Goal: Information Seeking & Learning: Learn about a topic

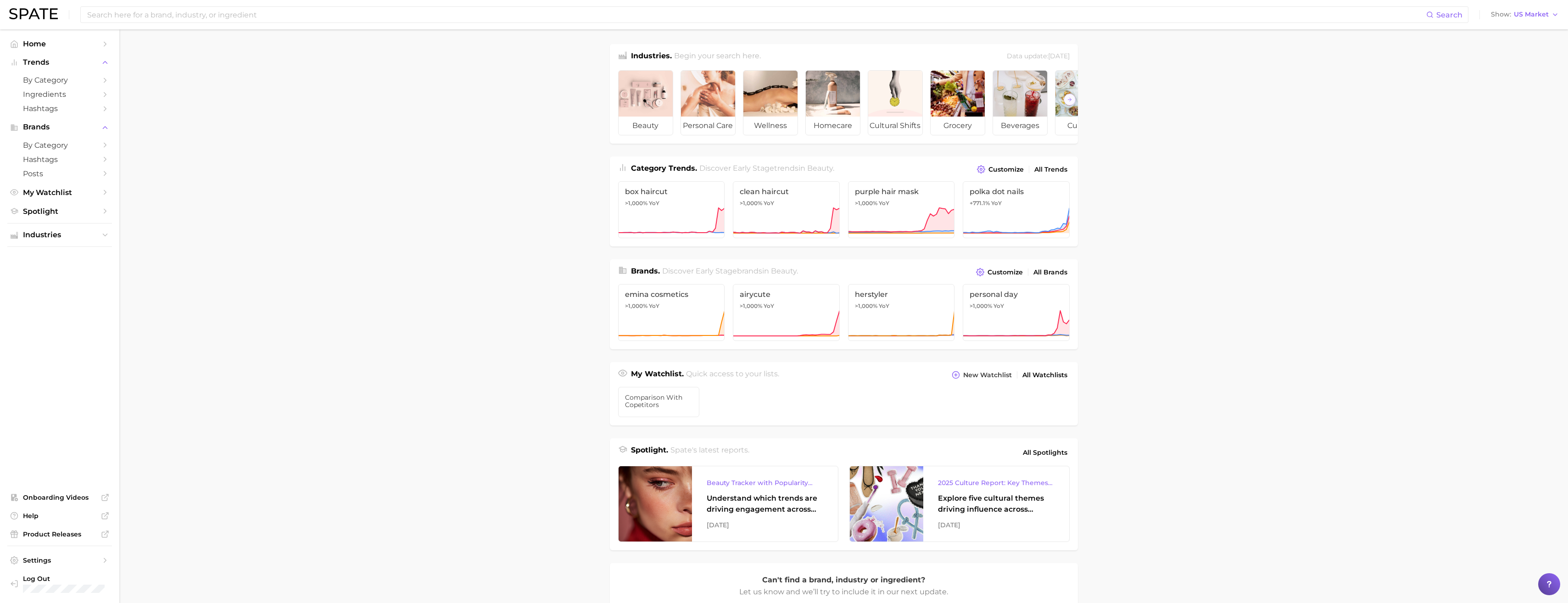
click at [560, 401] on main "Industries. Begin your search here. Data update: [DATE] beauty personal care we…" at bounding box center [844, 388] width 1449 height 717
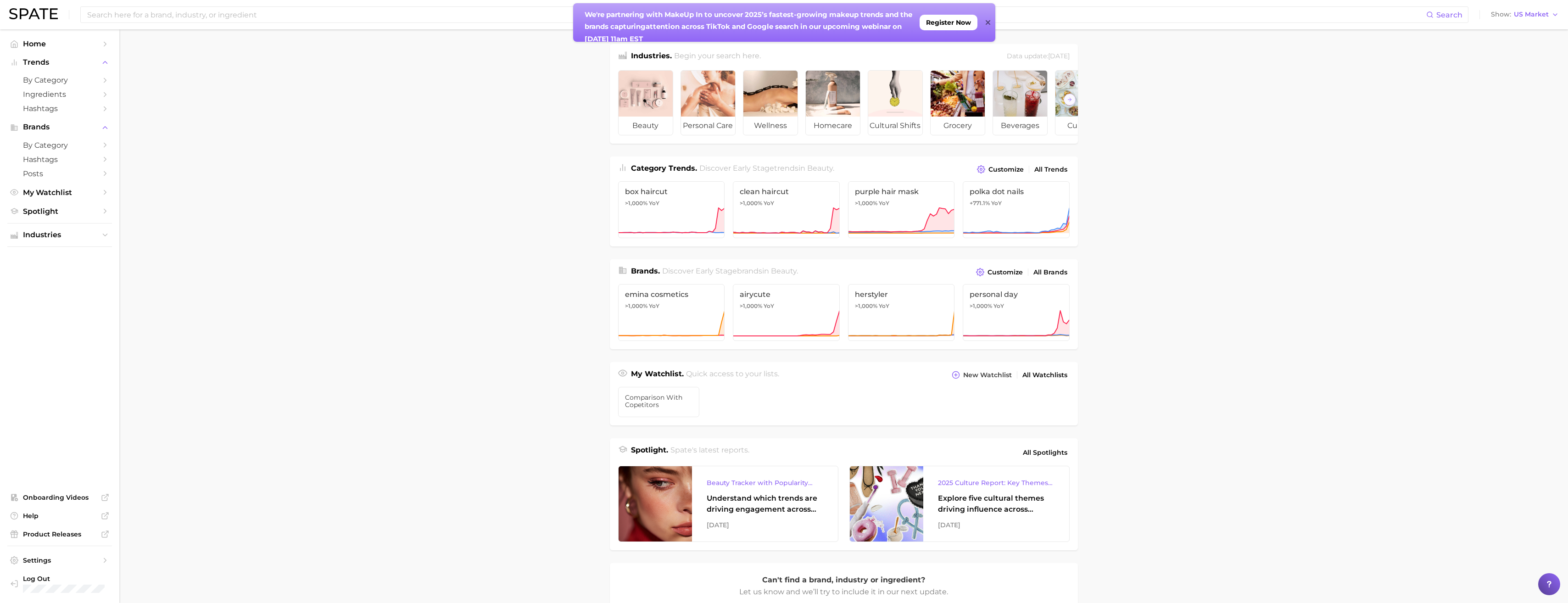
click at [990, 24] on icon at bounding box center [988, 23] width 5 height 5
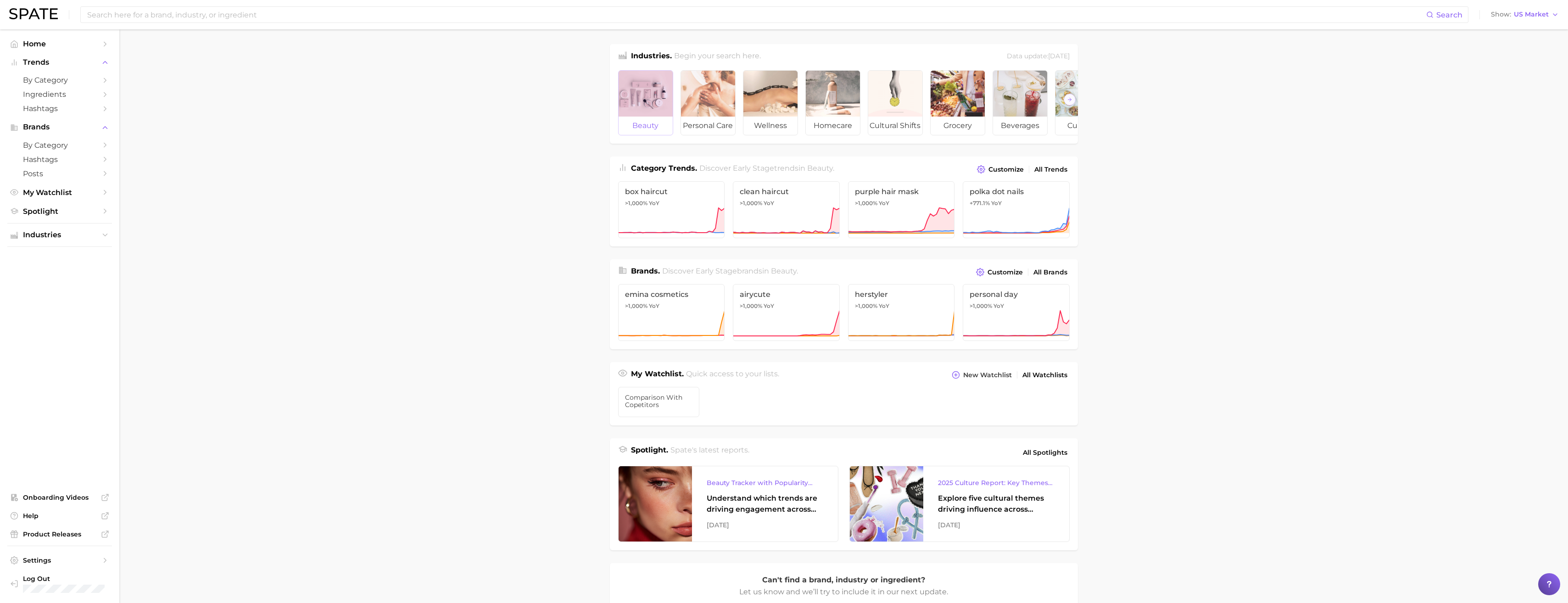
click at [656, 111] on div at bounding box center [646, 94] width 54 height 46
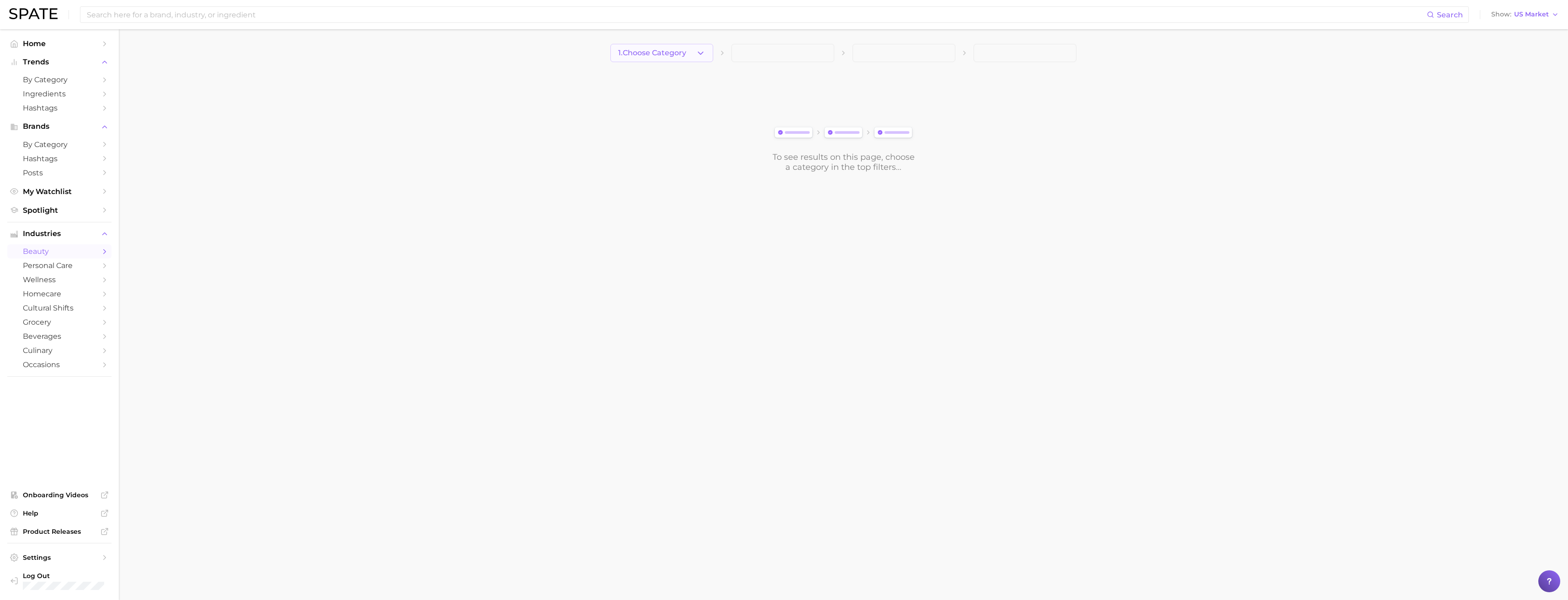
click at [663, 58] on button "1. Choose Category" at bounding box center [662, 53] width 103 height 18
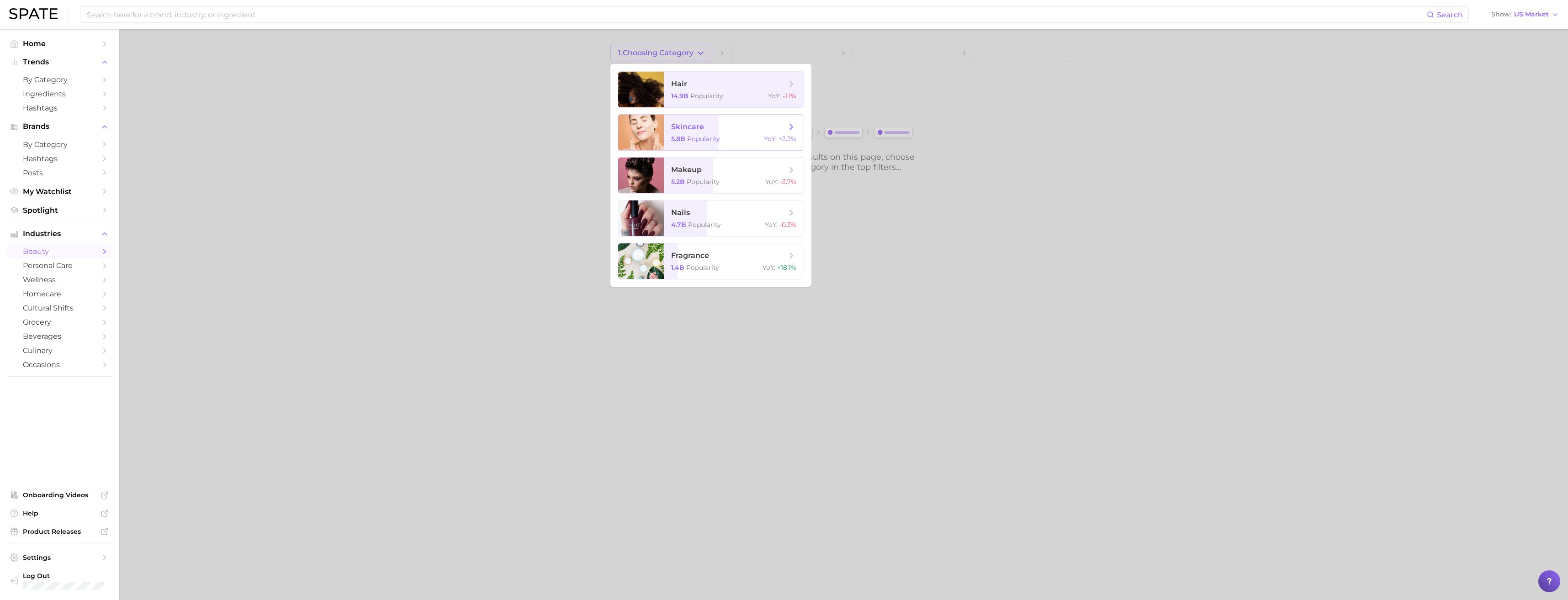
click at [721, 130] on span "skincare" at bounding box center [729, 127] width 115 height 10
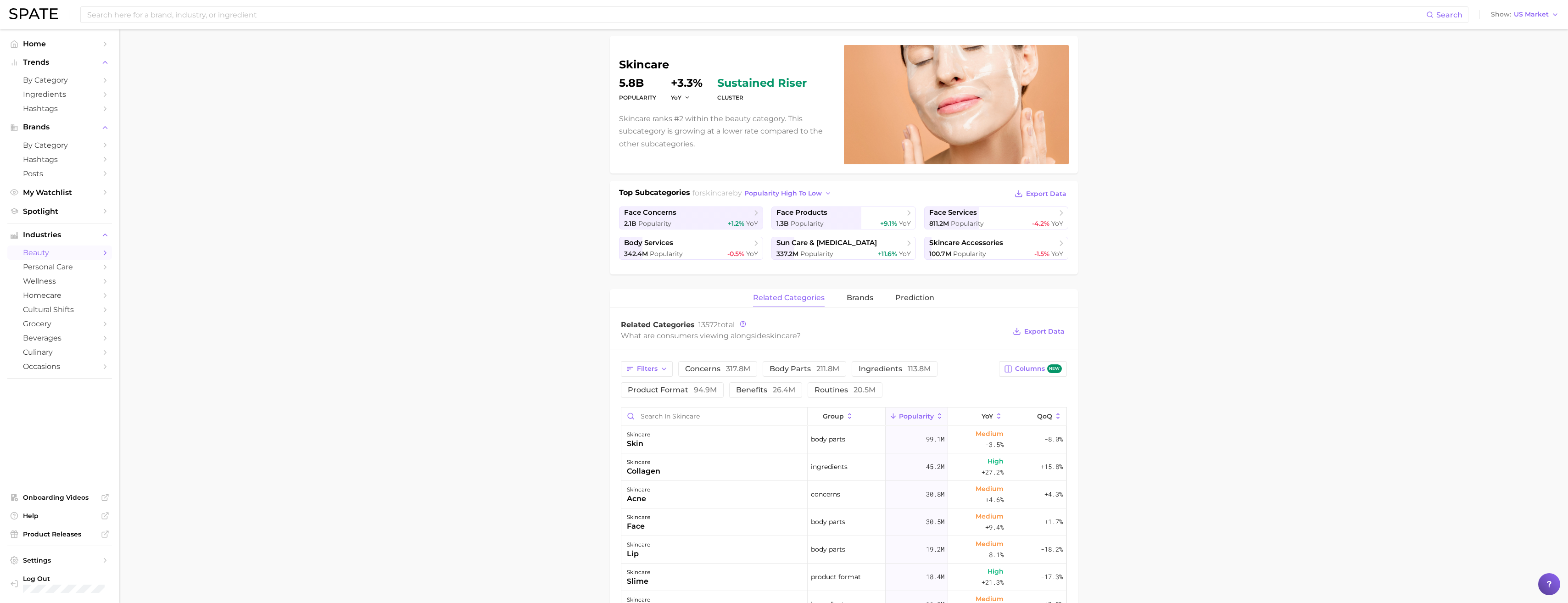
scroll to position [183, 0]
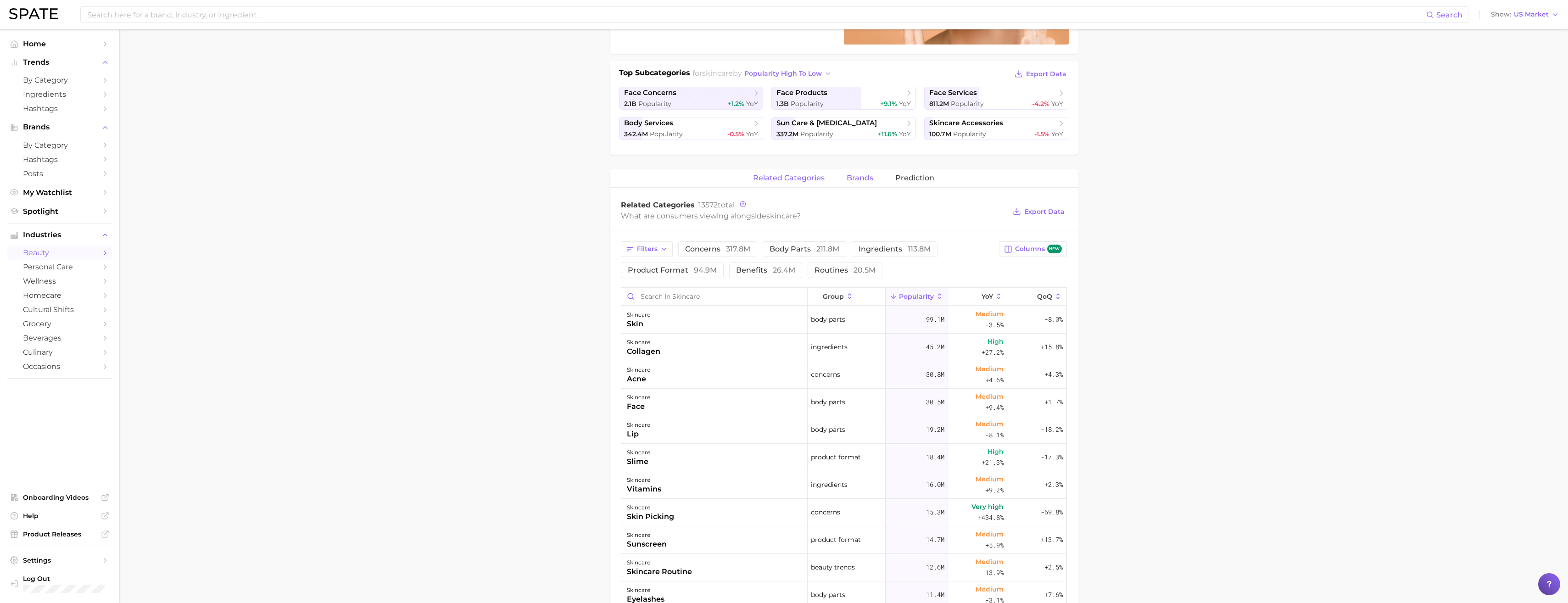
click at [866, 179] on span "brands" at bounding box center [860, 178] width 27 height 9
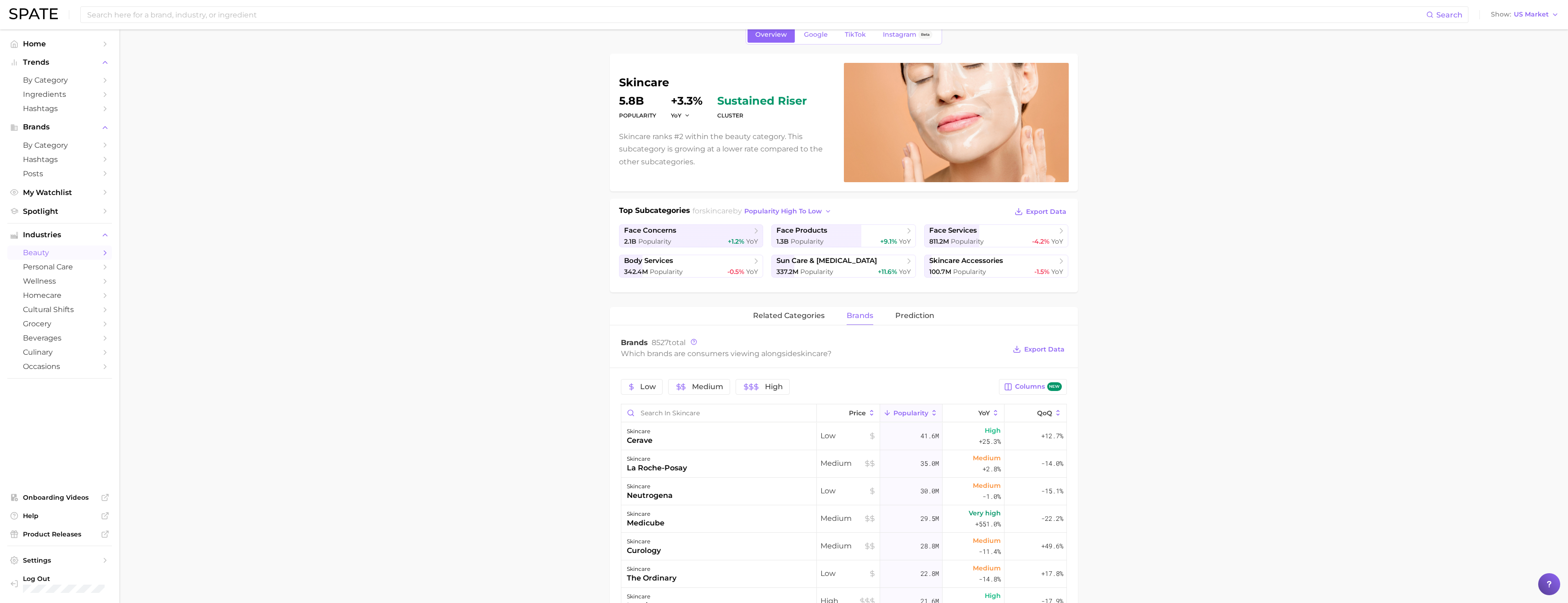
scroll to position [0, 0]
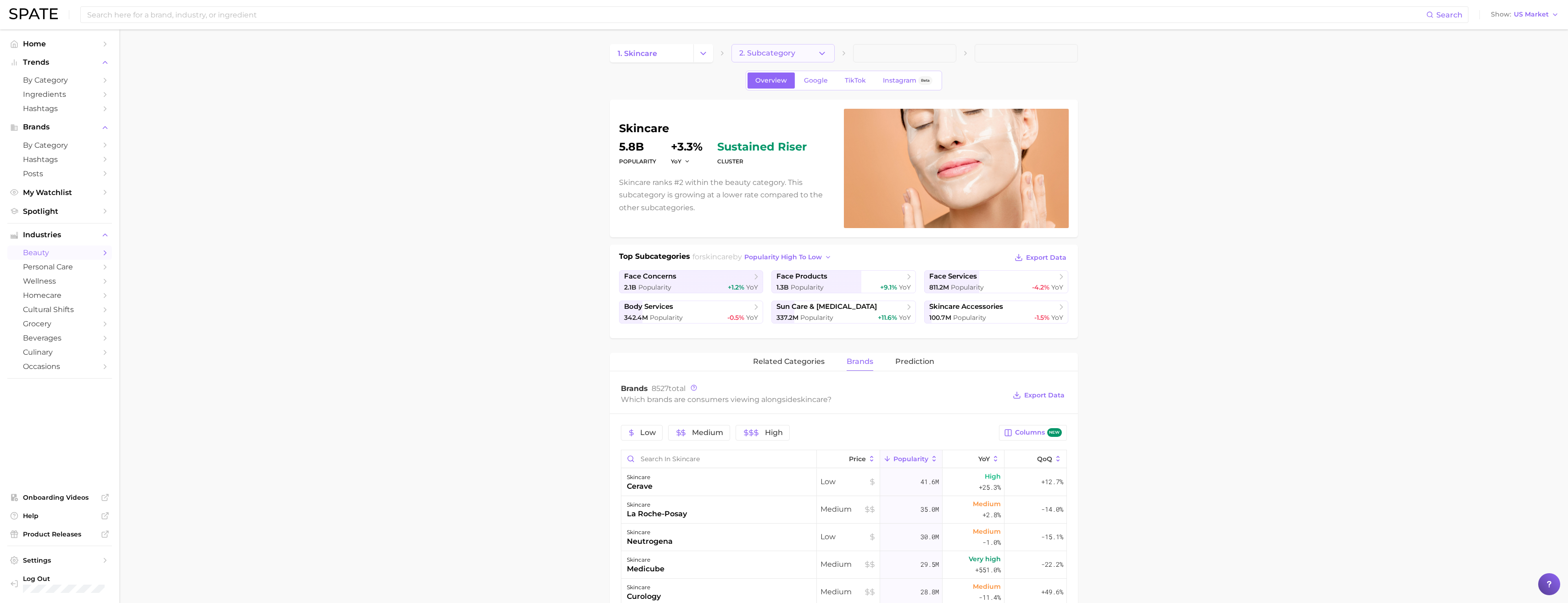
click at [801, 56] on button "2. Subcategory" at bounding box center [782, 53] width 103 height 18
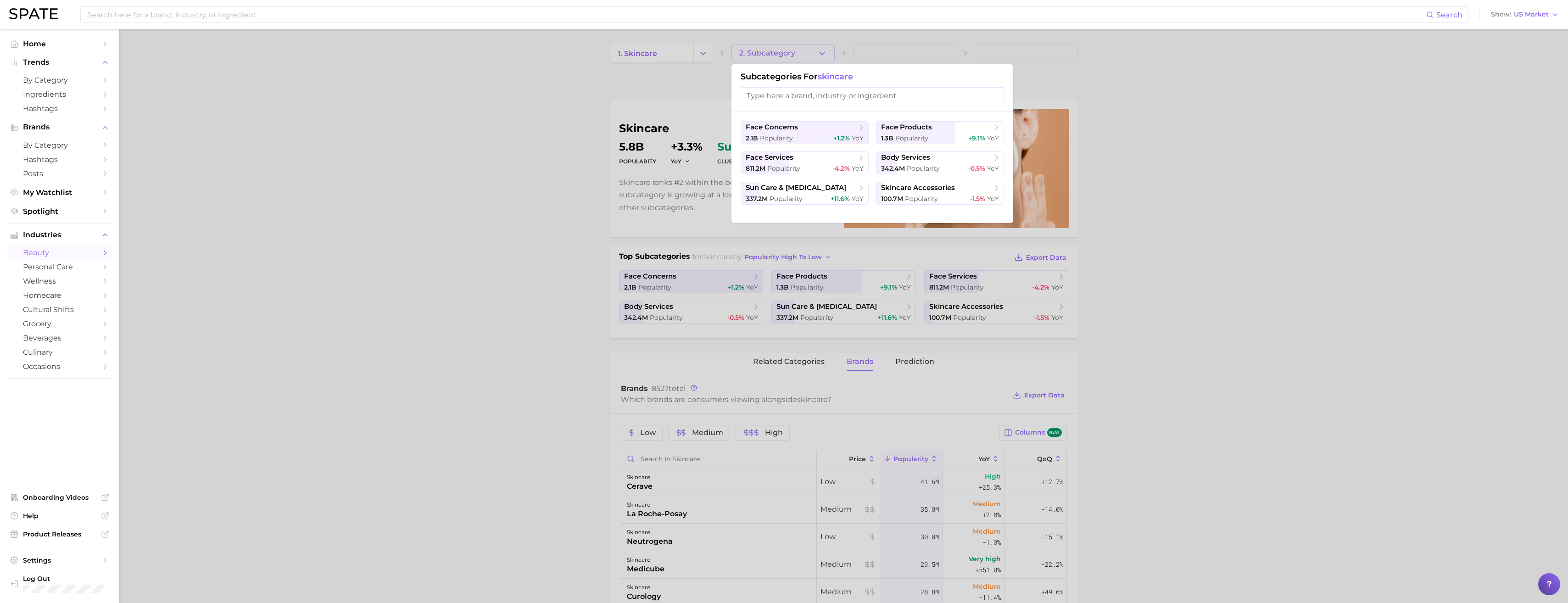
click at [486, 156] on div at bounding box center [784, 302] width 1568 height 603
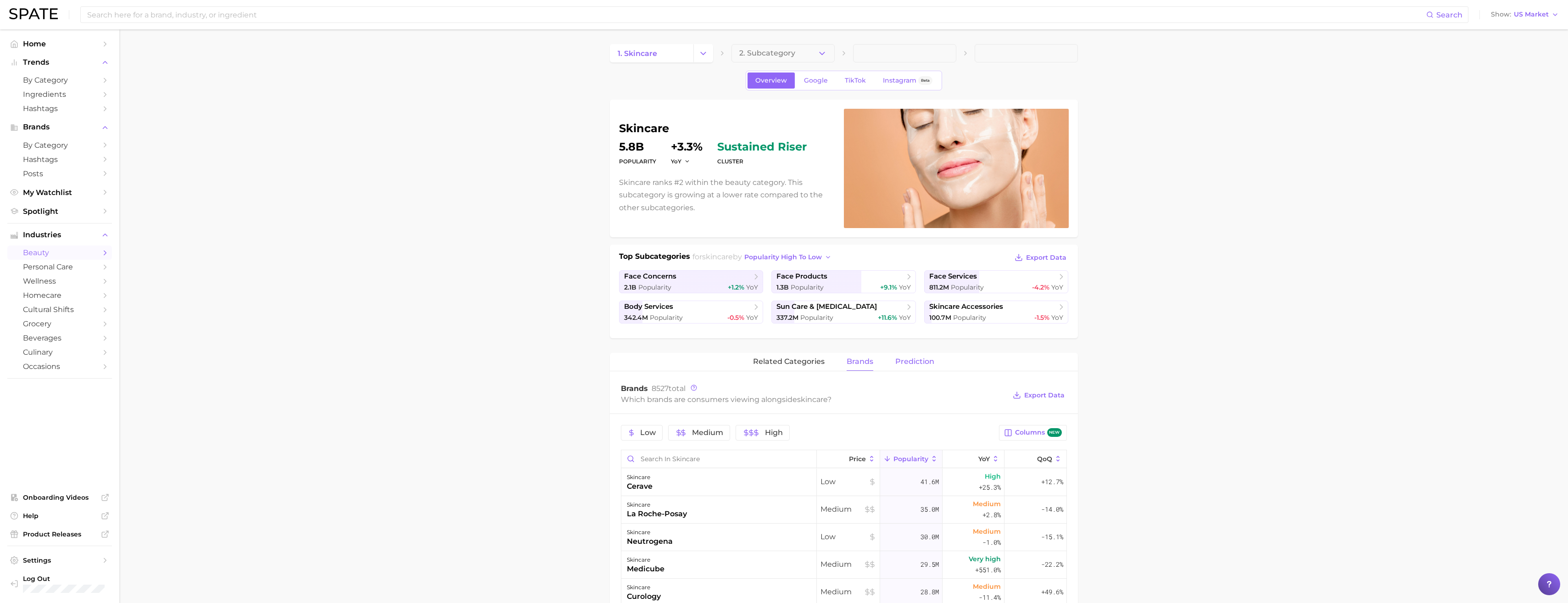
click at [902, 358] on span "Prediction" at bounding box center [915, 362] width 39 height 9
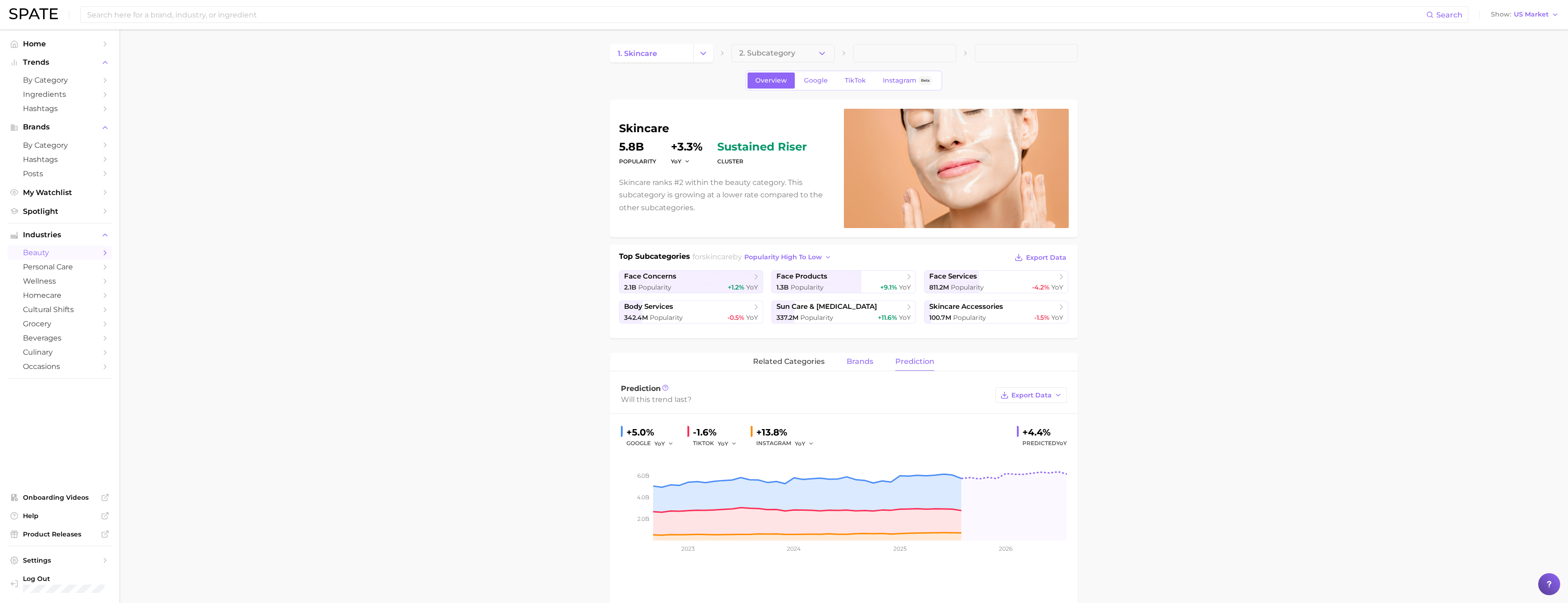
click at [850, 363] on span "brands" at bounding box center [860, 362] width 27 height 9
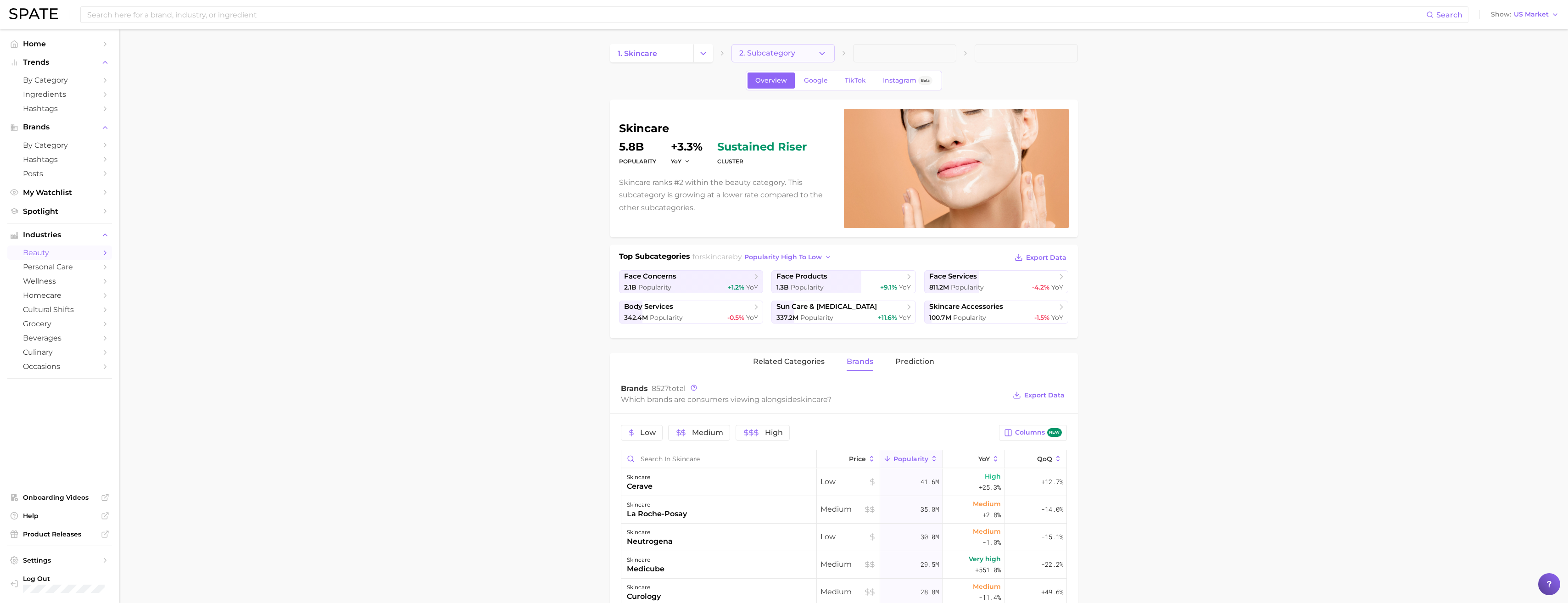
click at [773, 54] on span "2. Subcategory" at bounding box center [767, 53] width 56 height 9
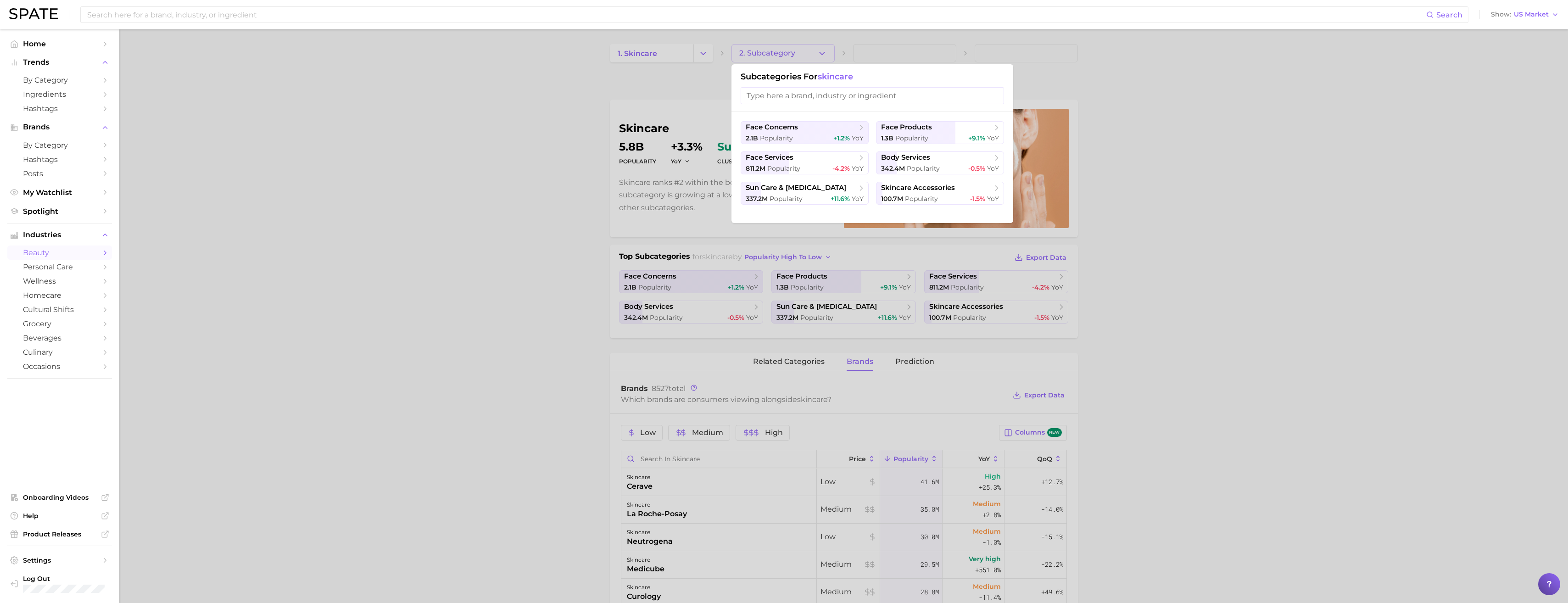
click at [488, 159] on div at bounding box center [784, 302] width 1568 height 603
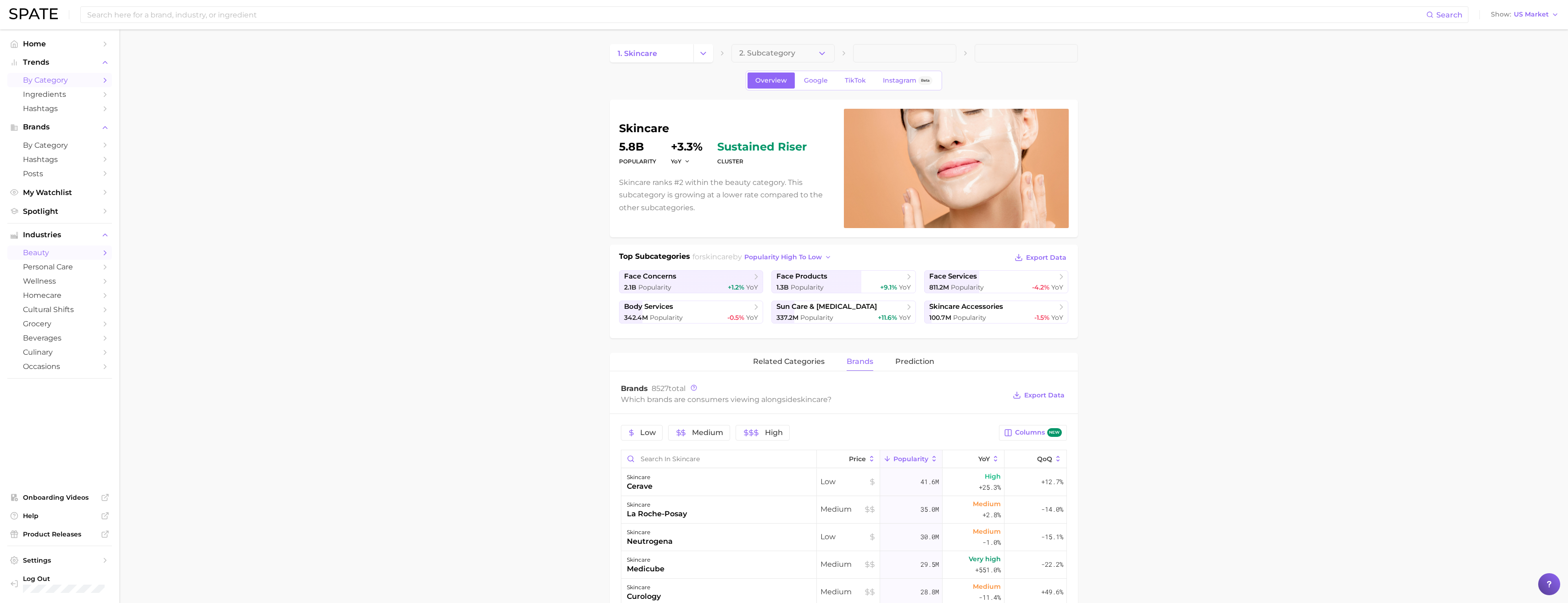
click at [76, 87] on link "by Category" at bounding box center [59, 80] width 105 height 14
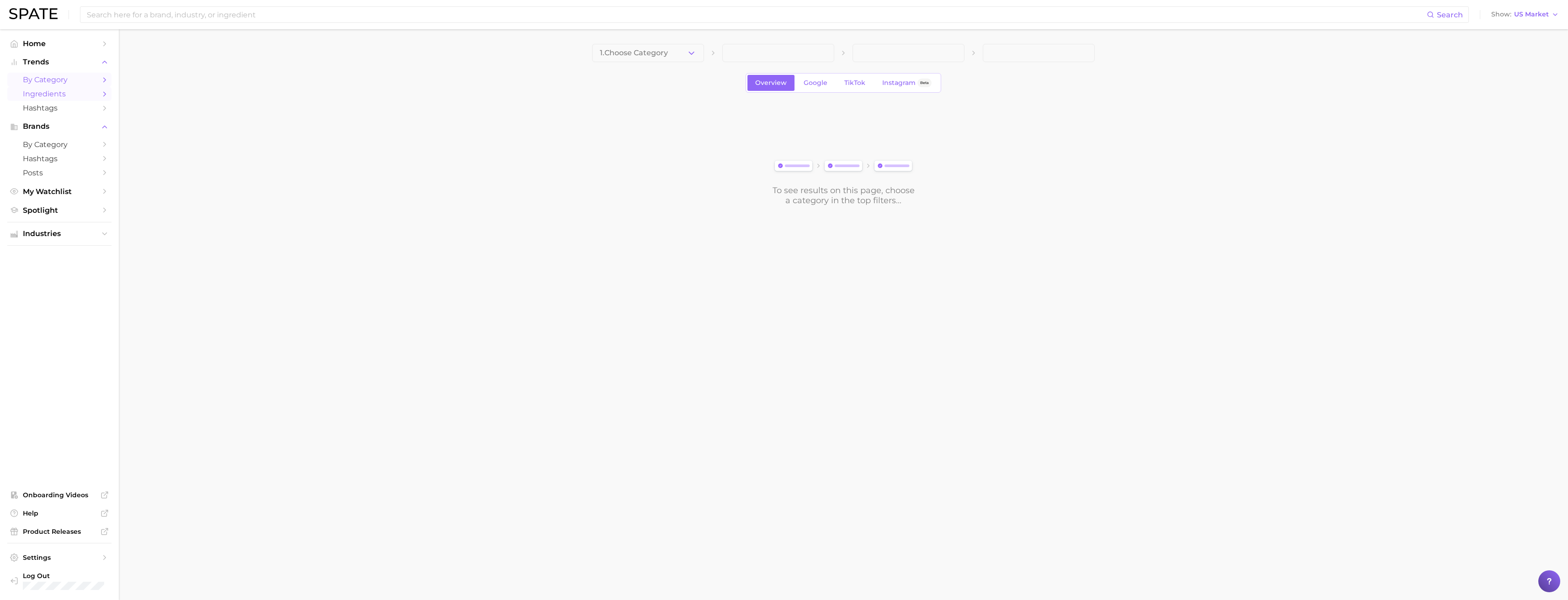
click at [75, 98] on span "Ingredients" at bounding box center [60, 94] width 73 height 9
click at [64, 108] on span "Hashtags" at bounding box center [60, 108] width 73 height 9
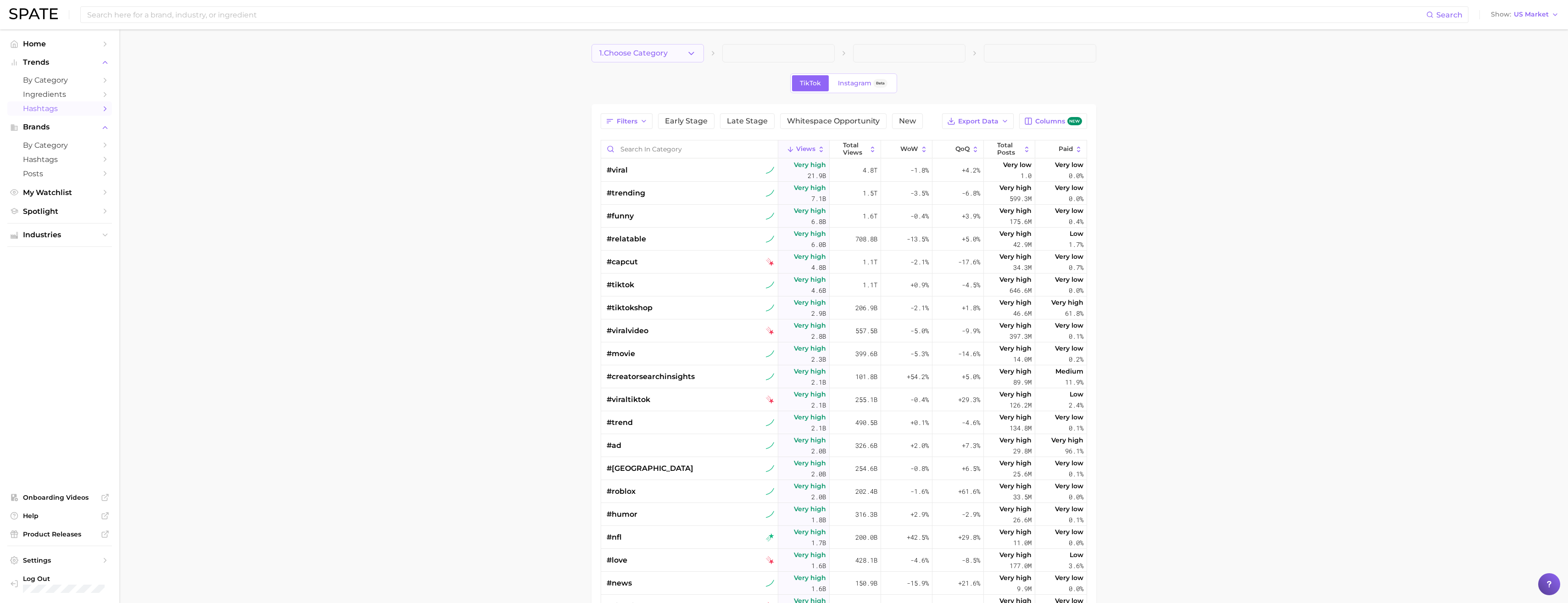
click at [648, 57] on span "1. Choose Category" at bounding box center [633, 53] width 68 height 9
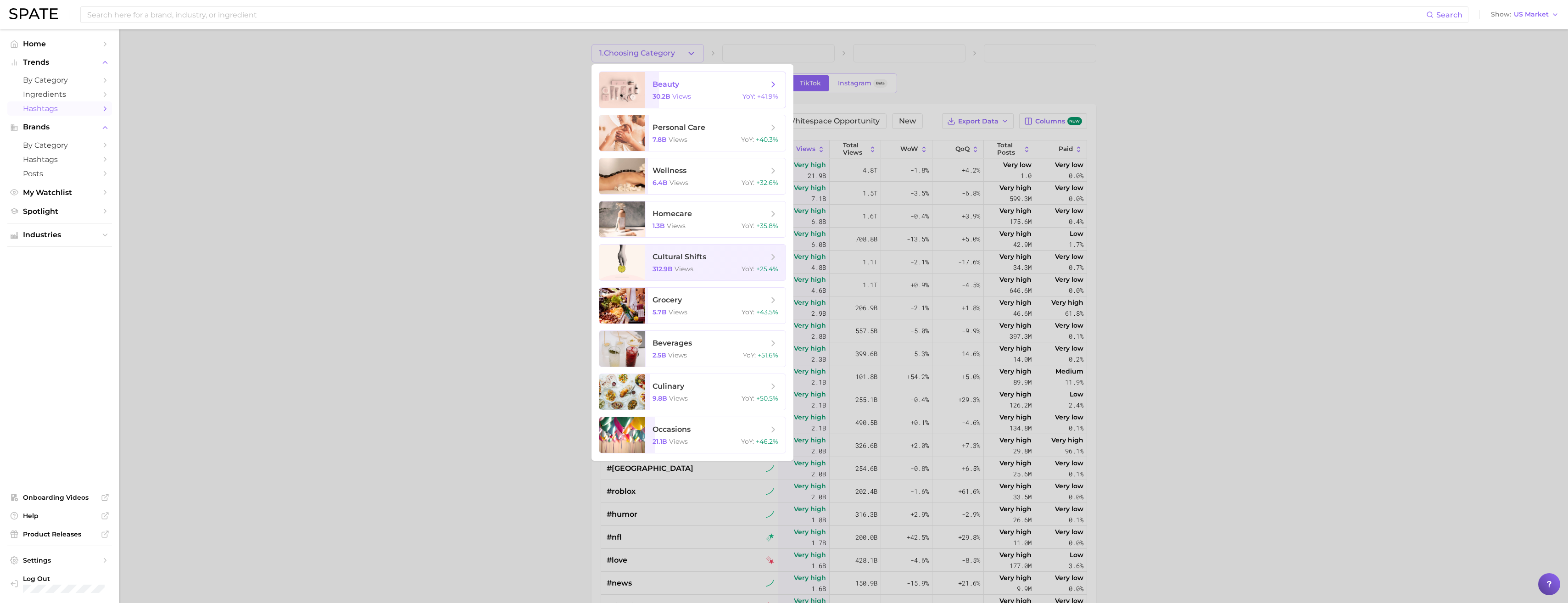
click at [668, 98] on span "30.2b" at bounding box center [661, 97] width 18 height 9
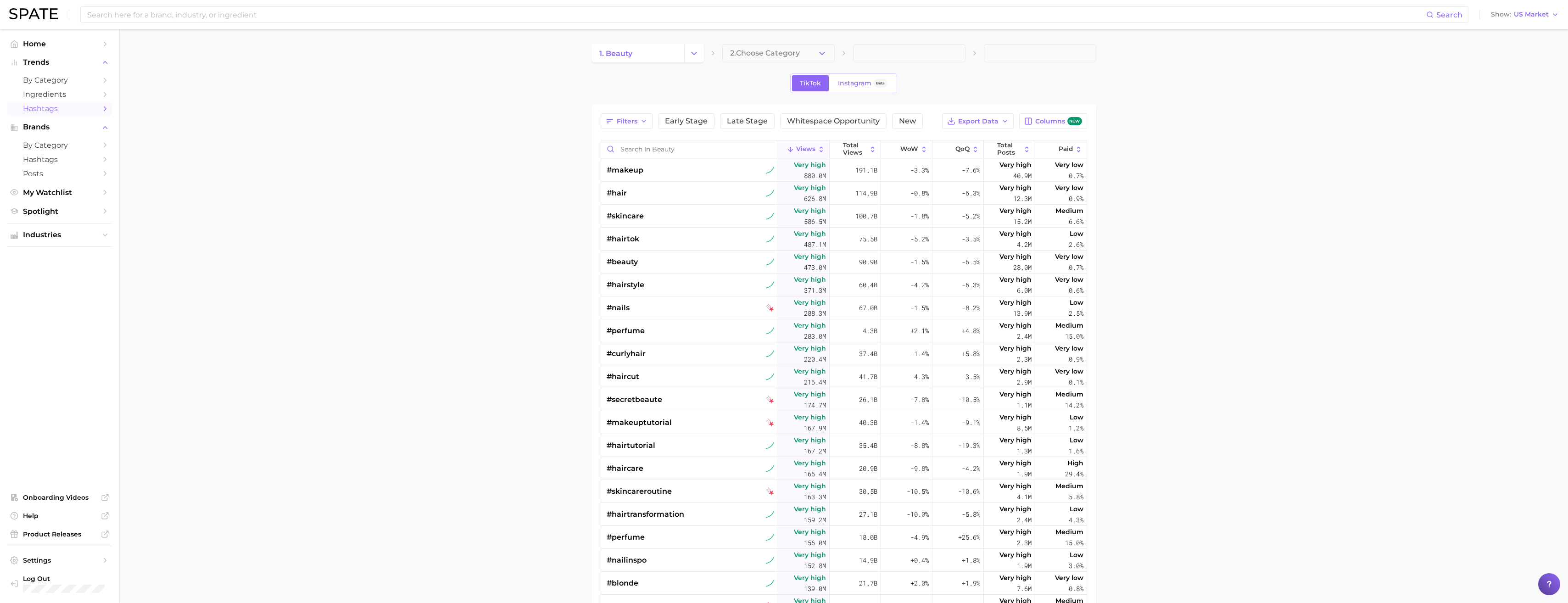
click at [798, 55] on span "2. Choose Category" at bounding box center [765, 53] width 70 height 9
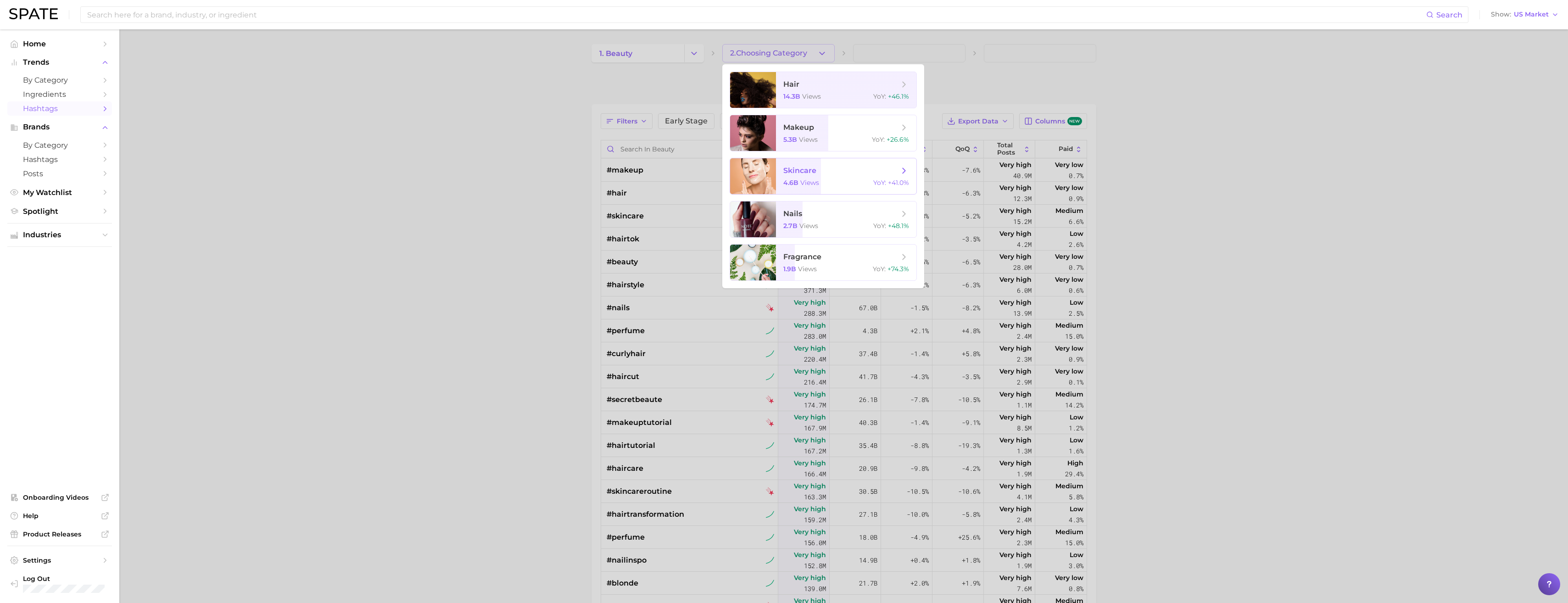
click at [811, 174] on span "skincare" at bounding box center [800, 171] width 33 height 9
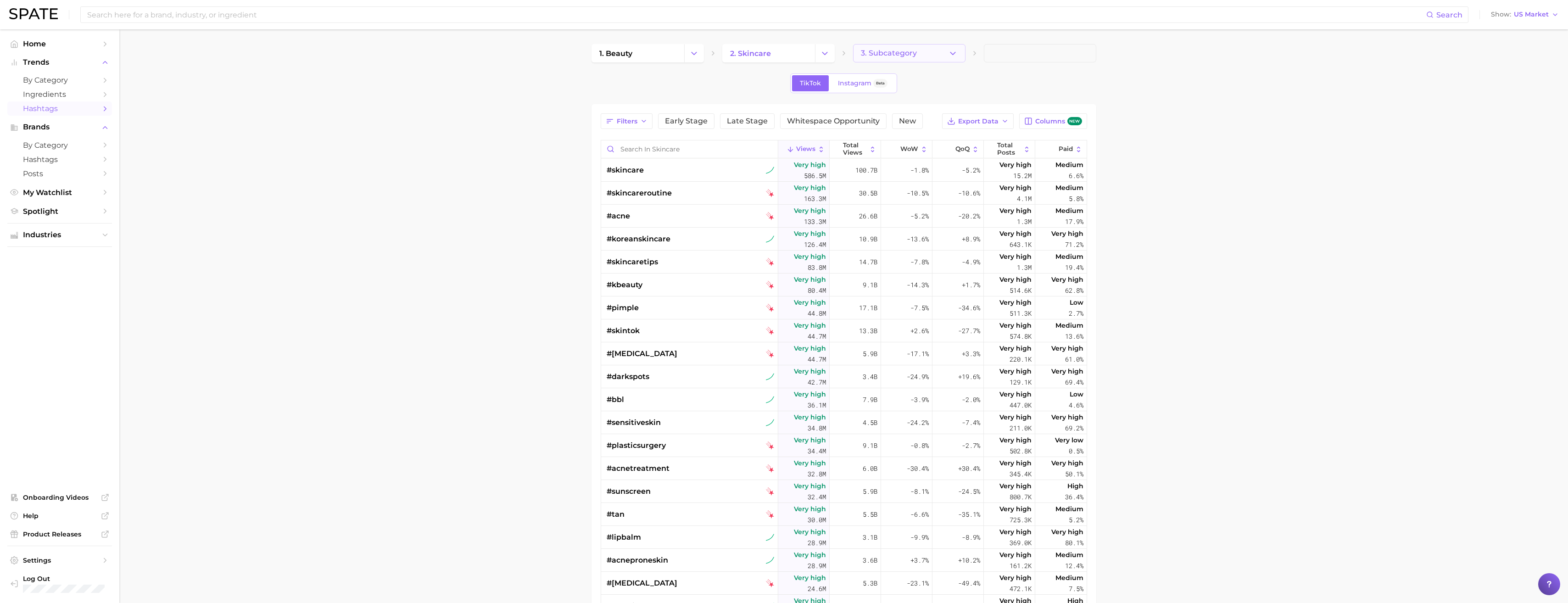
click at [878, 48] on button "3. Subcategory" at bounding box center [909, 53] width 112 height 18
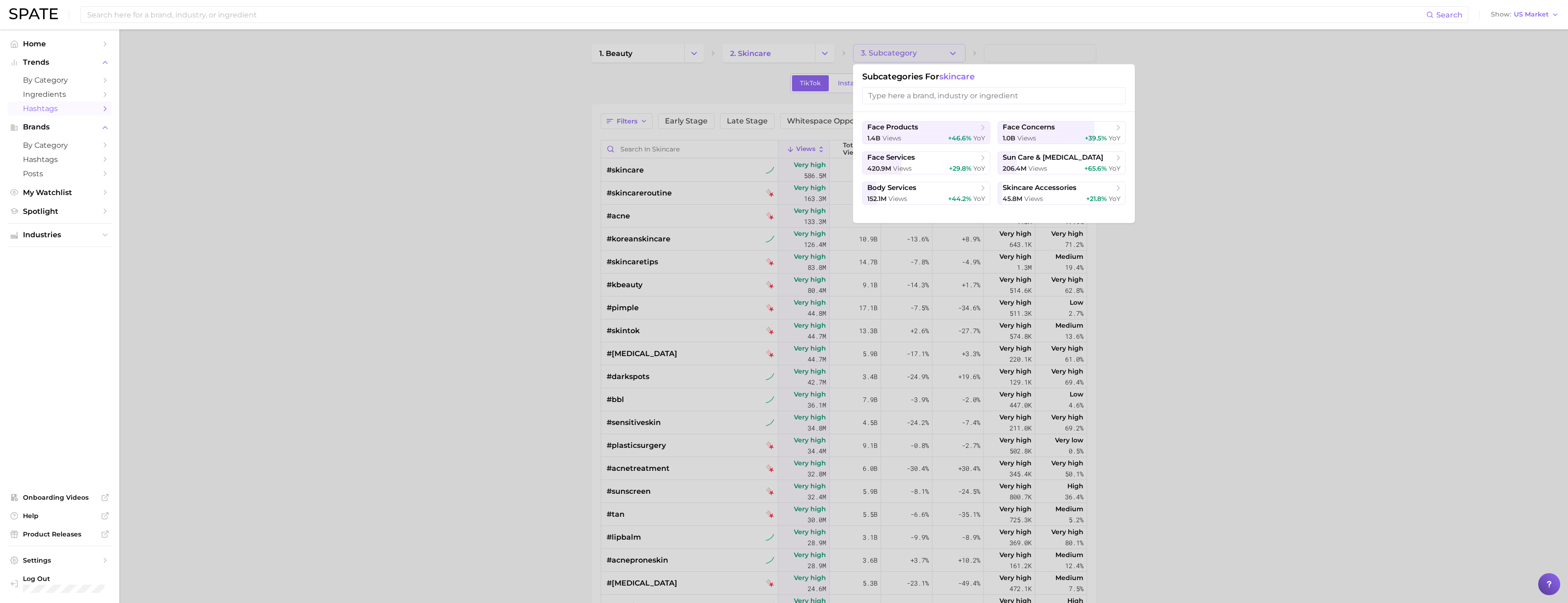
click at [432, 266] on div at bounding box center [784, 302] width 1568 height 603
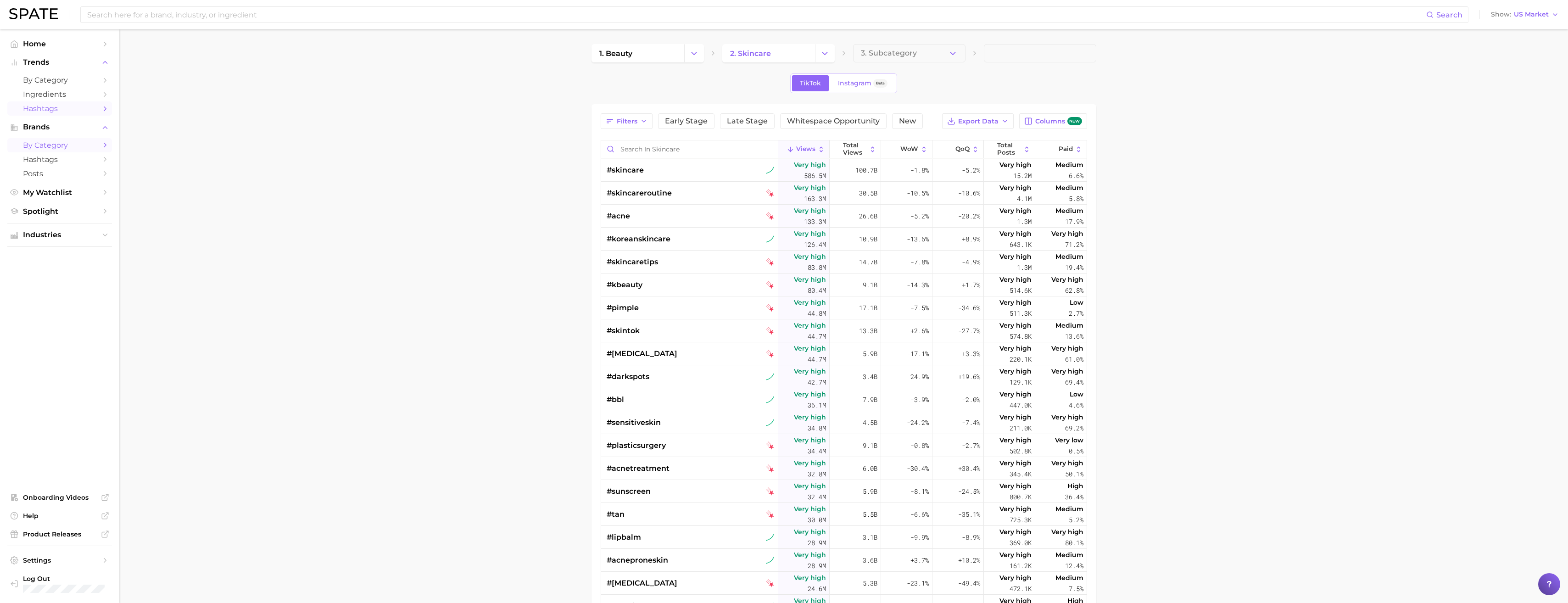
click at [35, 143] on span "by Category" at bounding box center [60, 145] width 73 height 9
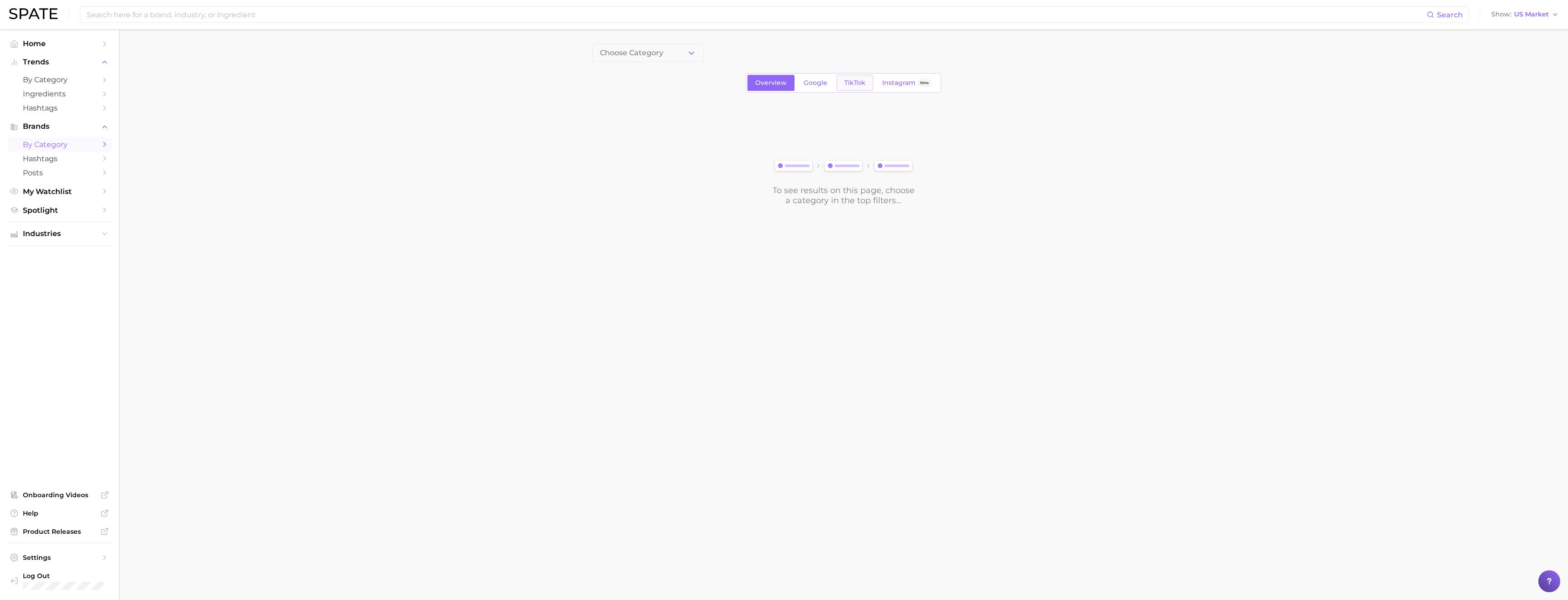
click at [853, 85] on span "TikTok" at bounding box center [855, 83] width 21 height 8
click at [629, 49] on span "Choose Category" at bounding box center [632, 53] width 63 height 9
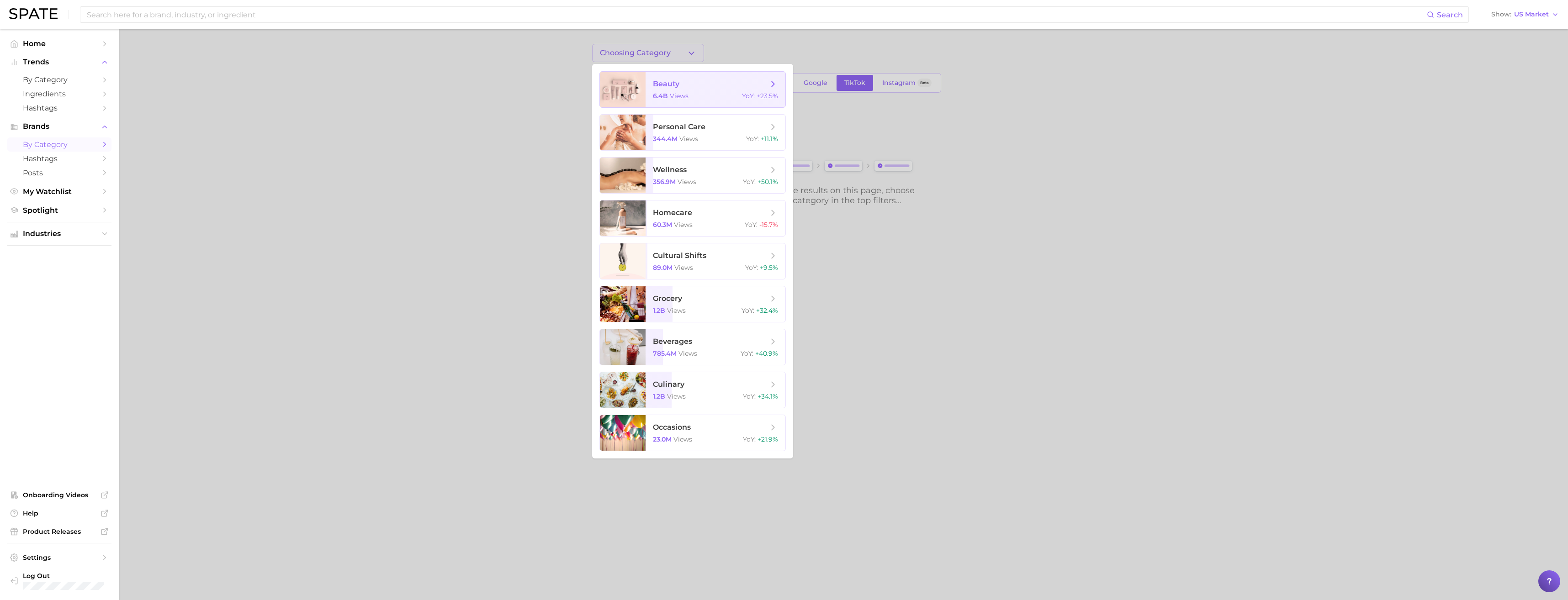
click at [635, 81] on div at bounding box center [623, 89] width 46 height 36
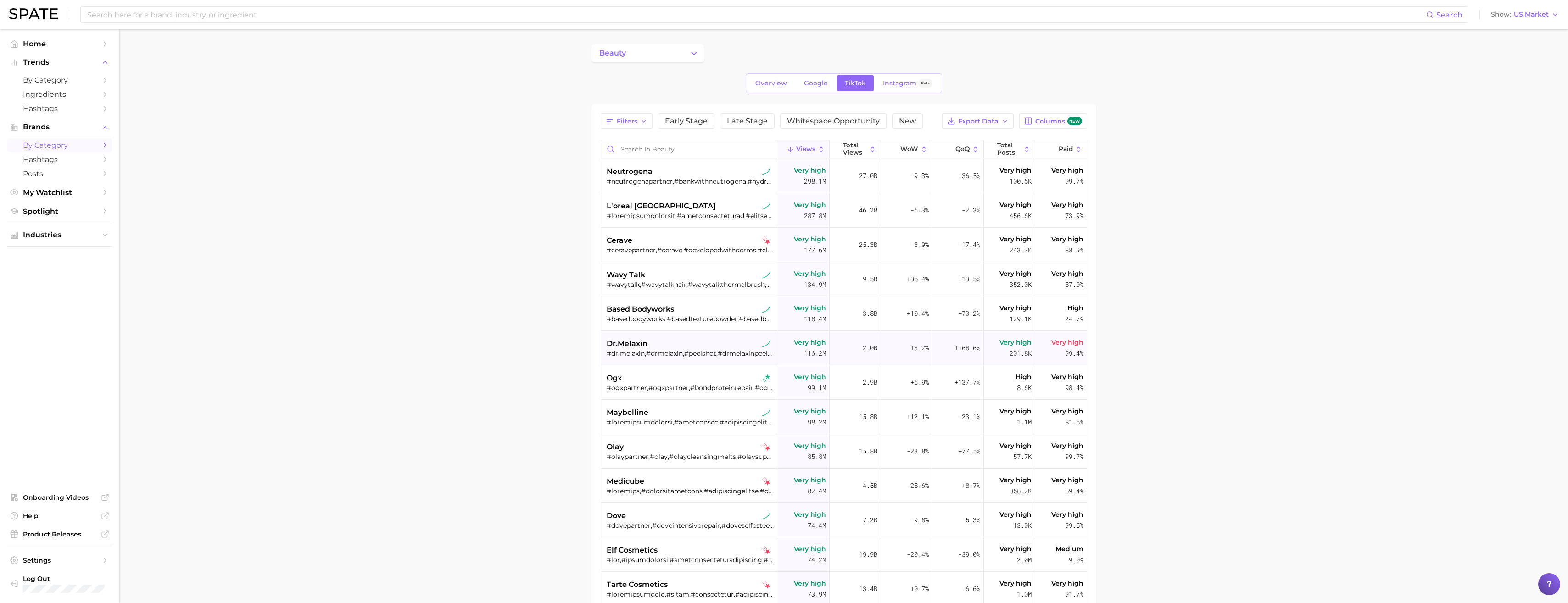
click at [720, 343] on div "dr.melaxin" at bounding box center [690, 344] width 168 height 11
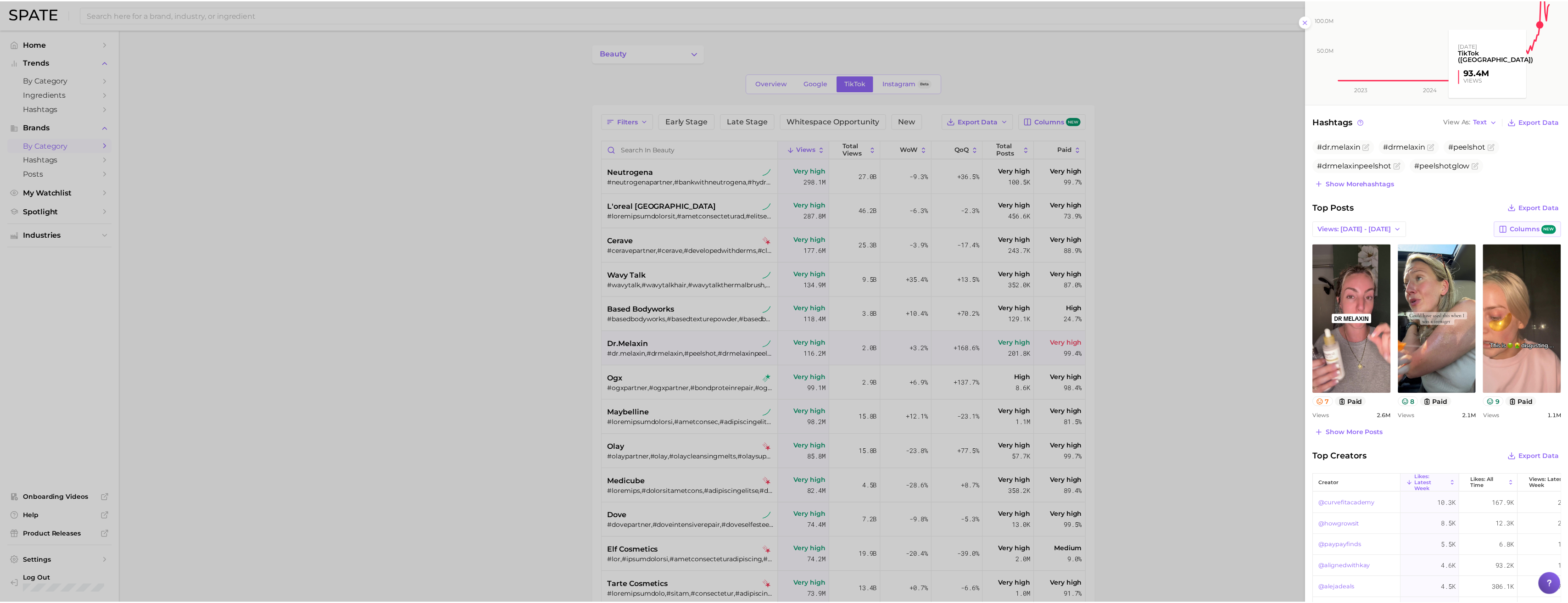
scroll to position [203, 0]
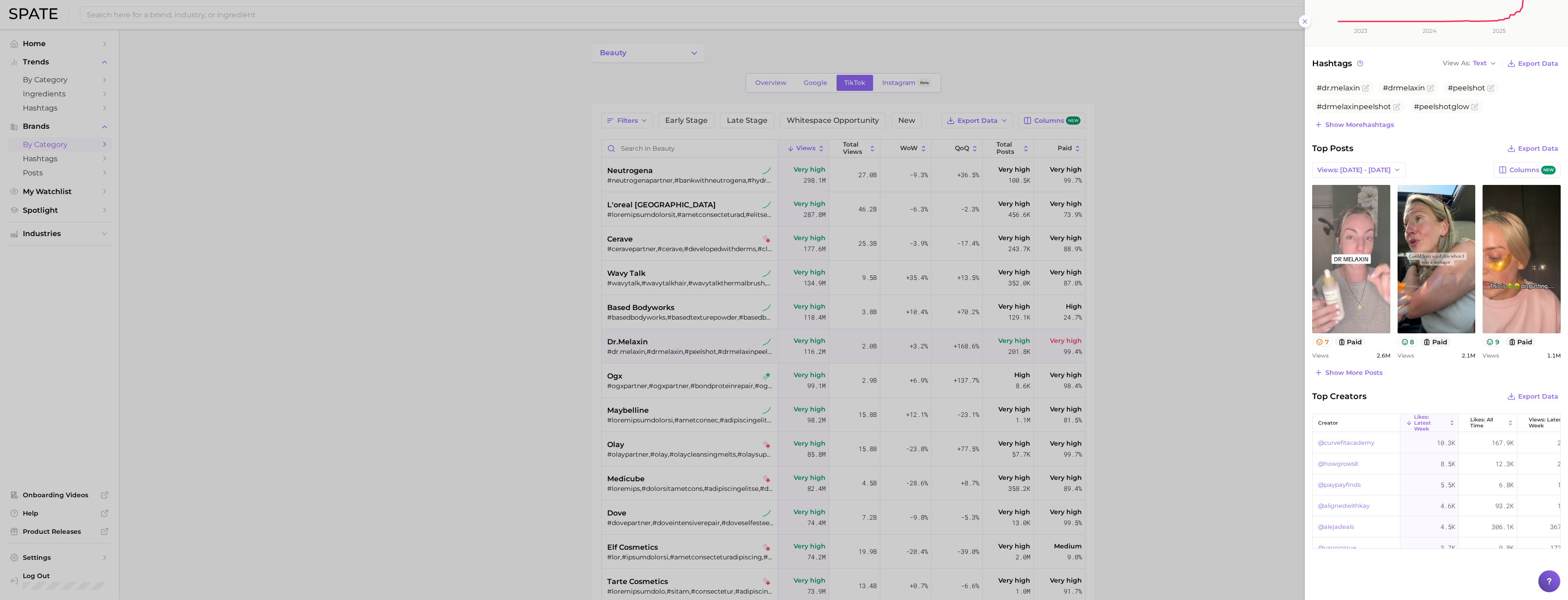
click at [1336, 282] on link "view post on TikTok" at bounding box center [1351, 259] width 78 height 148
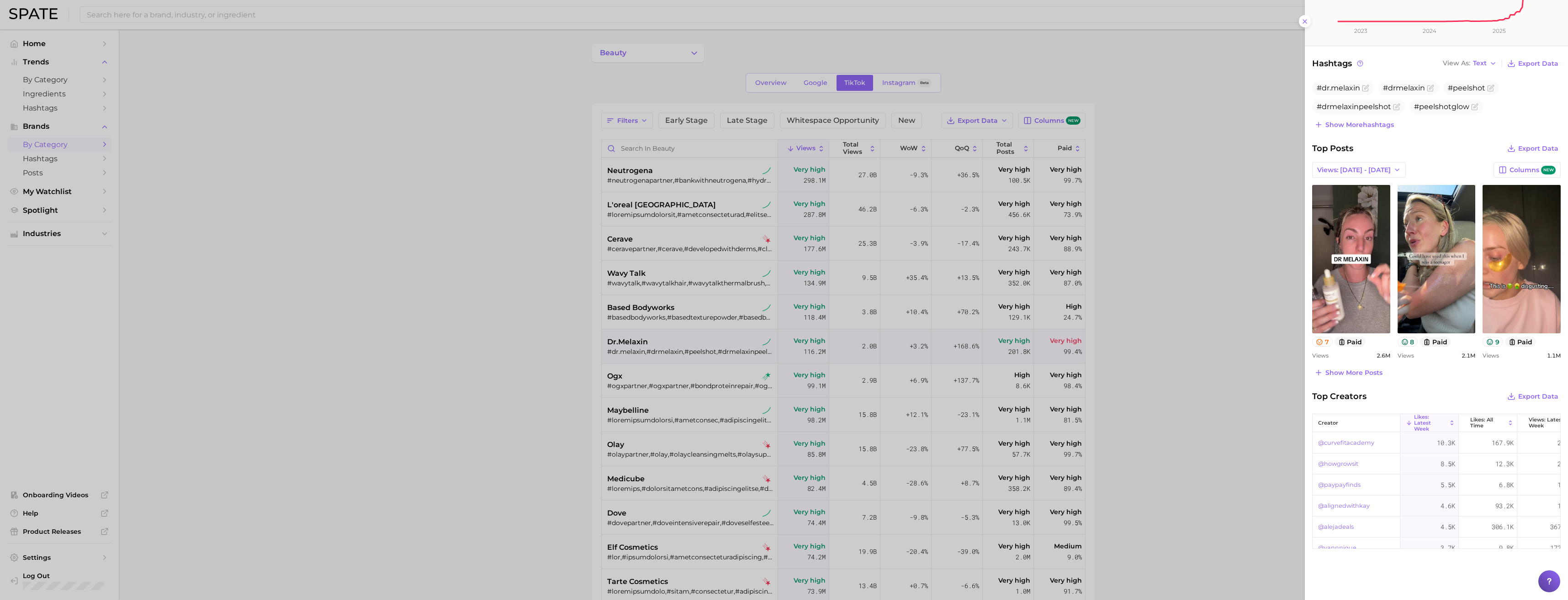
click at [1272, 247] on div at bounding box center [784, 300] width 1568 height 600
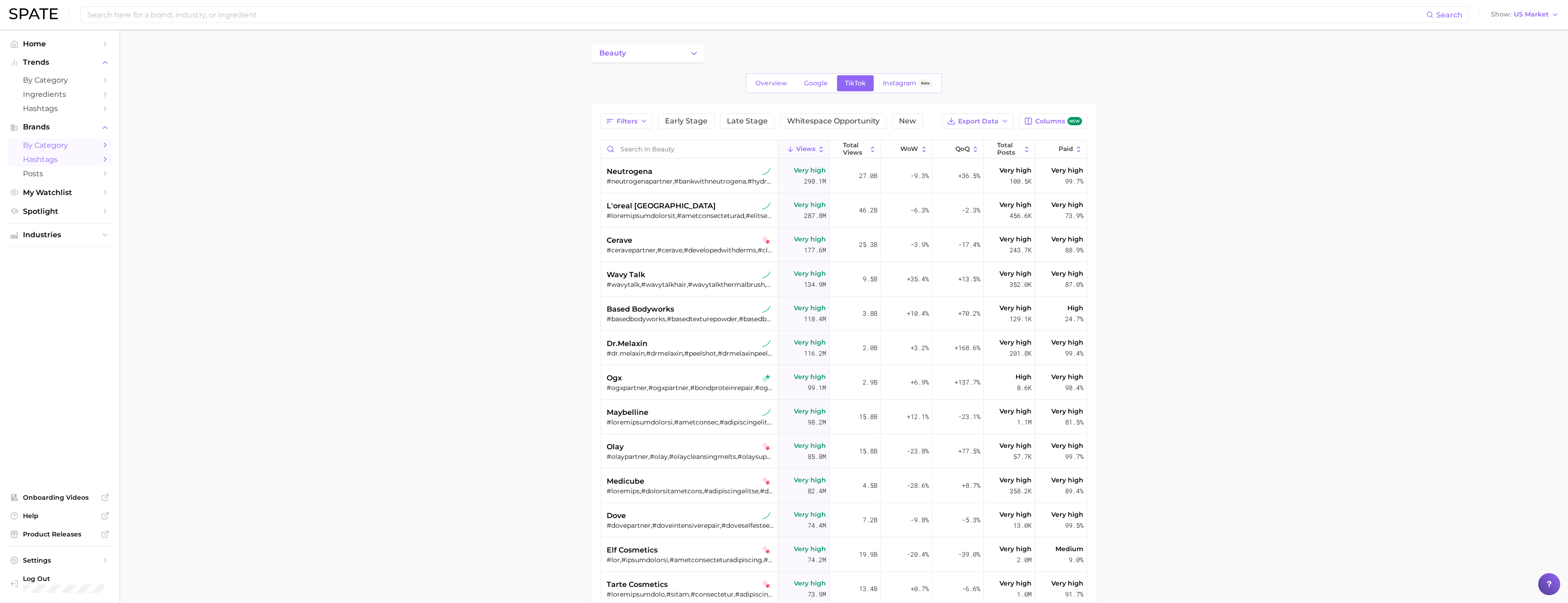
click at [71, 165] on link "Hashtags" at bounding box center [59, 159] width 105 height 14
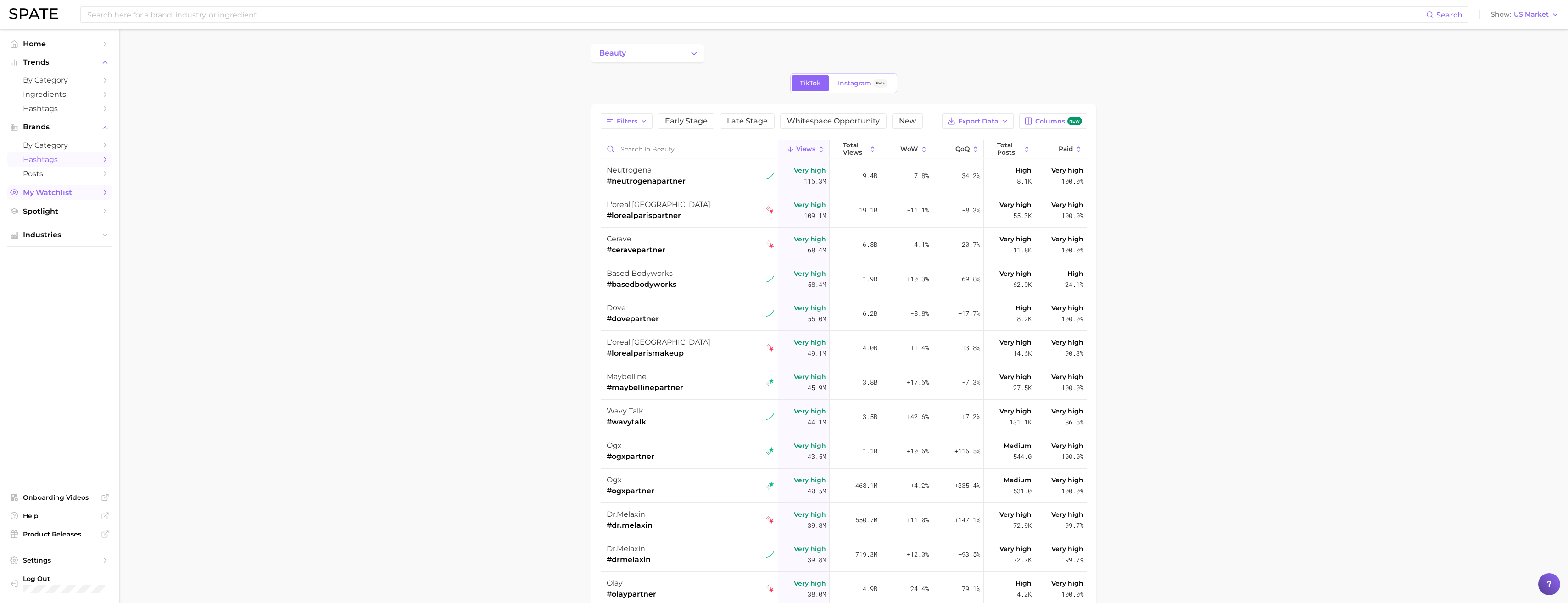
click at [32, 194] on span "My Watchlist" at bounding box center [60, 193] width 73 height 9
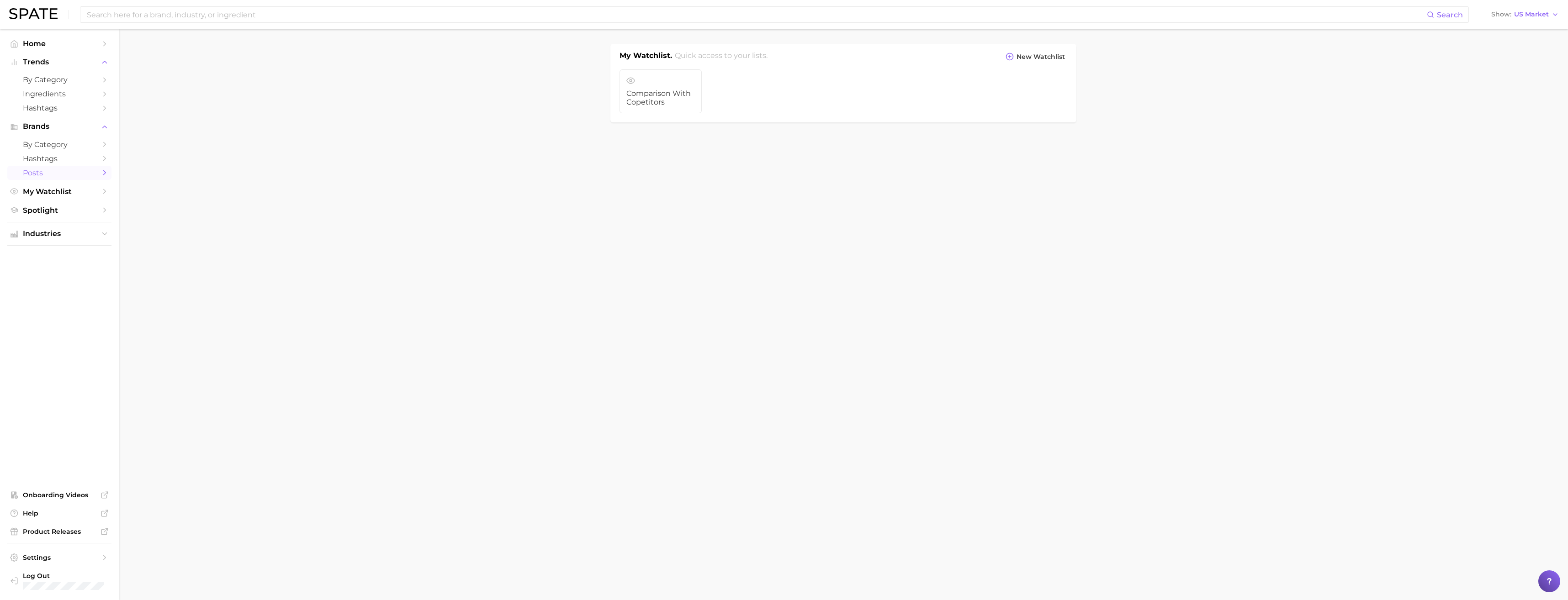
click at [40, 175] on span "Posts" at bounding box center [60, 173] width 73 height 9
click at [44, 164] on link "Hashtags" at bounding box center [59, 158] width 104 height 14
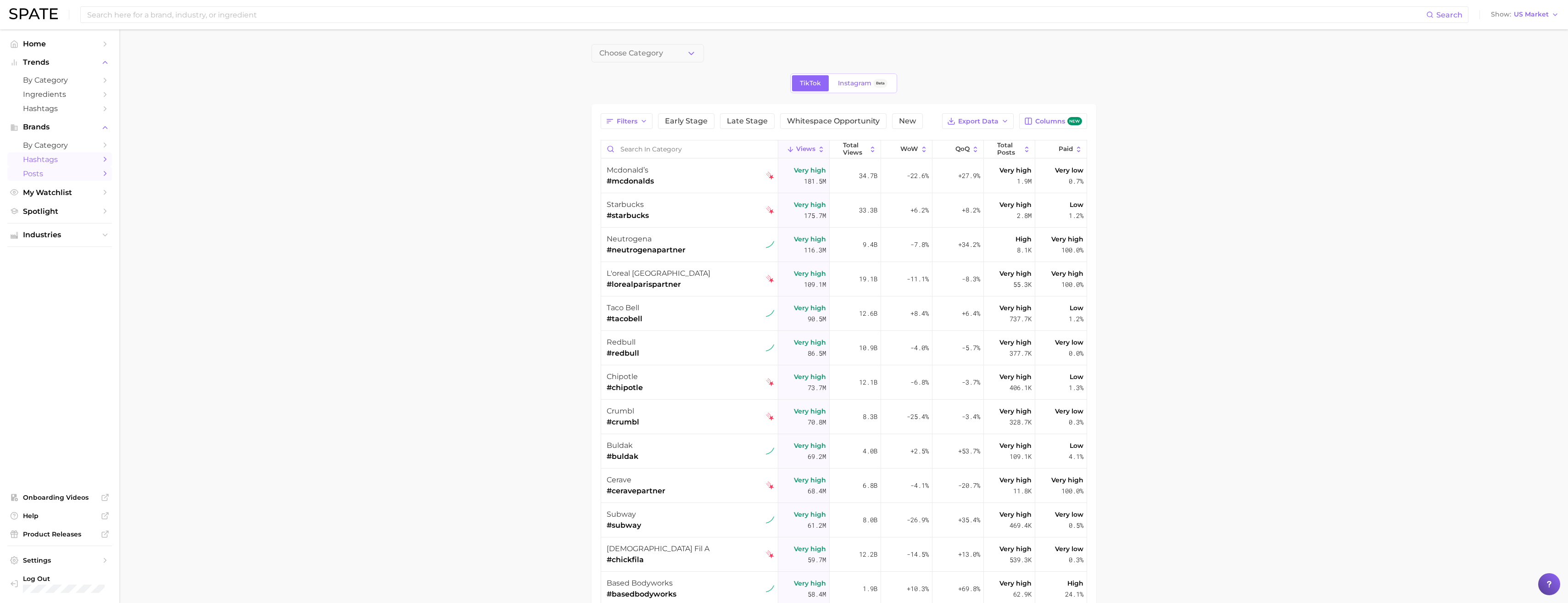
click at [56, 174] on span "Posts" at bounding box center [60, 174] width 73 height 9
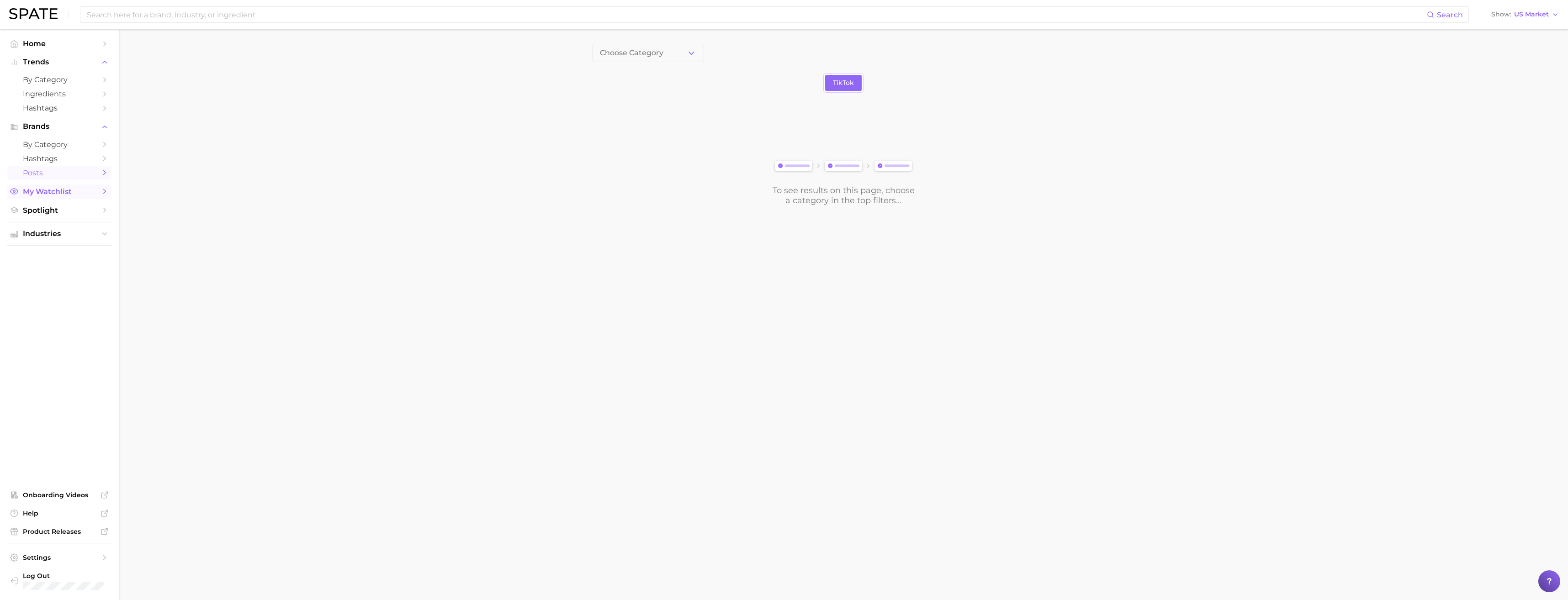
click at [57, 186] on link "My Watchlist" at bounding box center [59, 191] width 104 height 14
click at [649, 105] on span "comparison with copetitors" at bounding box center [660, 98] width 69 height 17
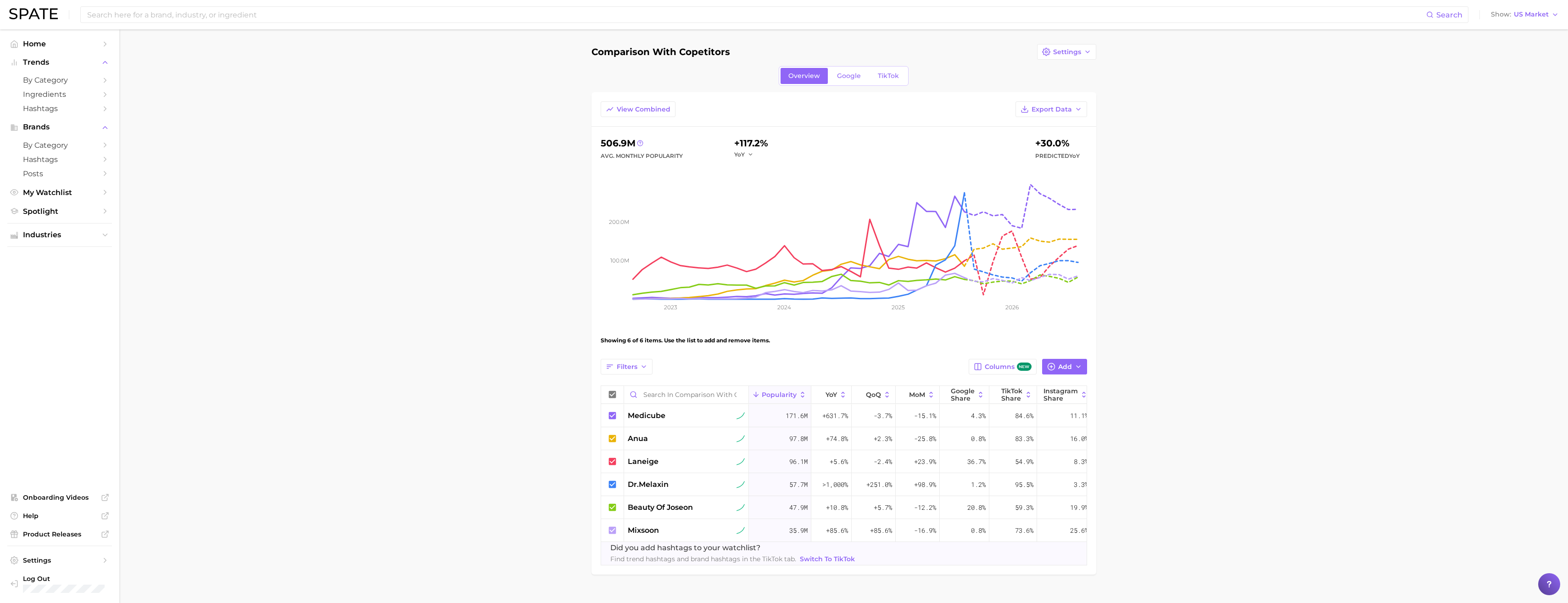
click at [614, 117] on div "View Combined Export Data" at bounding box center [844, 114] width 505 height 25
click at [617, 111] on span "View Combined" at bounding box center [644, 109] width 54 height 8
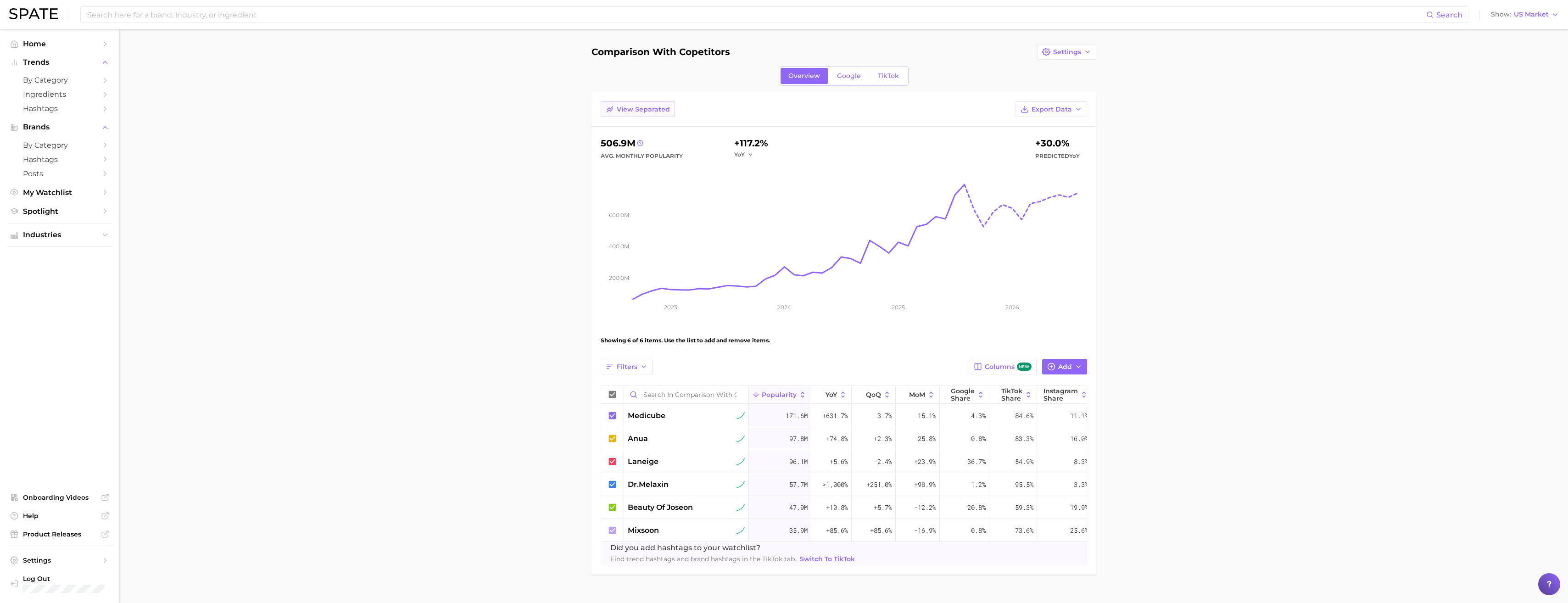
click at [617, 111] on span "View Separated" at bounding box center [643, 109] width 53 height 8
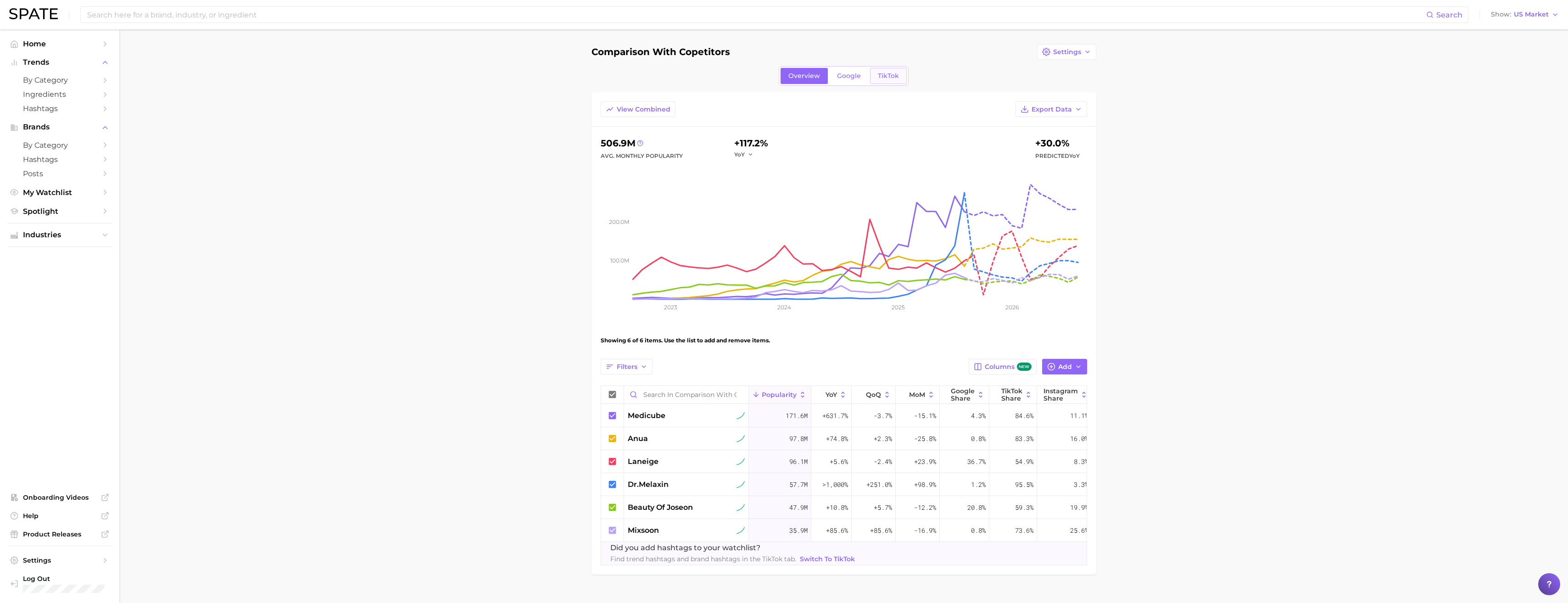
click at [886, 79] on span "TikTok" at bounding box center [888, 76] width 21 height 8
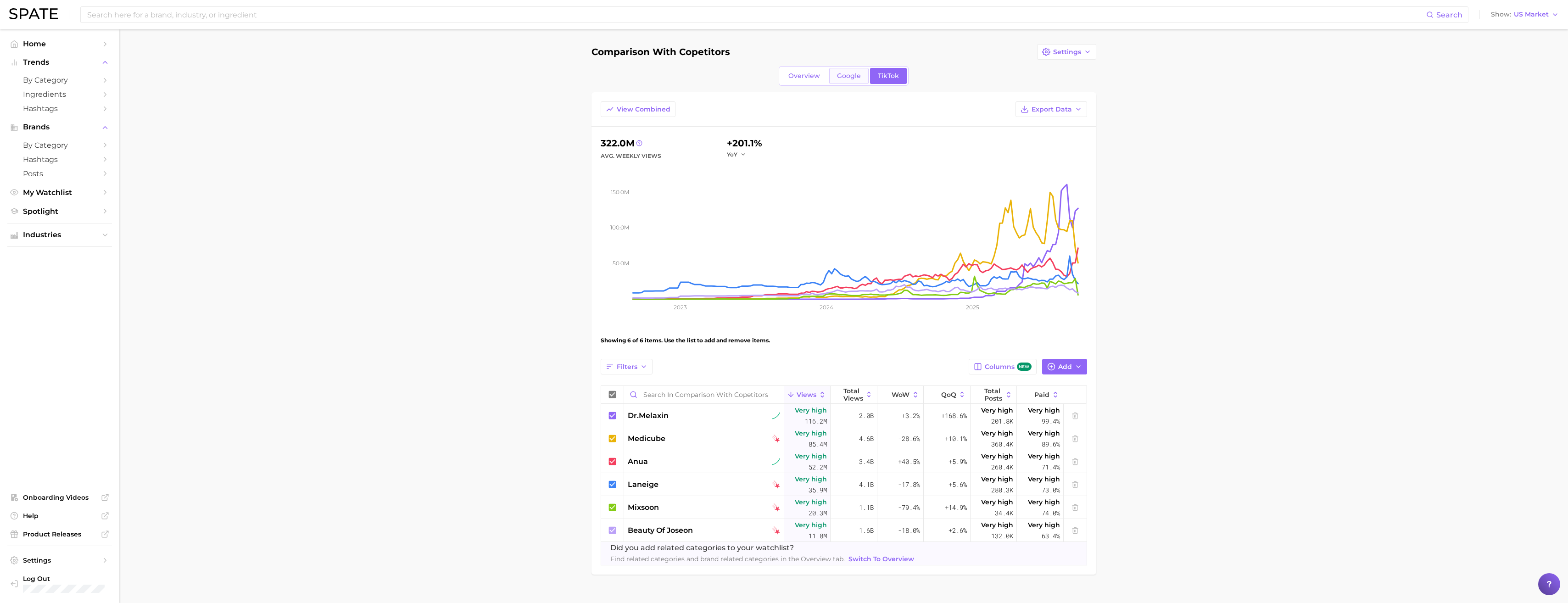
click at [836, 81] on link "Google" at bounding box center [848, 76] width 40 height 16
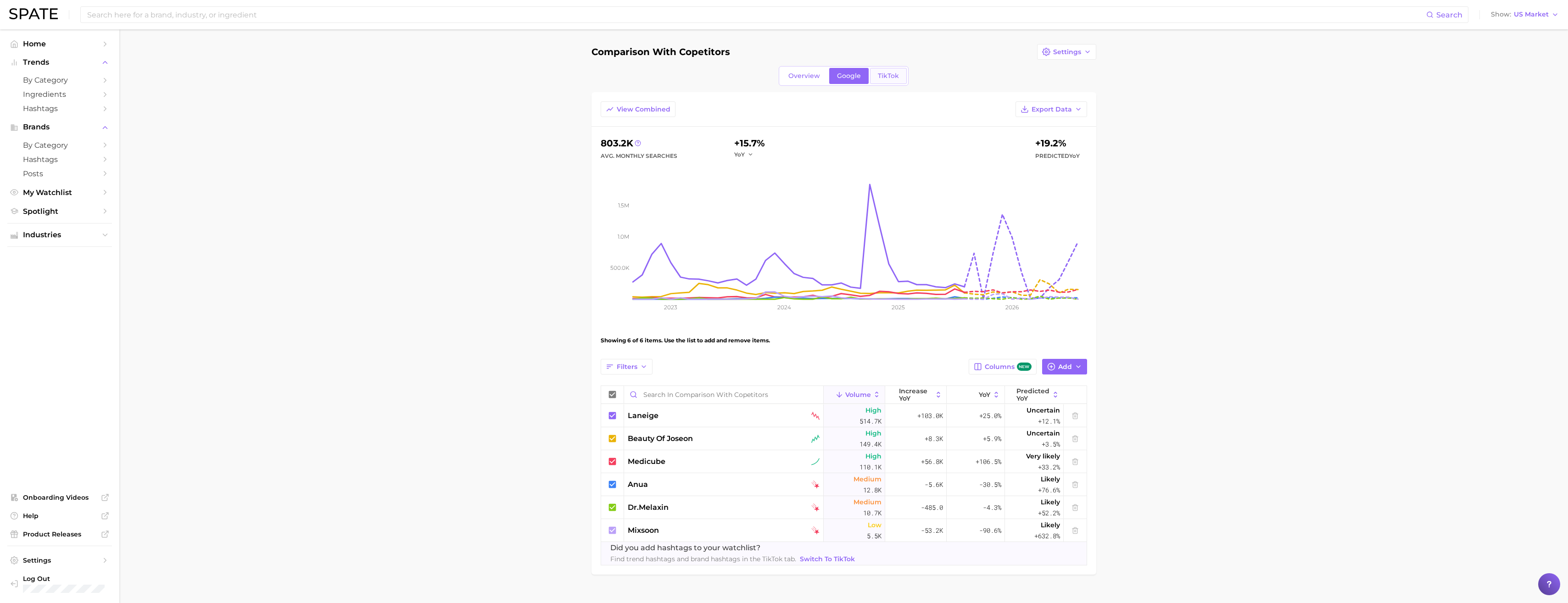
click at [897, 78] on span "TikTok" at bounding box center [888, 76] width 21 height 8
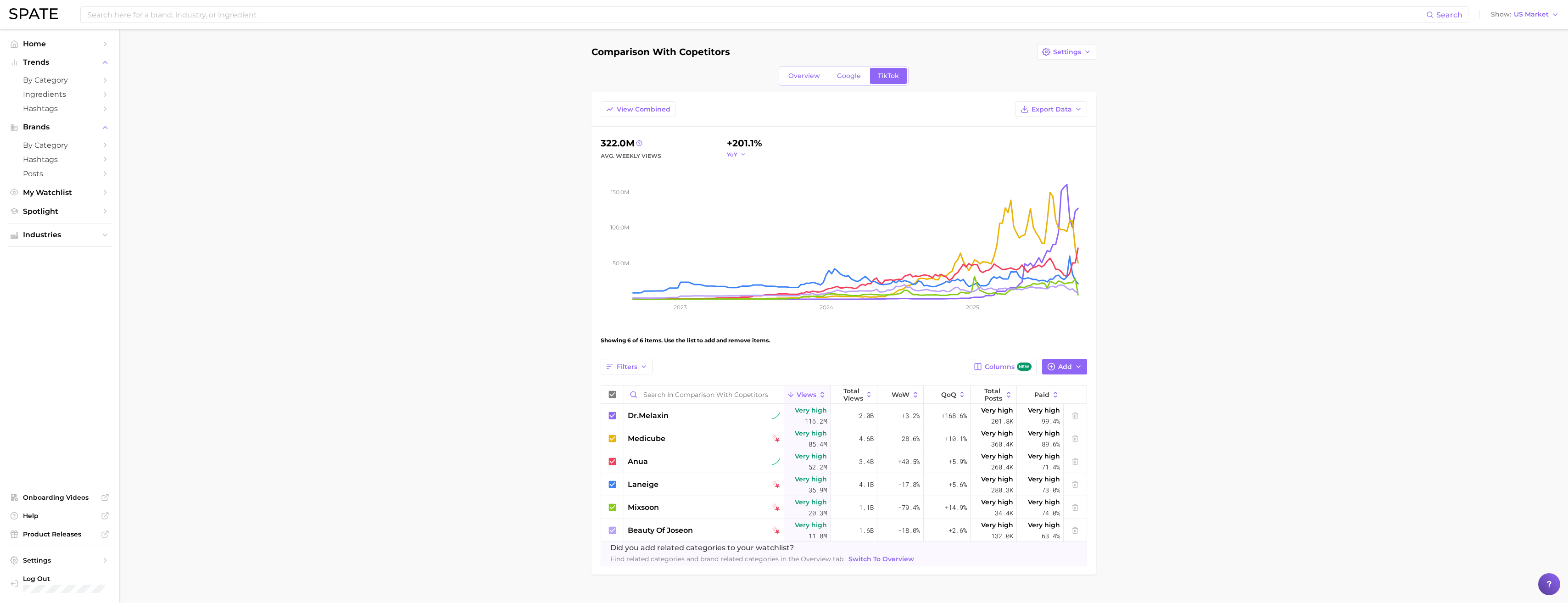
click at [731, 154] on span "YoY" at bounding box center [732, 154] width 10 height 8
click at [669, 146] on div "322.0m Avg. Weekly Views +201.1% YoY YoY QoQ MoM WoW" at bounding box center [844, 149] width 487 height 26
click at [1069, 45] on button "Settings" at bounding box center [1066, 52] width 59 height 16
click at [1060, 68] on span "Edit Details" at bounding box center [1072, 69] width 38 height 8
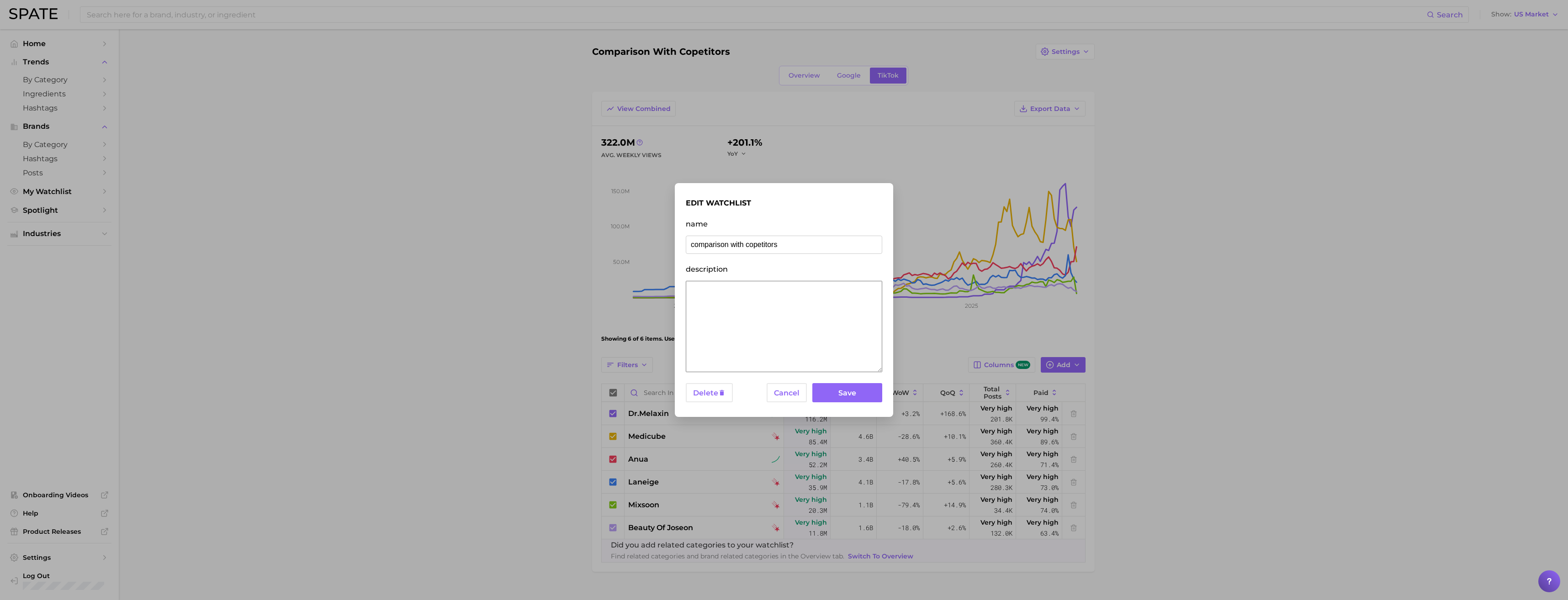
click at [1200, 192] on div "edit watchlist name comparison with copetitors description Delete Cancel Save" at bounding box center [784, 300] width 1568 height 600
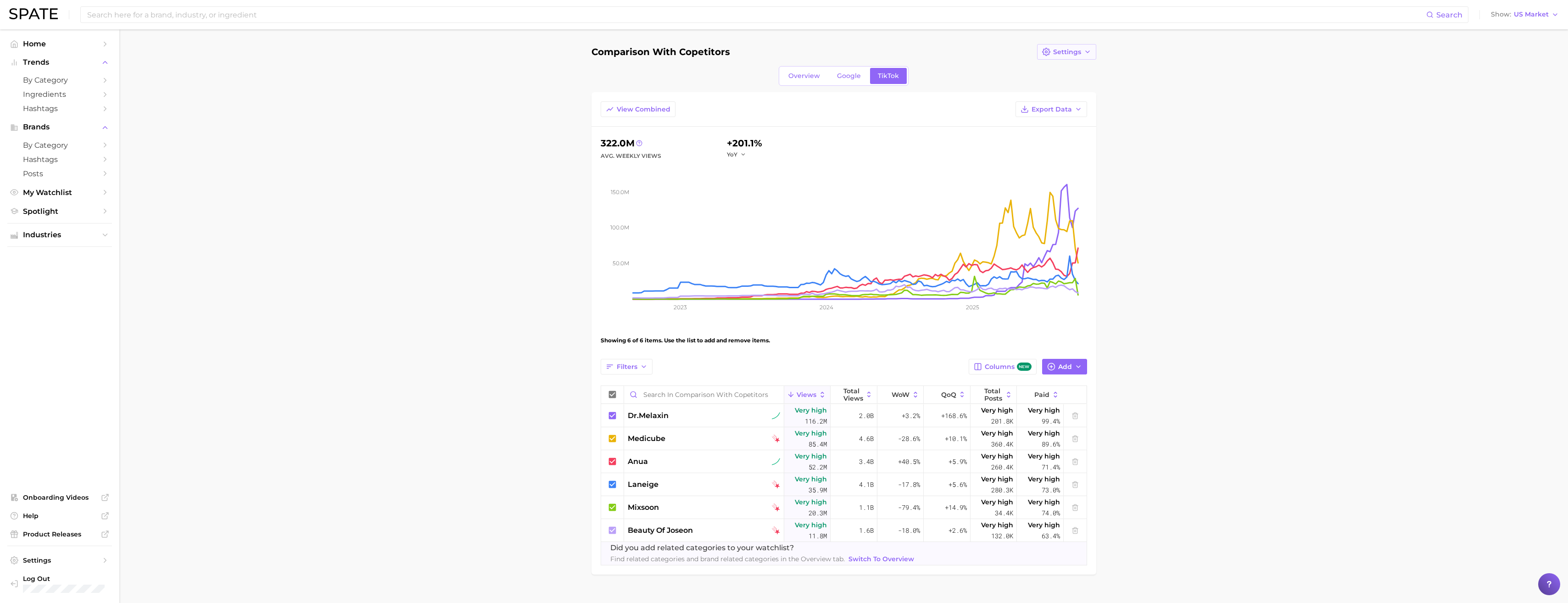
click at [1085, 54] on icon "button" at bounding box center [1088, 52] width 7 height 7
click at [1210, 219] on main "comparison with copetitors Settings Edit Details Duplicate Delete Overview Goog…" at bounding box center [844, 325] width 1449 height 591
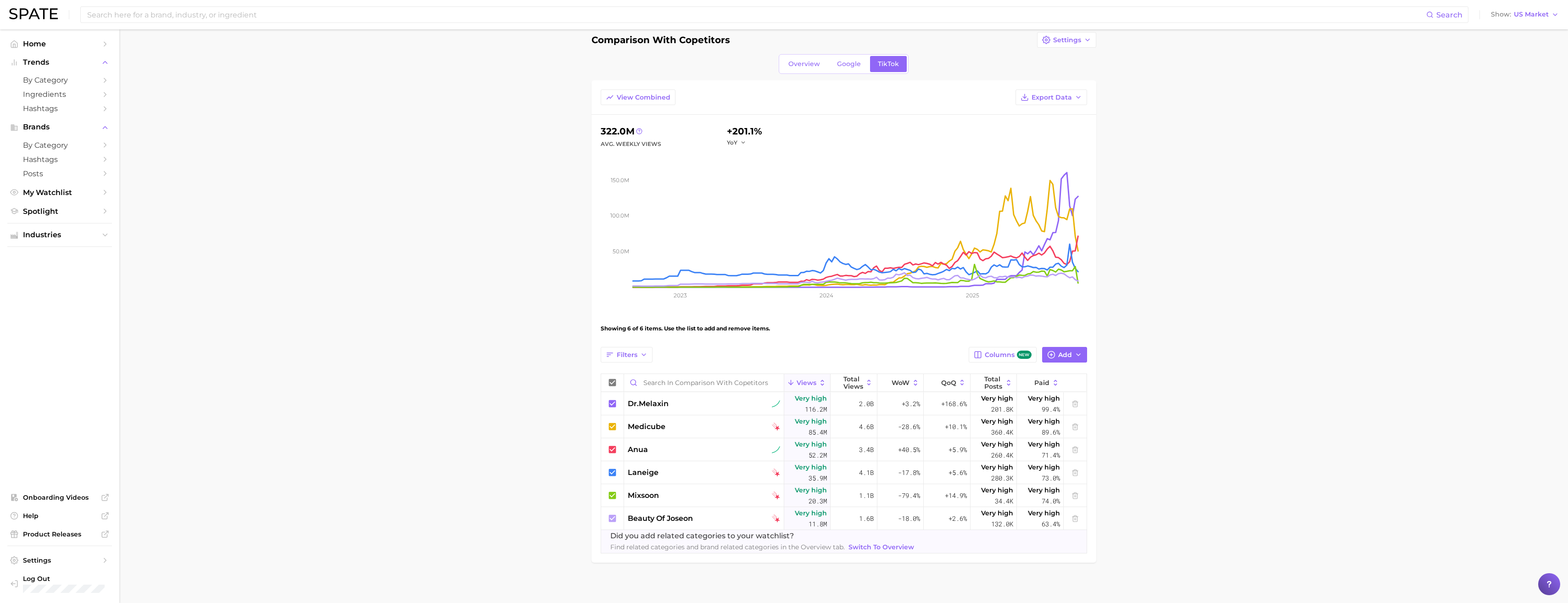
scroll to position [18, 0]
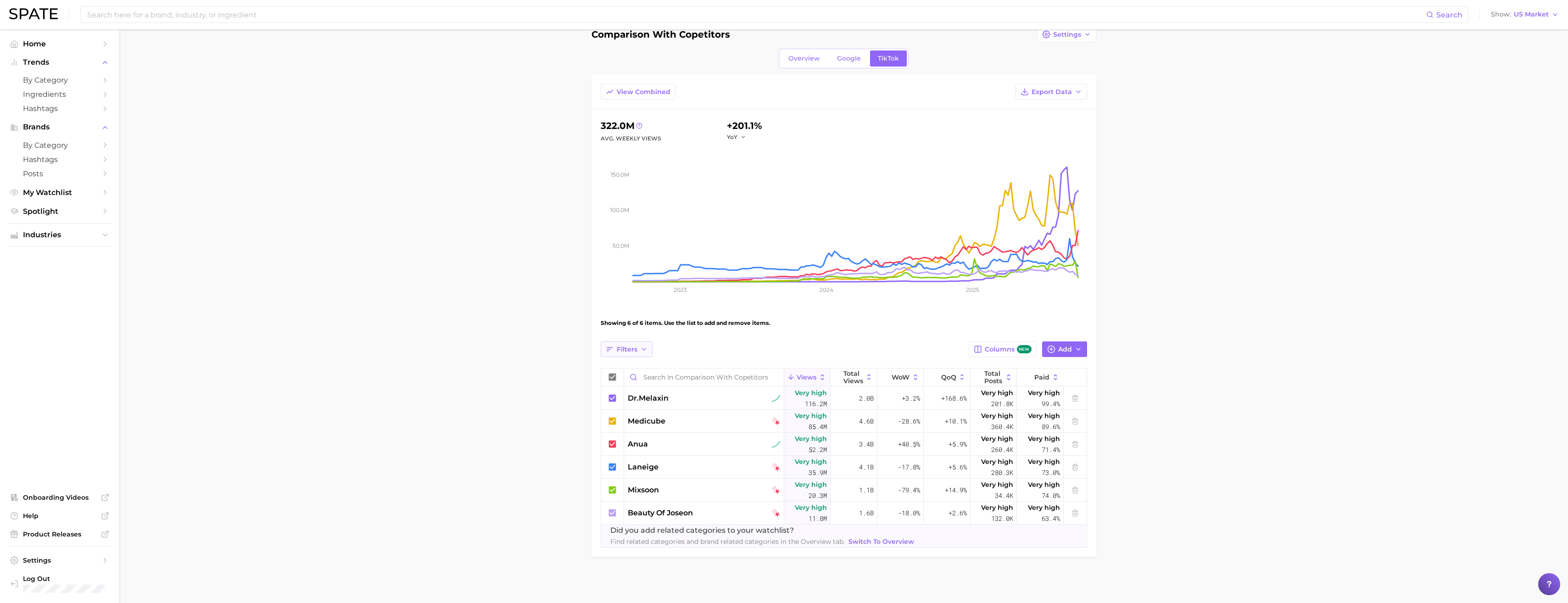
click at [623, 355] on button "Filters" at bounding box center [627, 349] width 52 height 16
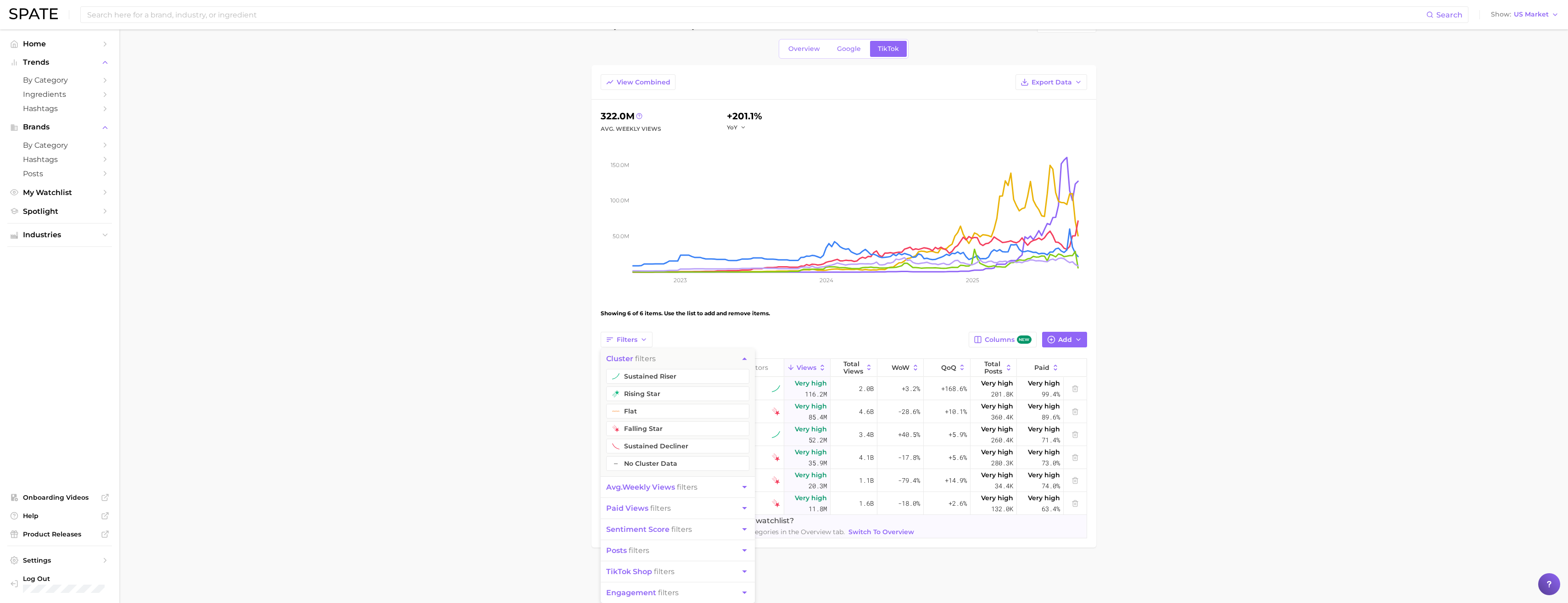
click at [523, 445] on main "comparison with copetitors Settings Overview Google TikTok View Combined Export…" at bounding box center [844, 298] width 1449 height 591
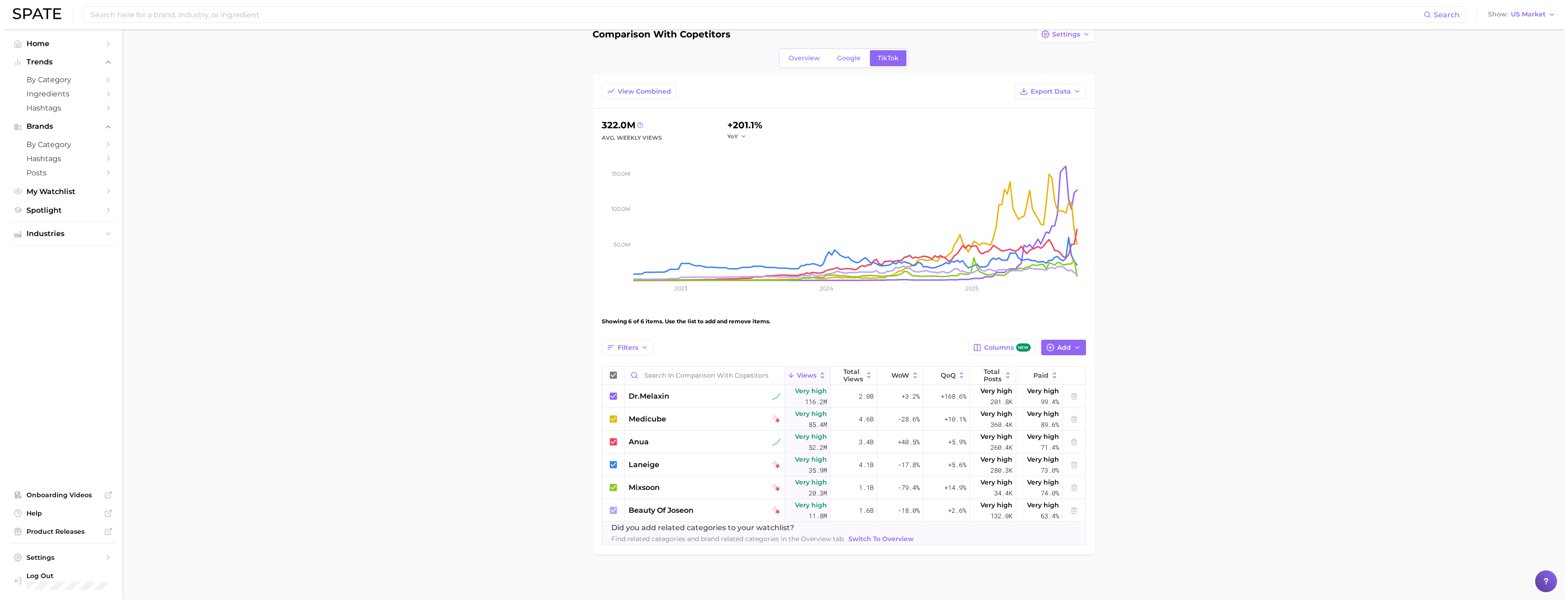
scroll to position [18, 0]
click at [712, 397] on div "dr.melaxin" at bounding box center [701, 396] width 152 height 11
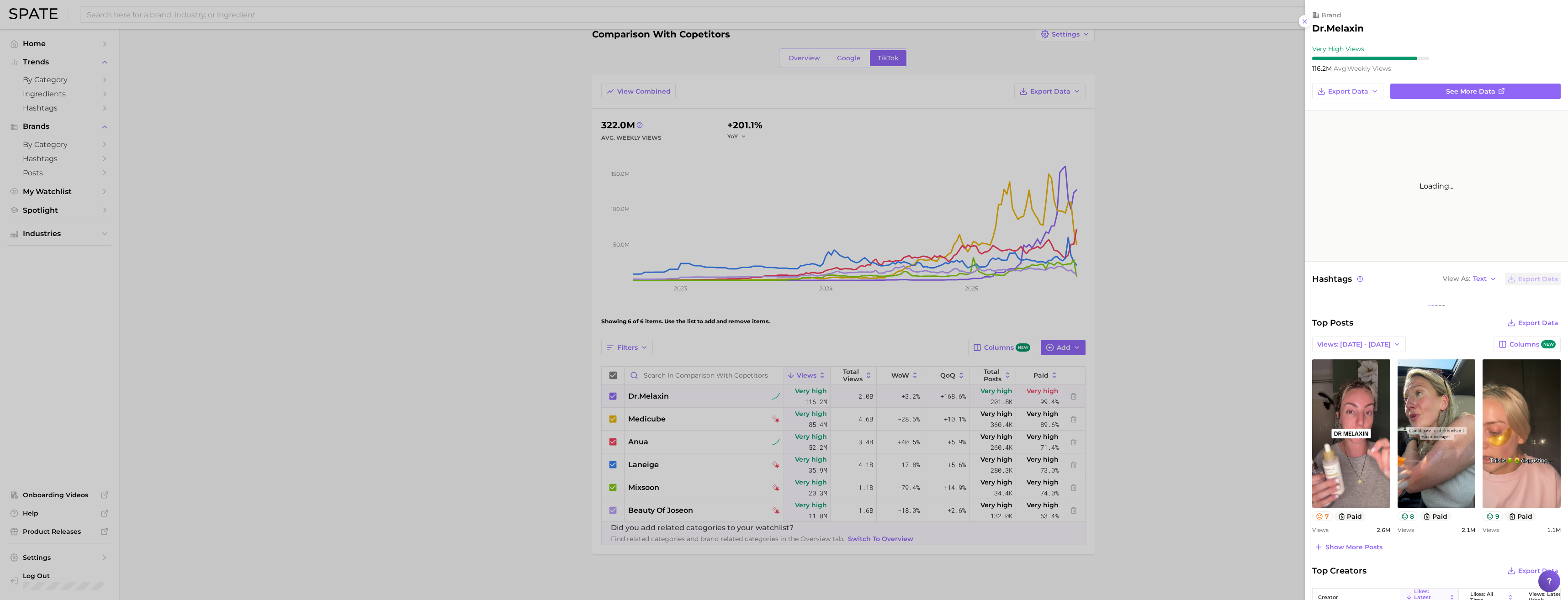
scroll to position [0, 0]
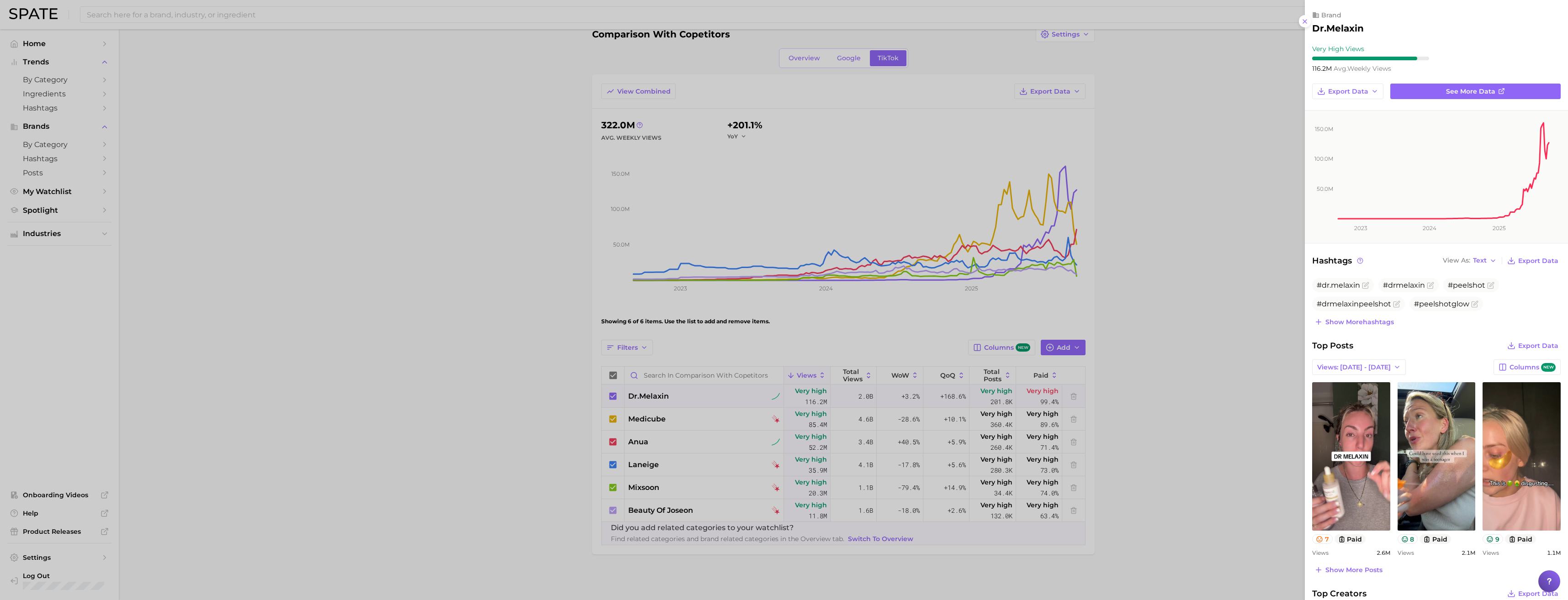
click at [706, 430] on div at bounding box center [784, 300] width 1568 height 600
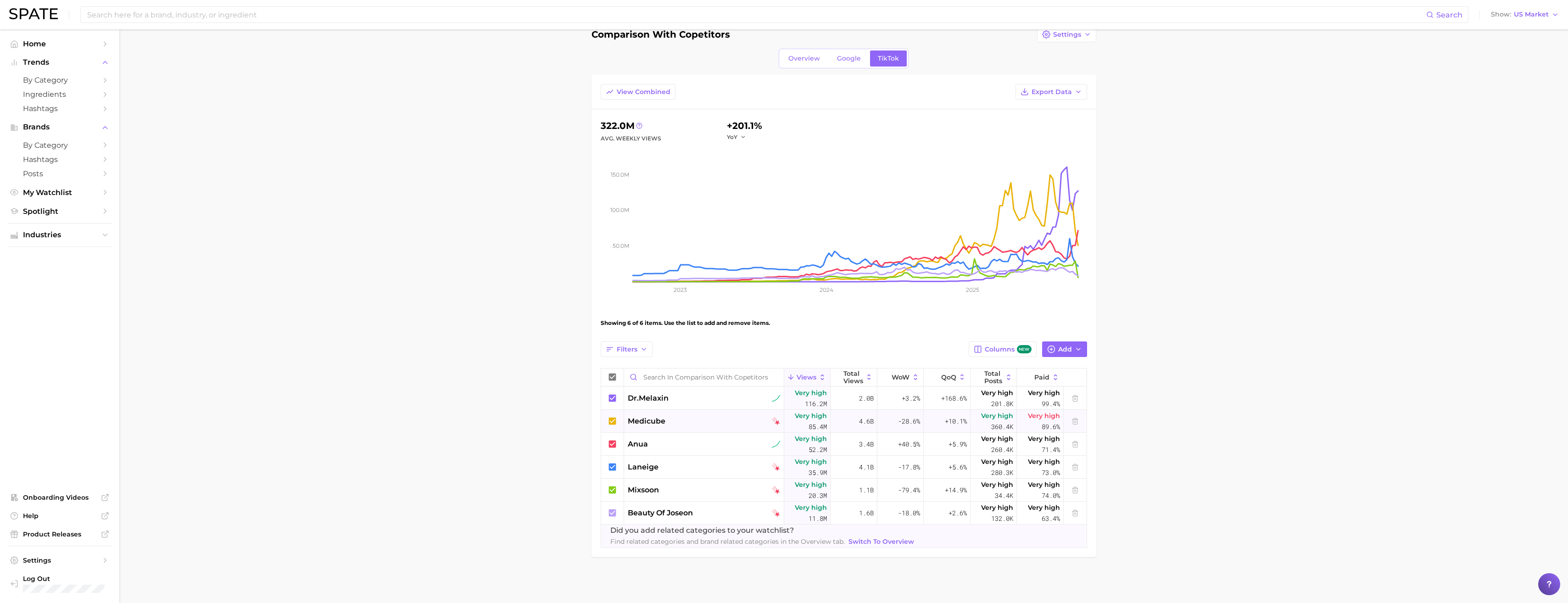
click at [707, 425] on div "medicube" at bounding box center [704, 421] width 152 height 11
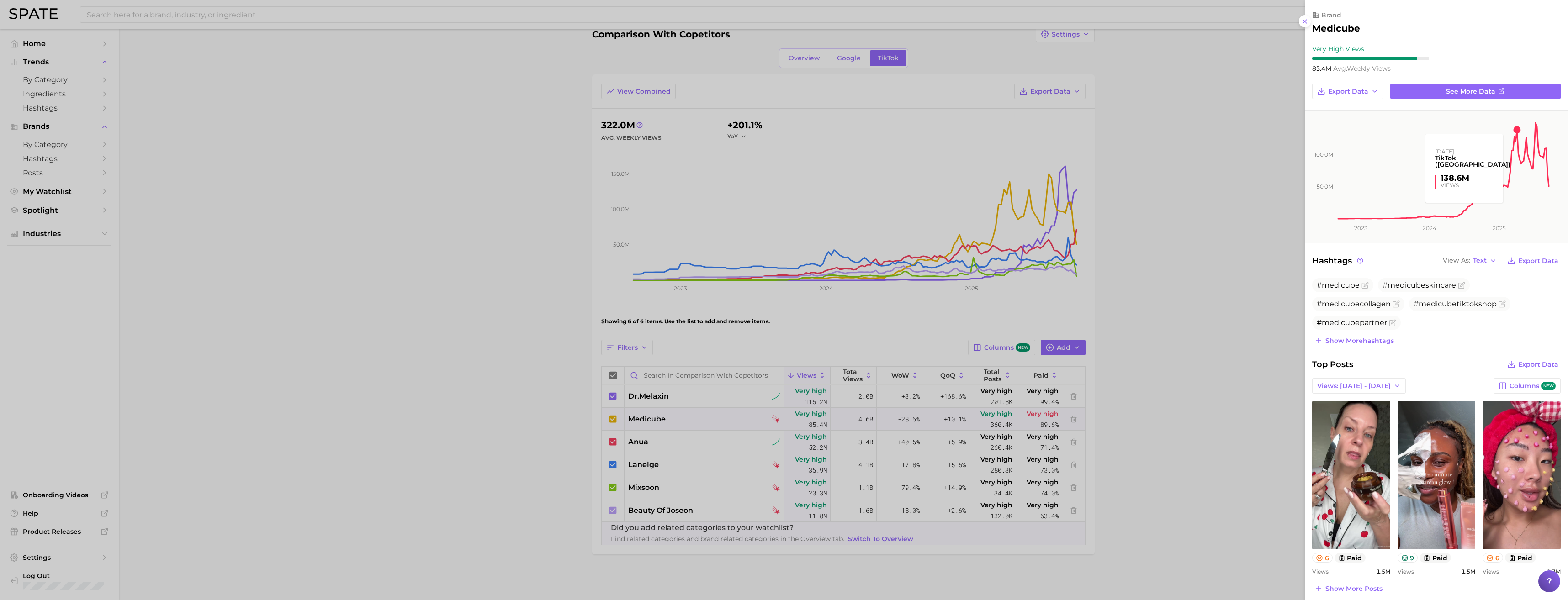
click at [1517, 133] on rect at bounding box center [1443, 166] width 214 height 110
click at [1516, 133] on rect at bounding box center [1443, 166] width 214 height 110
click at [1535, 132] on rect at bounding box center [1443, 166] width 214 height 110
click at [1522, 134] on rect at bounding box center [1443, 166] width 214 height 110
click at [1482, 164] on rect at bounding box center [1443, 166] width 214 height 110
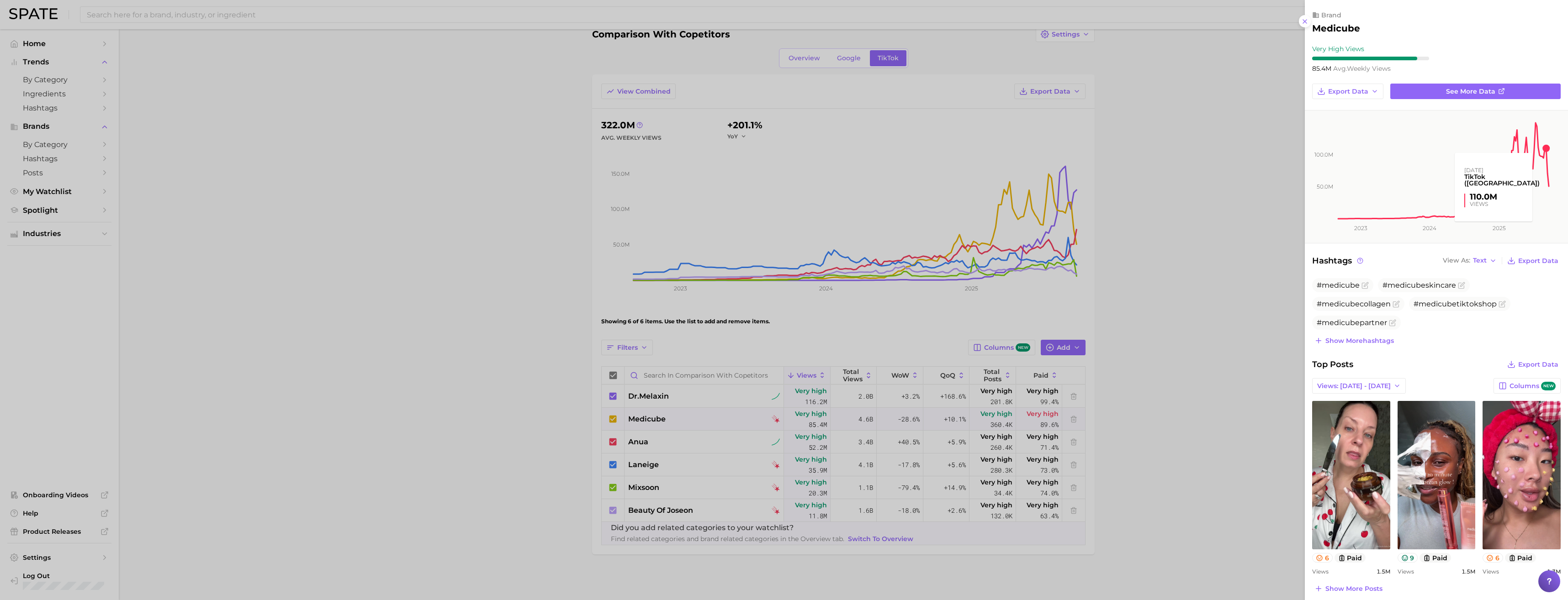
click at [1548, 152] on rect at bounding box center [1443, 166] width 214 height 110
click at [648, 435] on div at bounding box center [784, 300] width 1568 height 600
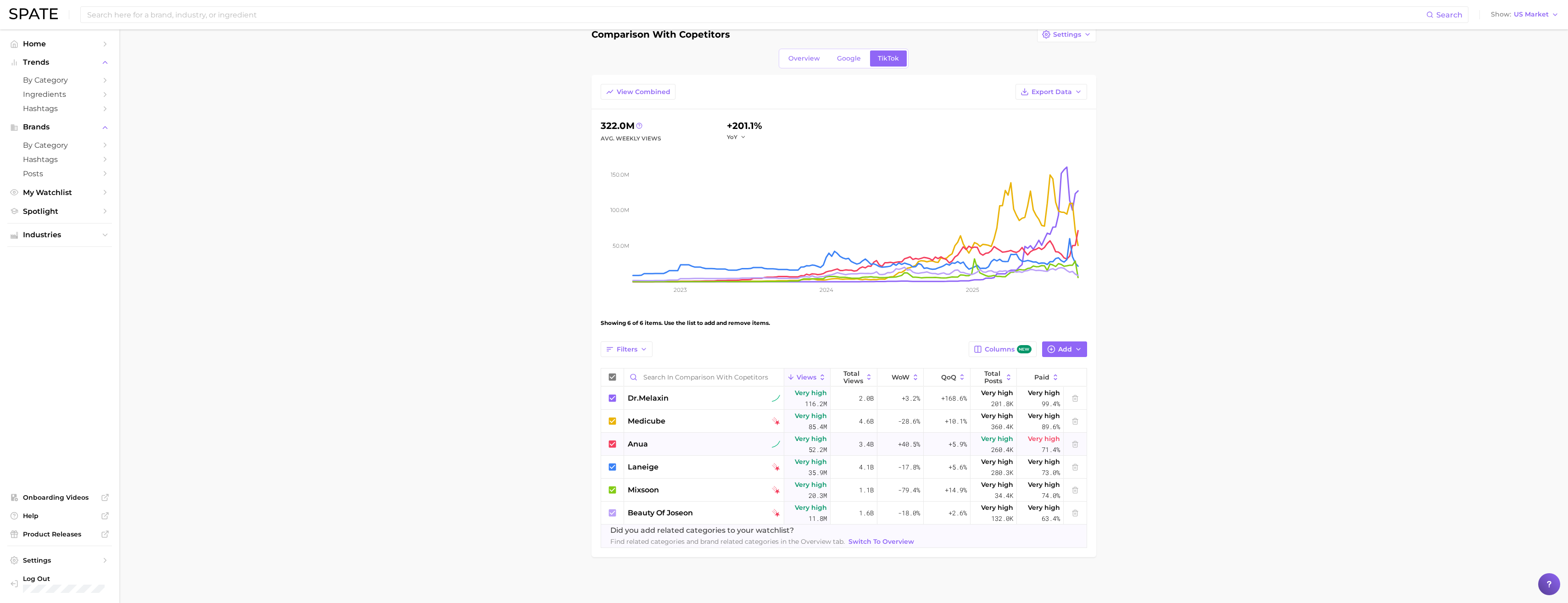
click at [663, 446] on div "anua" at bounding box center [704, 445] width 152 height 11
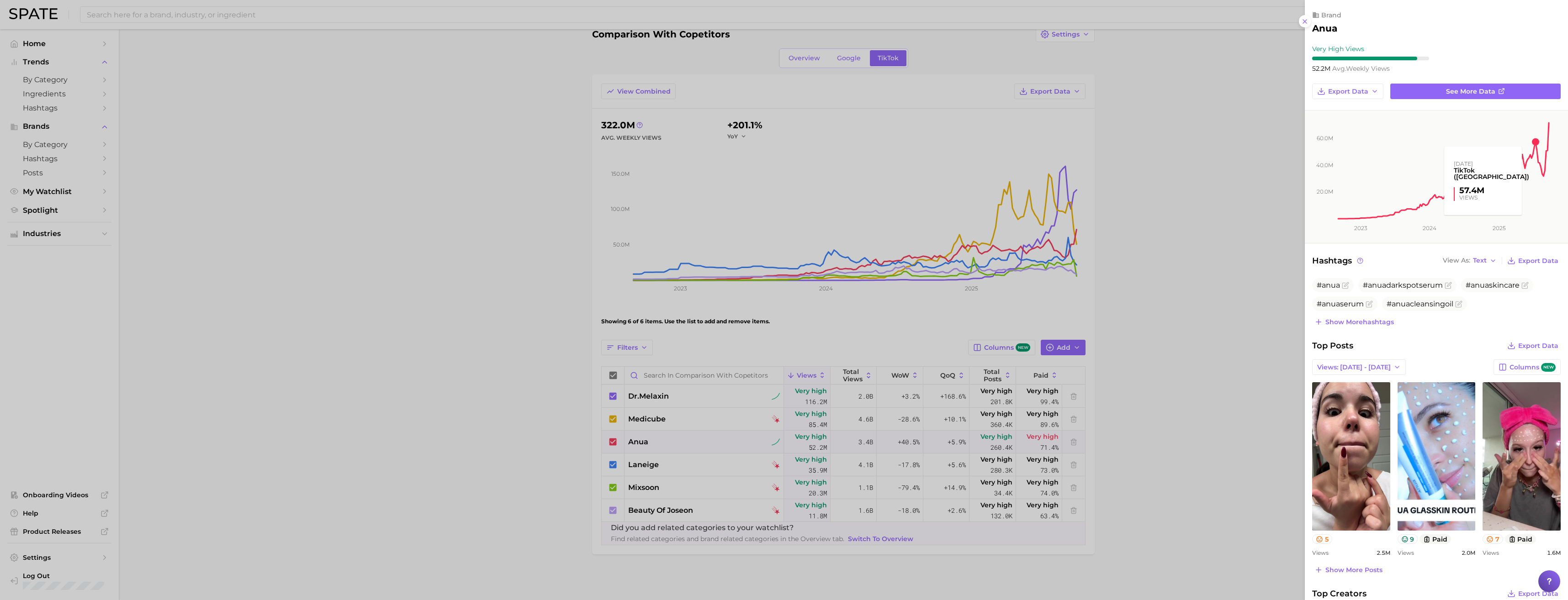
click at [1536, 141] on rect at bounding box center [1443, 166] width 214 height 110
click at [656, 456] on div at bounding box center [784, 300] width 1568 height 600
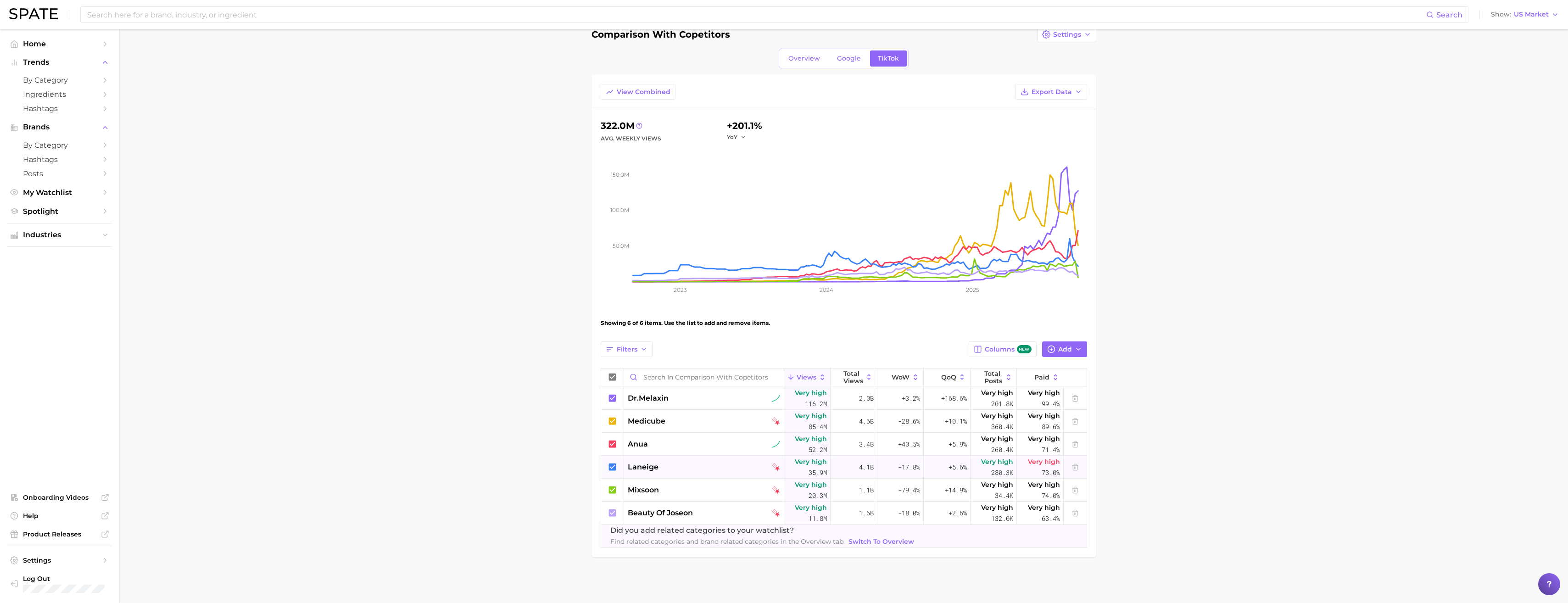
click at [658, 466] on span "laneige" at bounding box center [643, 467] width 31 height 11
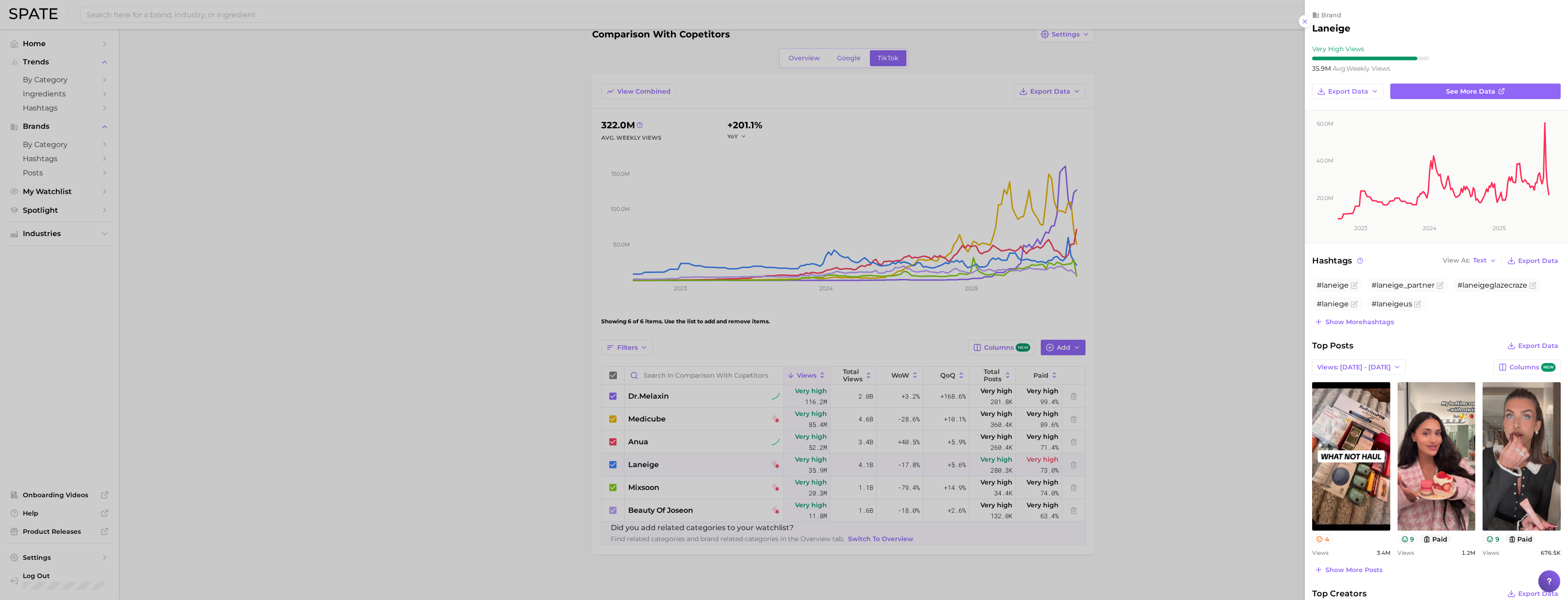
click at [1174, 223] on div at bounding box center [784, 300] width 1568 height 600
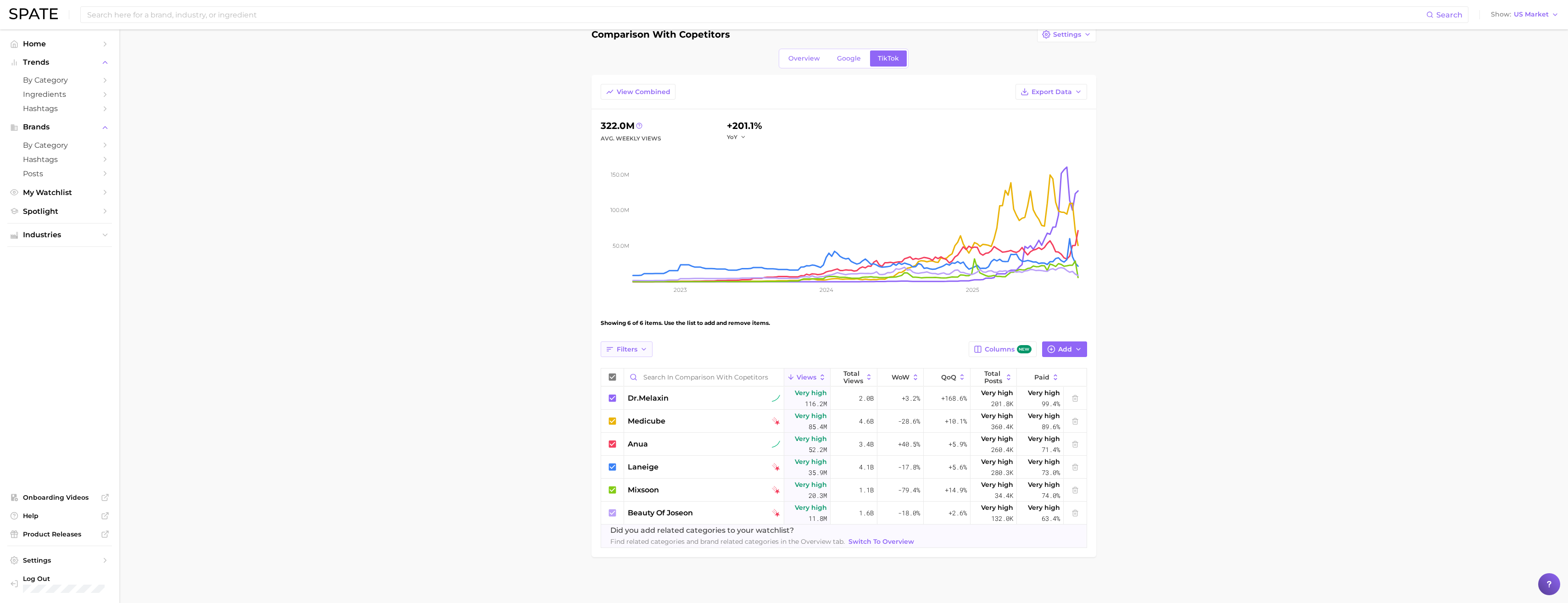
click at [635, 354] on button "Filters" at bounding box center [627, 349] width 52 height 16
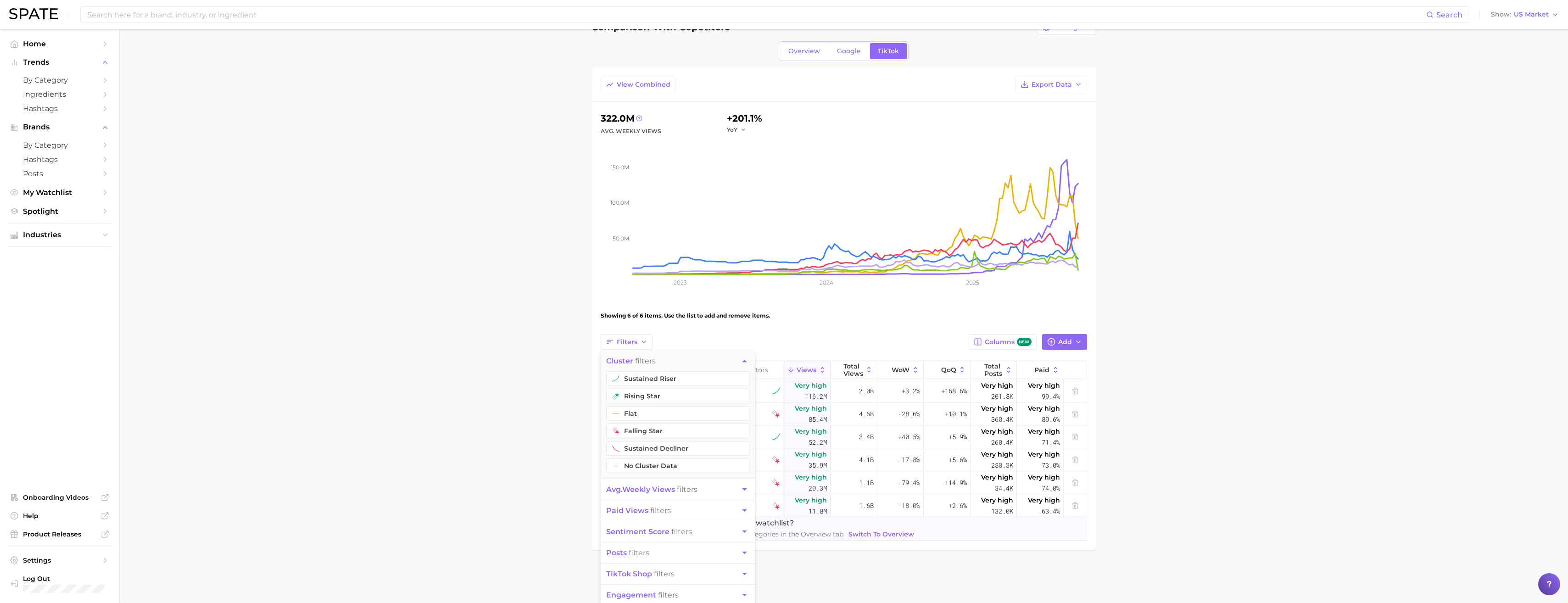
scroll to position [27, 0]
click at [740, 575] on icon "button" at bounding box center [745, 572] width 10 height 10
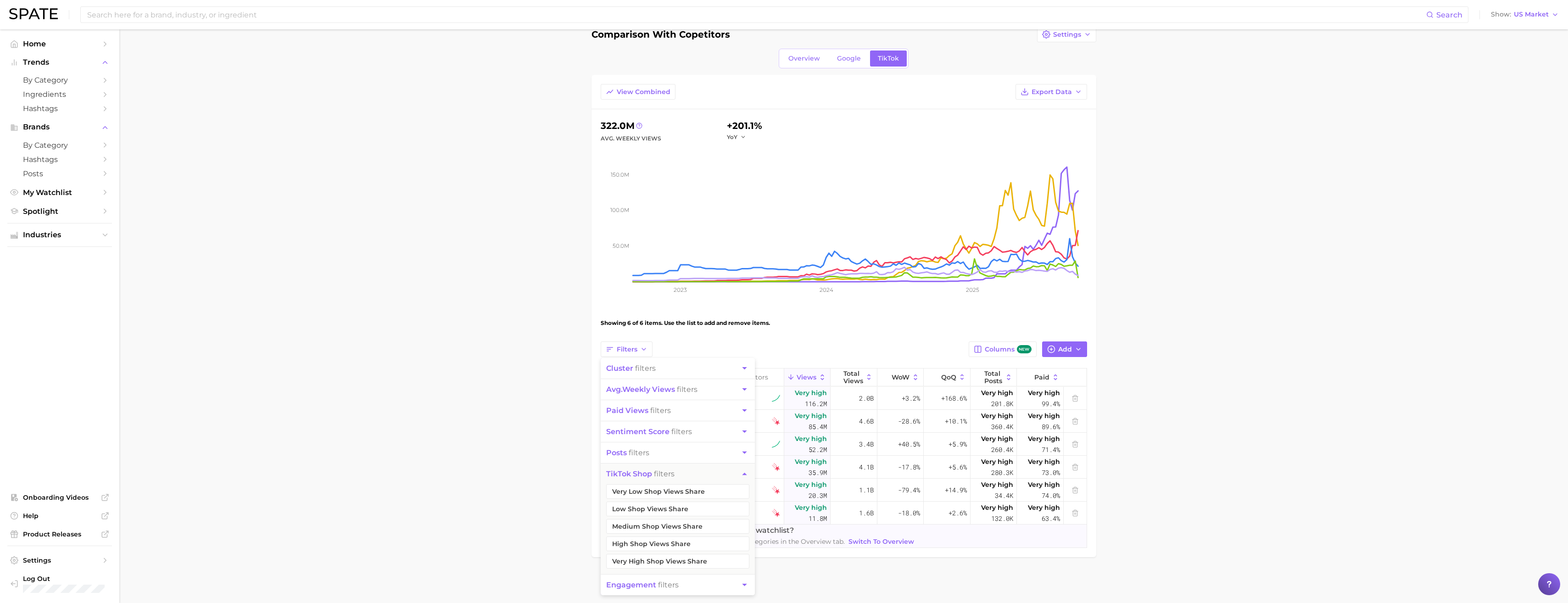
scroll to position [18, 0]
click at [631, 558] on button "Very High Shop Views Share" at bounding box center [678, 561] width 143 height 15
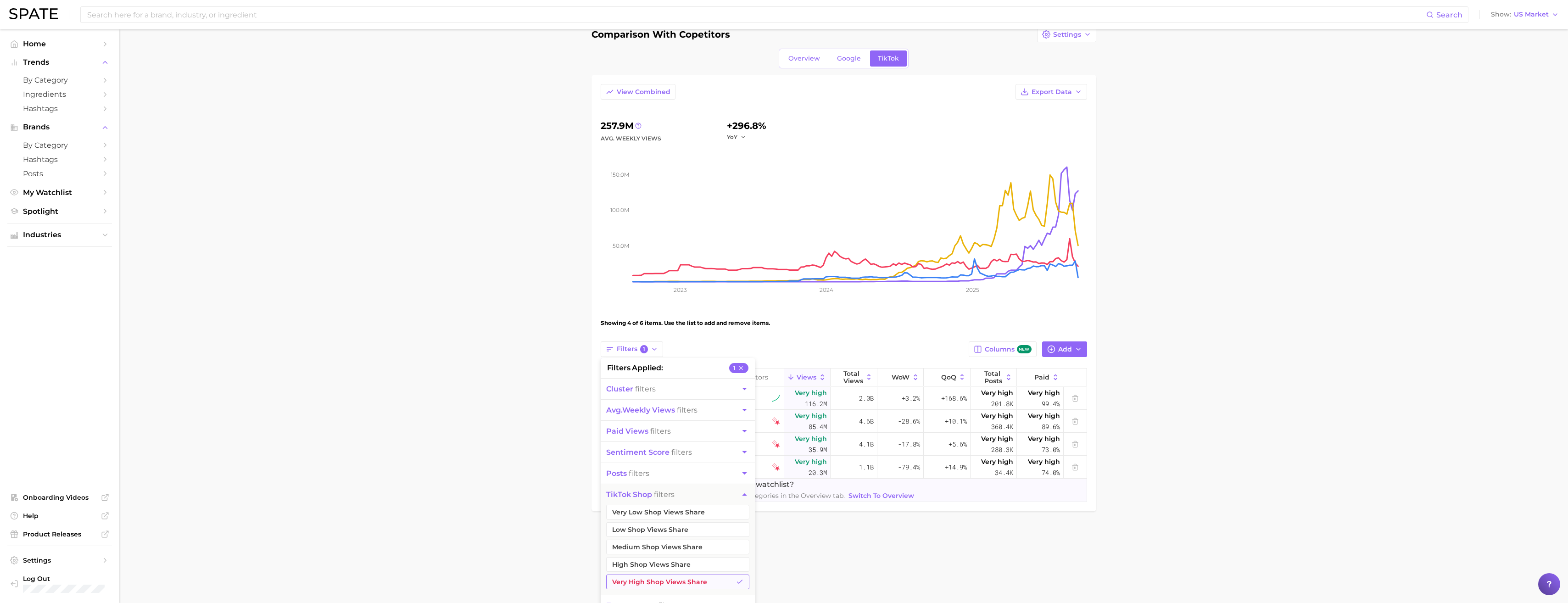
click at [643, 580] on button "Very High Shop Views Share" at bounding box center [678, 582] width 143 height 15
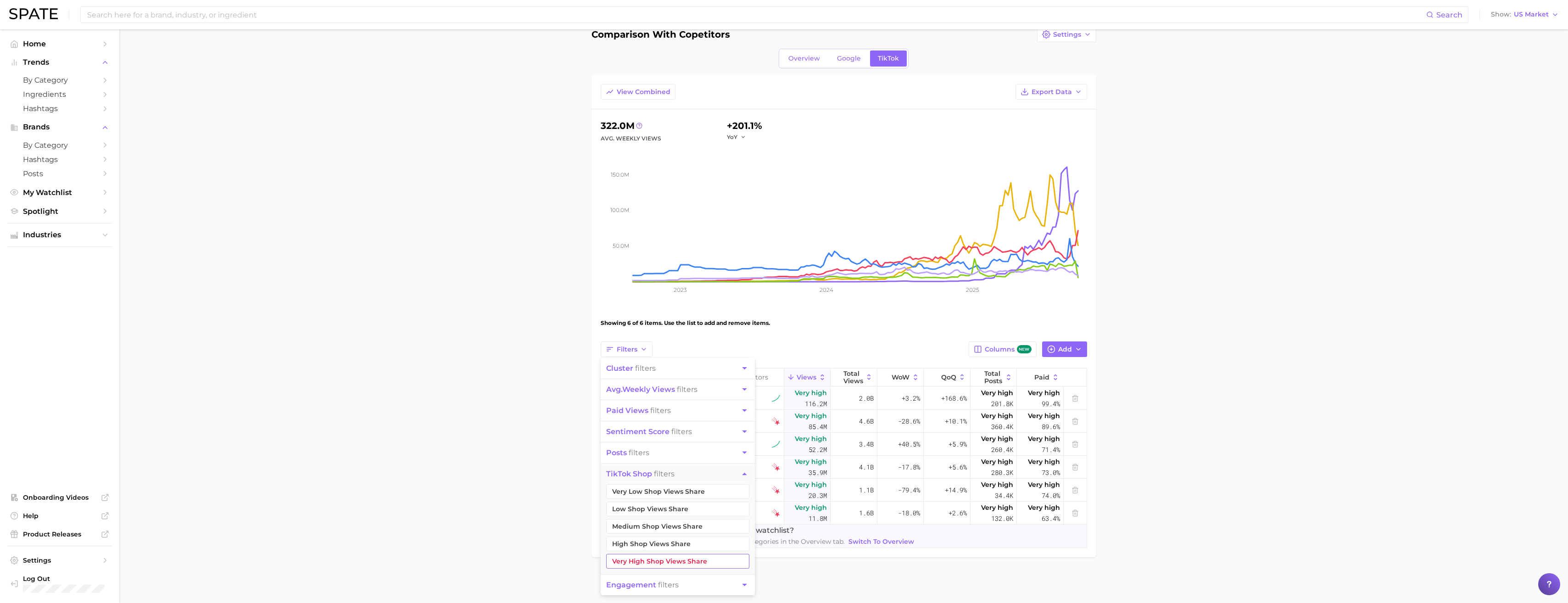
click at [645, 565] on button "Very High Shop Views Share" at bounding box center [678, 561] width 143 height 15
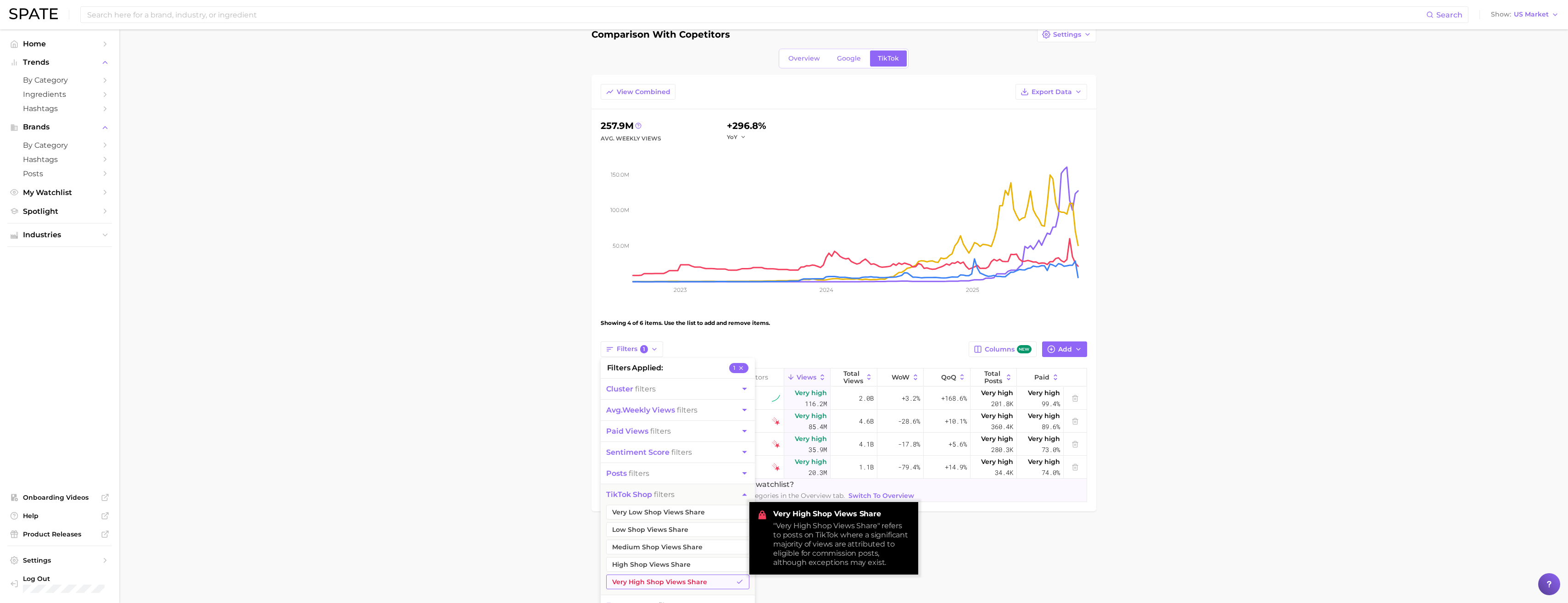
click at [664, 582] on button "Very High Shop Views Share" at bounding box center [678, 582] width 143 height 15
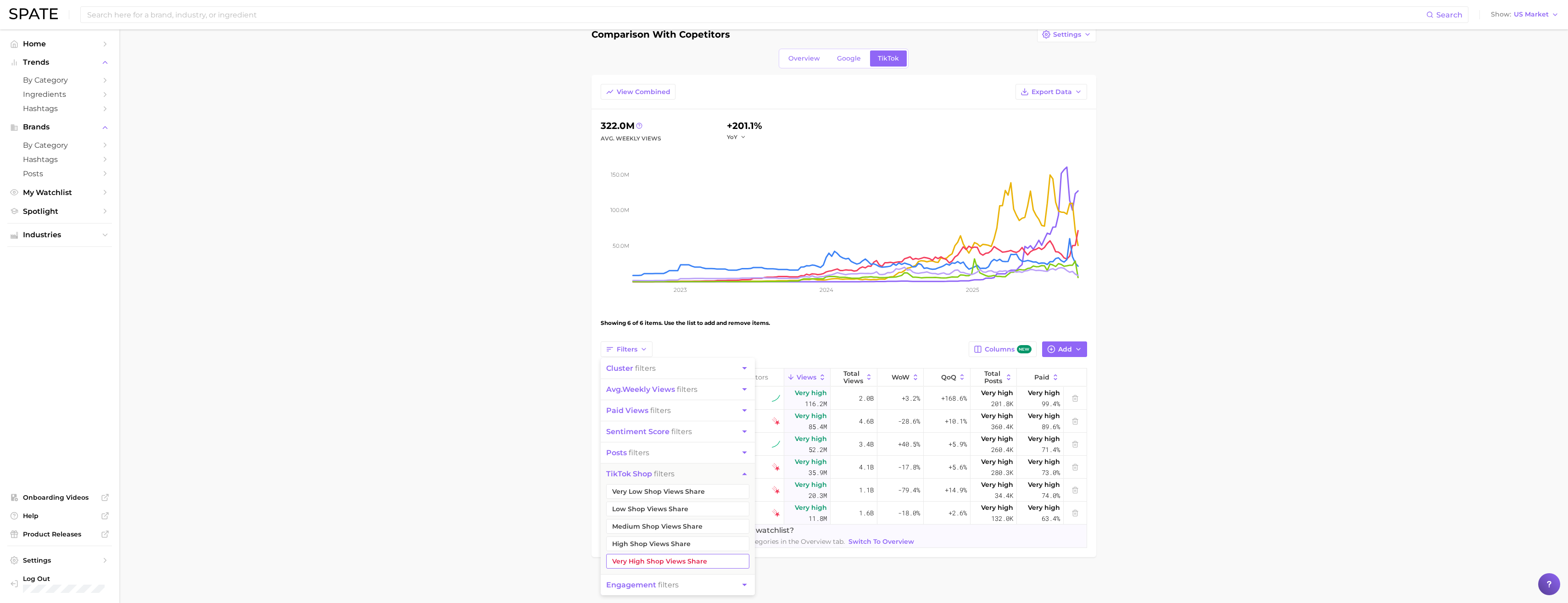
click at [658, 562] on button "Very High Shop Views Share" at bounding box center [678, 561] width 143 height 15
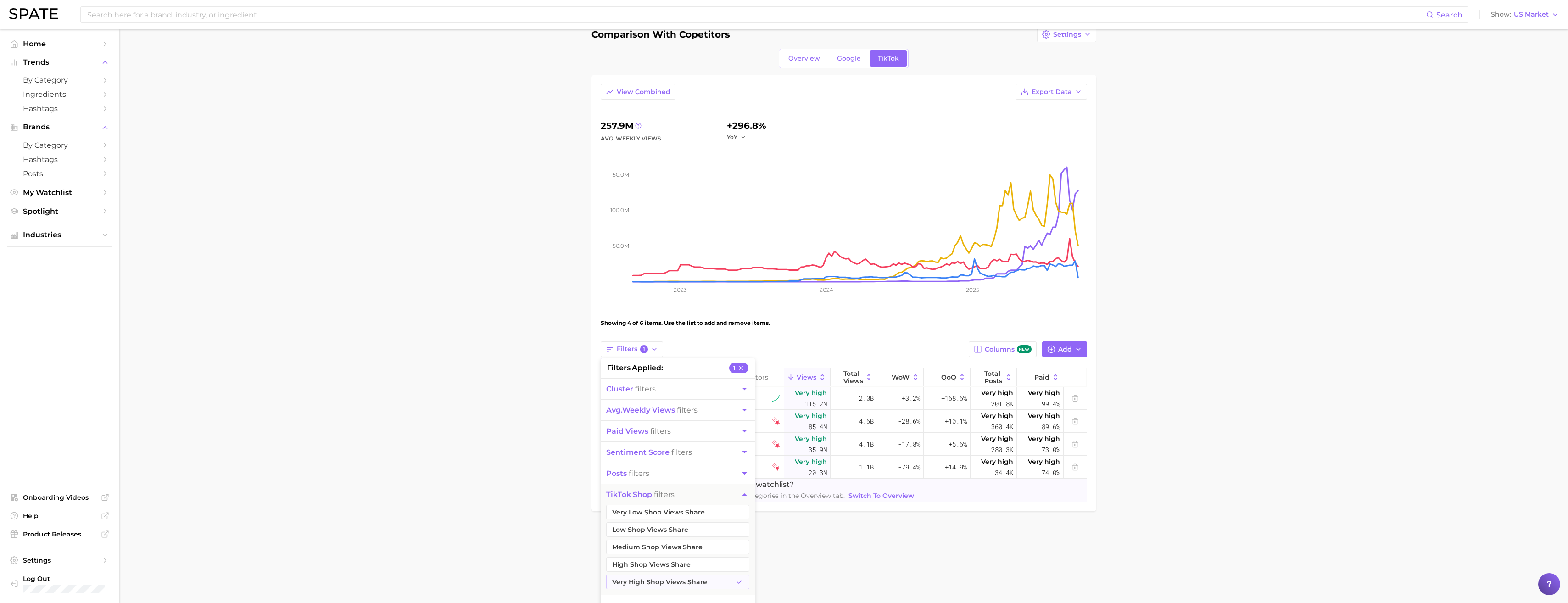
click at [916, 529] on main "comparison with copetitors Settings Overview Google TikTok View Combined Export…" at bounding box center [844, 285] width 1449 height 546
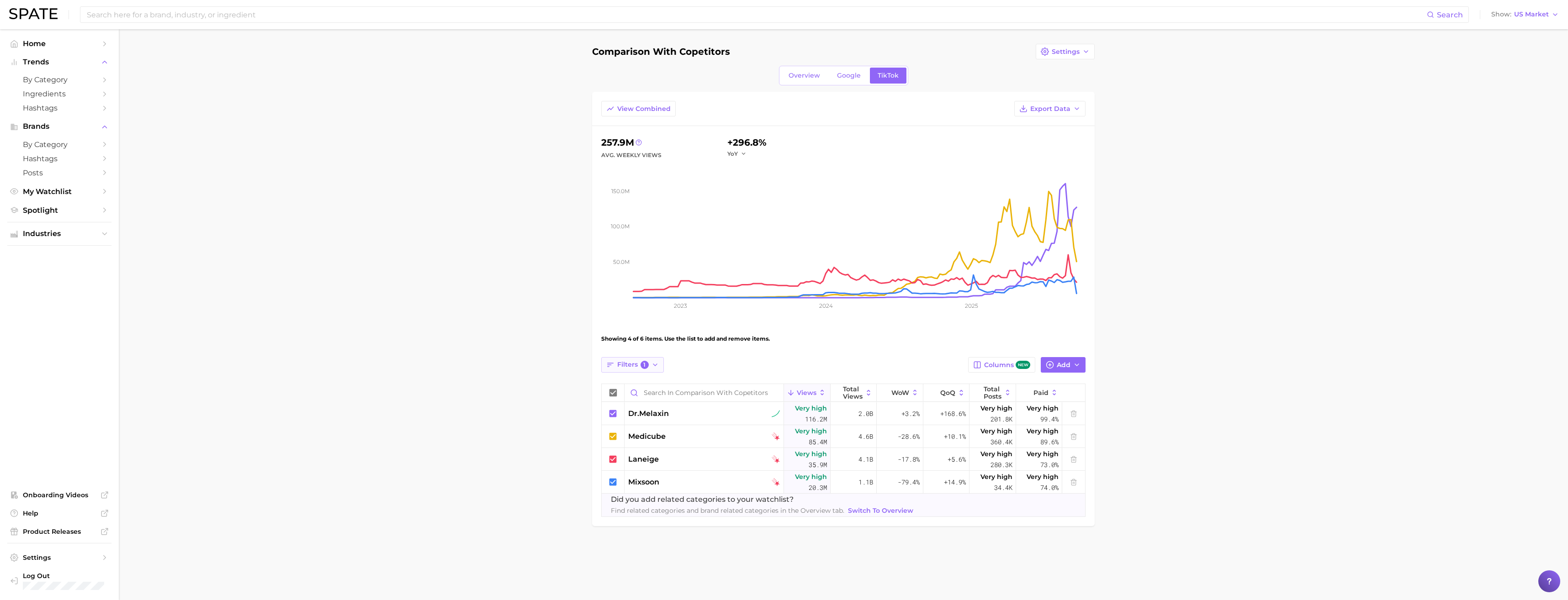
click at [651, 365] on button "Filters 1" at bounding box center [632, 365] width 63 height 16
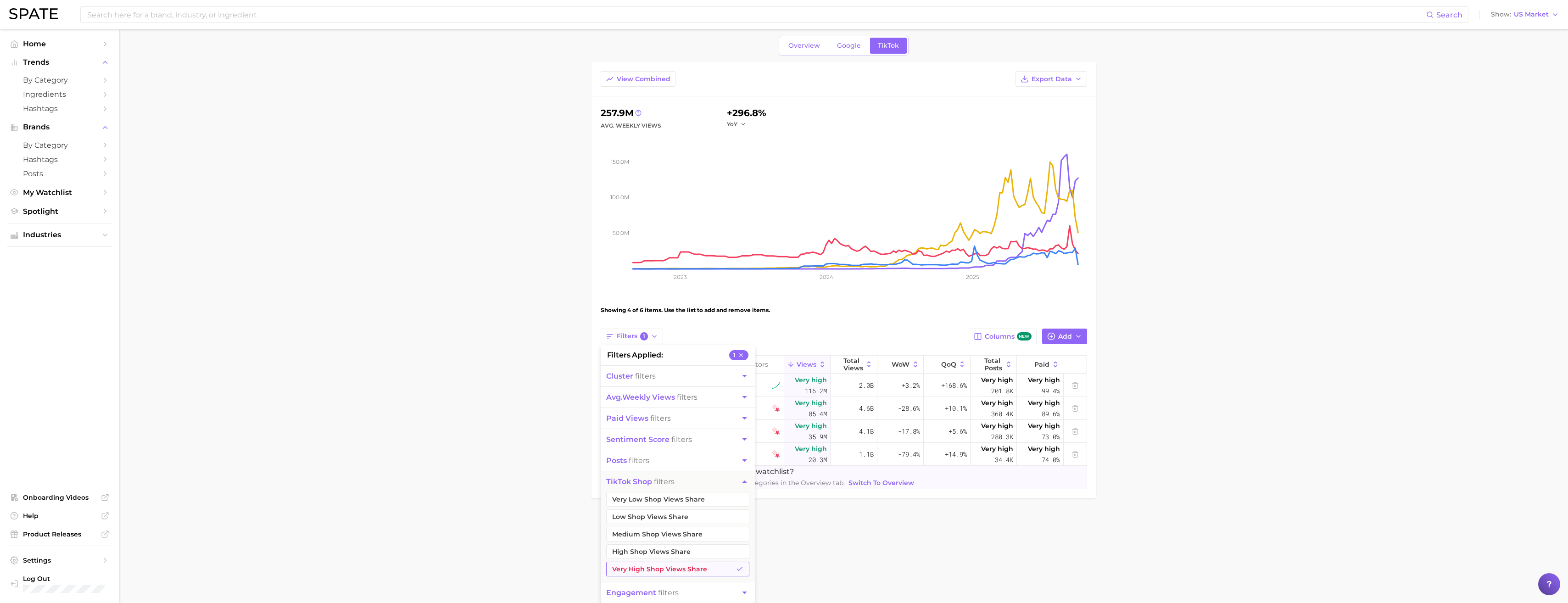
click at [692, 571] on button "Very High Shop Views Share" at bounding box center [678, 569] width 143 height 15
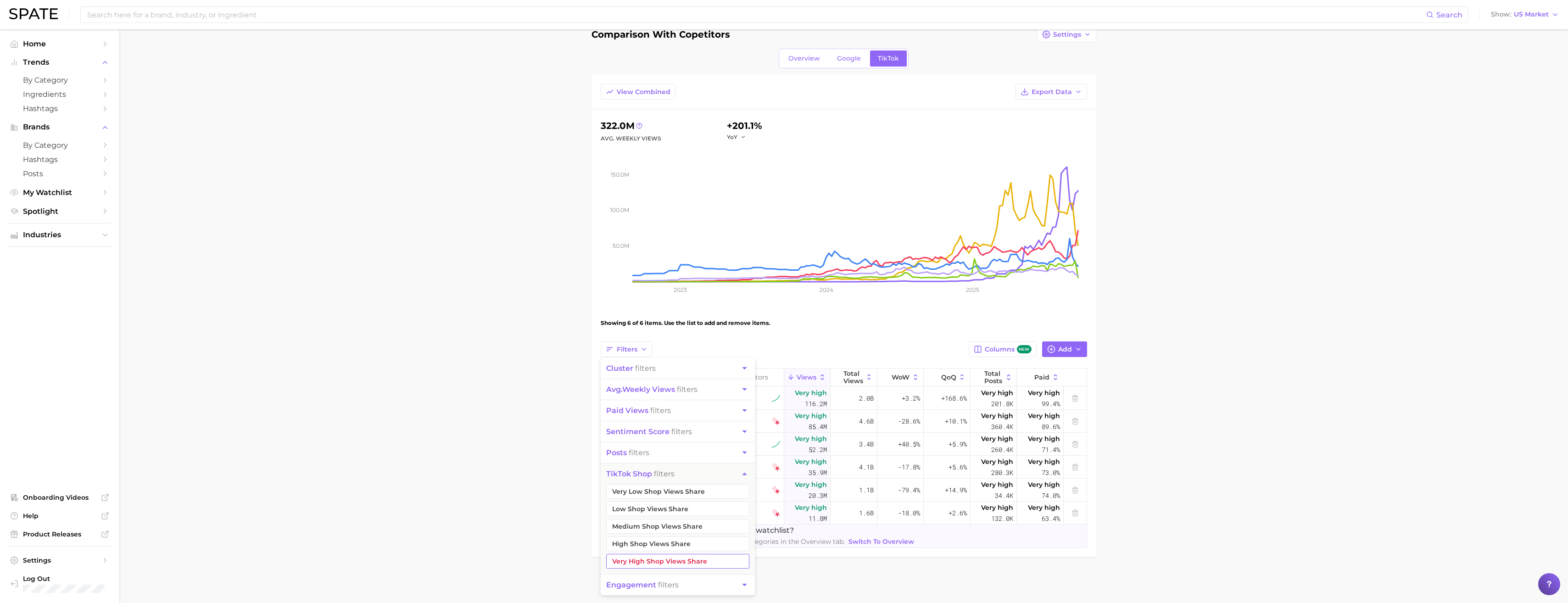
scroll to position [18, 0]
click at [660, 455] on button "posts filters" at bounding box center [678, 453] width 154 height 21
click at [743, 471] on icon "button" at bounding box center [745, 474] width 10 height 10
click at [675, 578] on button "Very Low Engagement" at bounding box center [678, 582] width 143 height 15
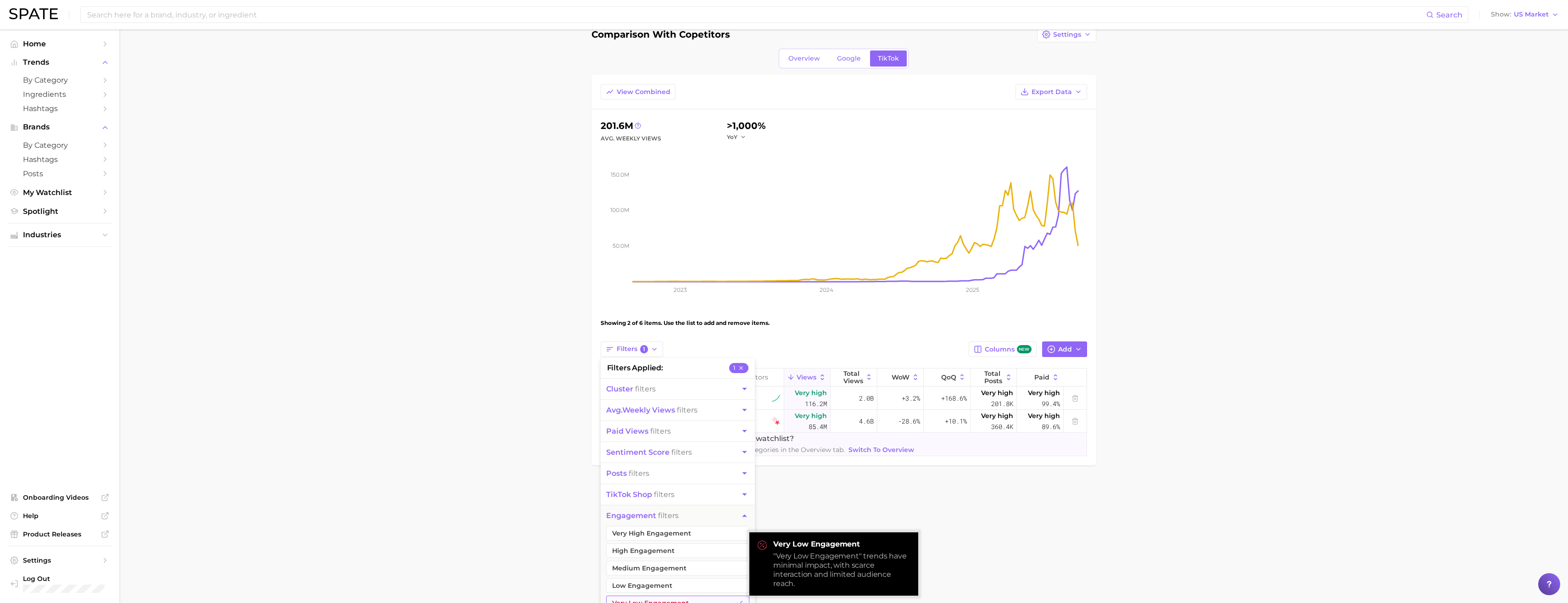
click at [662, 601] on button "Very Low Engagement" at bounding box center [678, 603] width 143 height 15
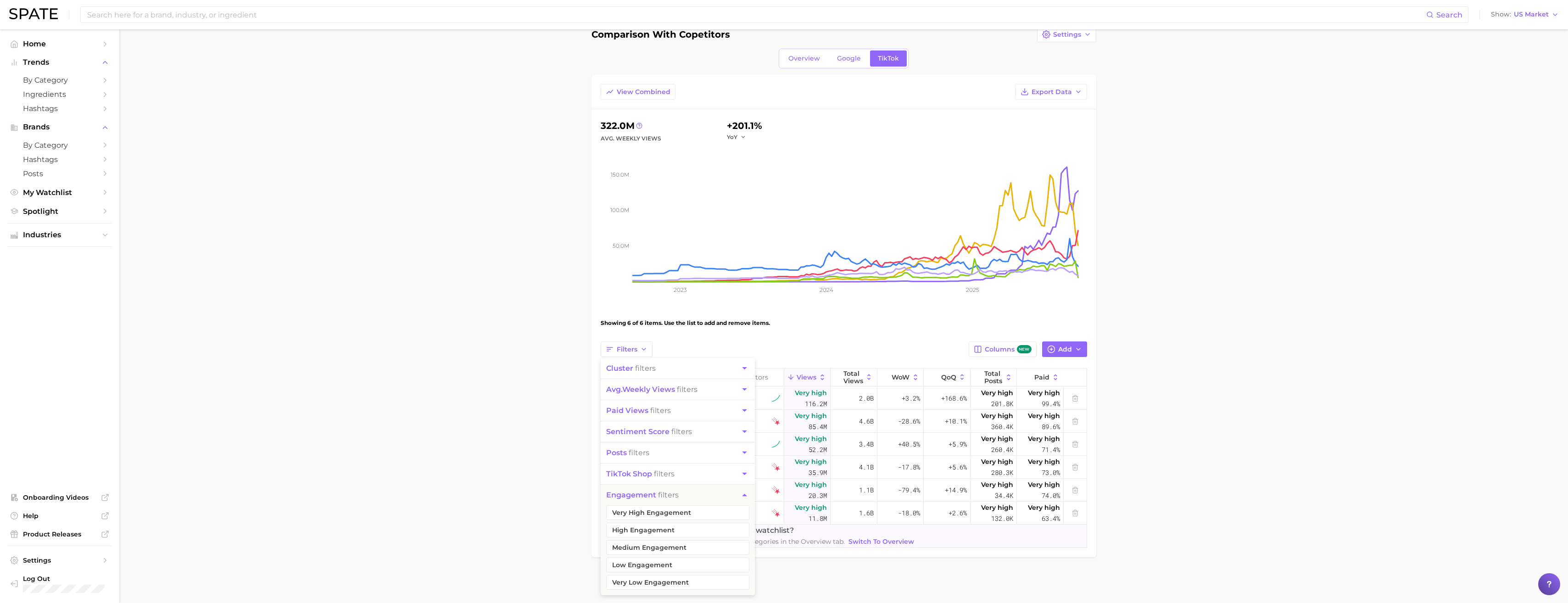
click at [1130, 545] on main "comparison with copetitors Settings Overview Google TikTok View Combined Export…" at bounding box center [844, 308] width 1449 height 591
click at [1069, 351] on span "Add" at bounding box center [1065, 349] width 14 height 8
click at [1010, 350] on span "Columns new" at bounding box center [1008, 349] width 46 height 9
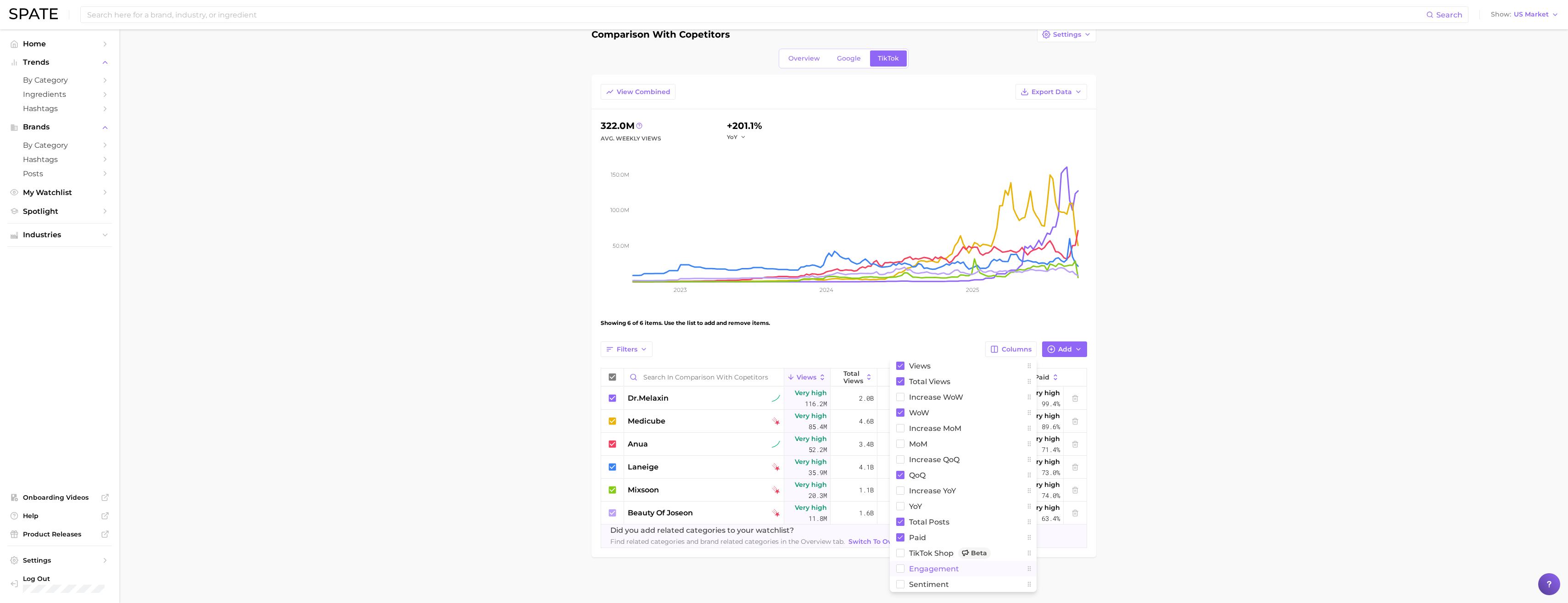
click at [897, 572] on rect at bounding box center [900, 569] width 8 height 8
click at [899, 557] on rect at bounding box center [900, 553] width 8 height 8
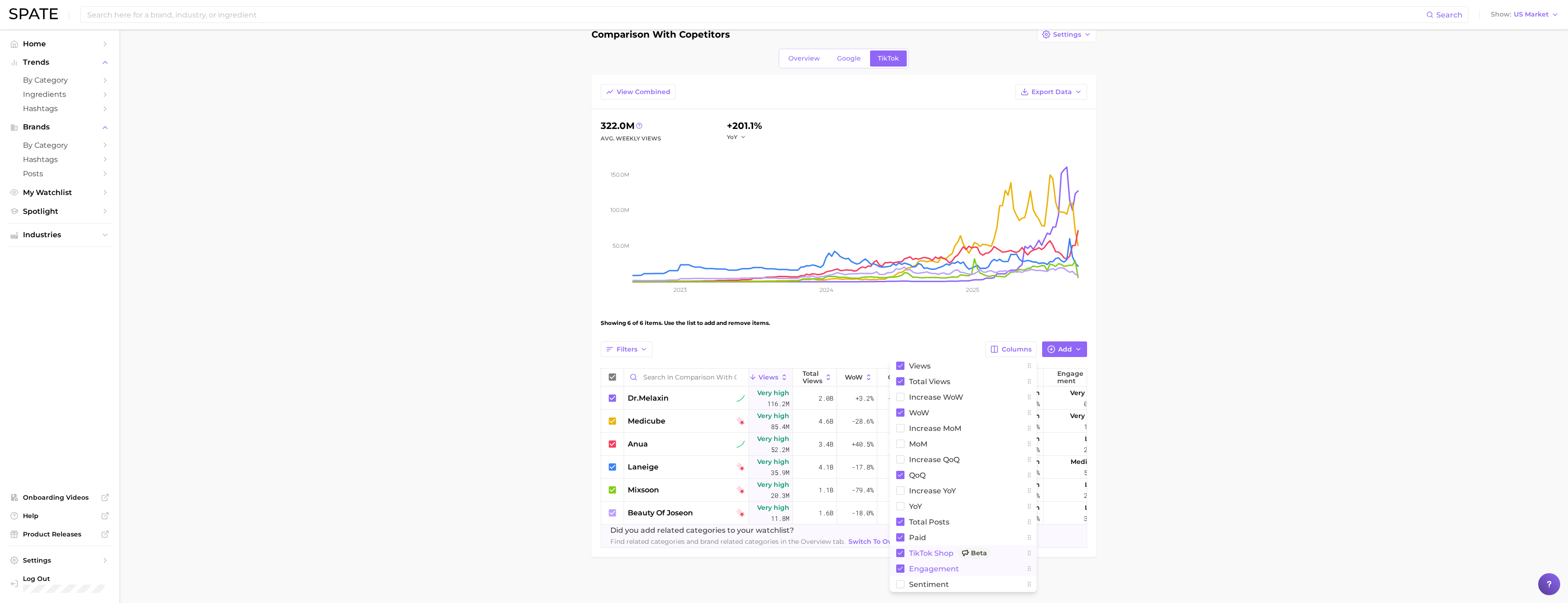
click at [1217, 490] on main "comparison with copetitors Settings Overview Google TikTok View Combined Export…" at bounding box center [844, 308] width 1449 height 591
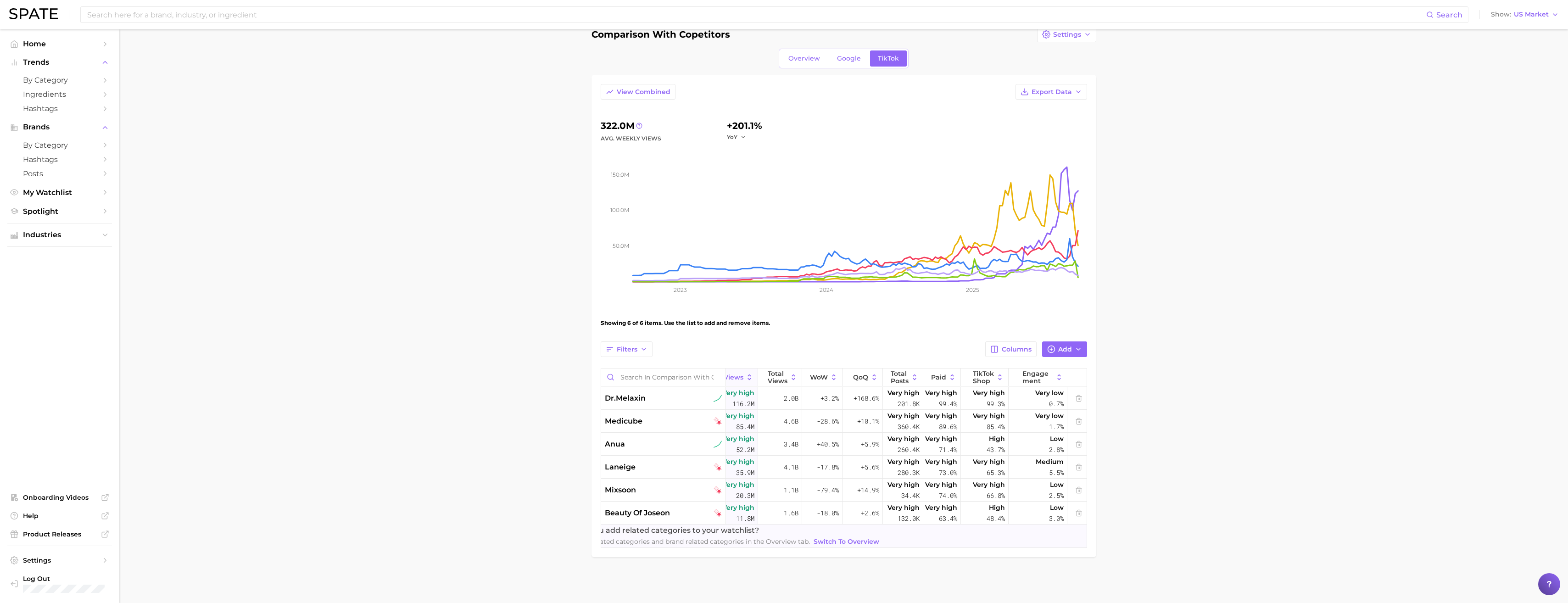
scroll to position [0, 39]
click at [642, 138] on div "Avg. Weekly Views" at bounding box center [631, 139] width 61 height 11
click at [809, 61] on span "Overview" at bounding box center [804, 58] width 32 height 8
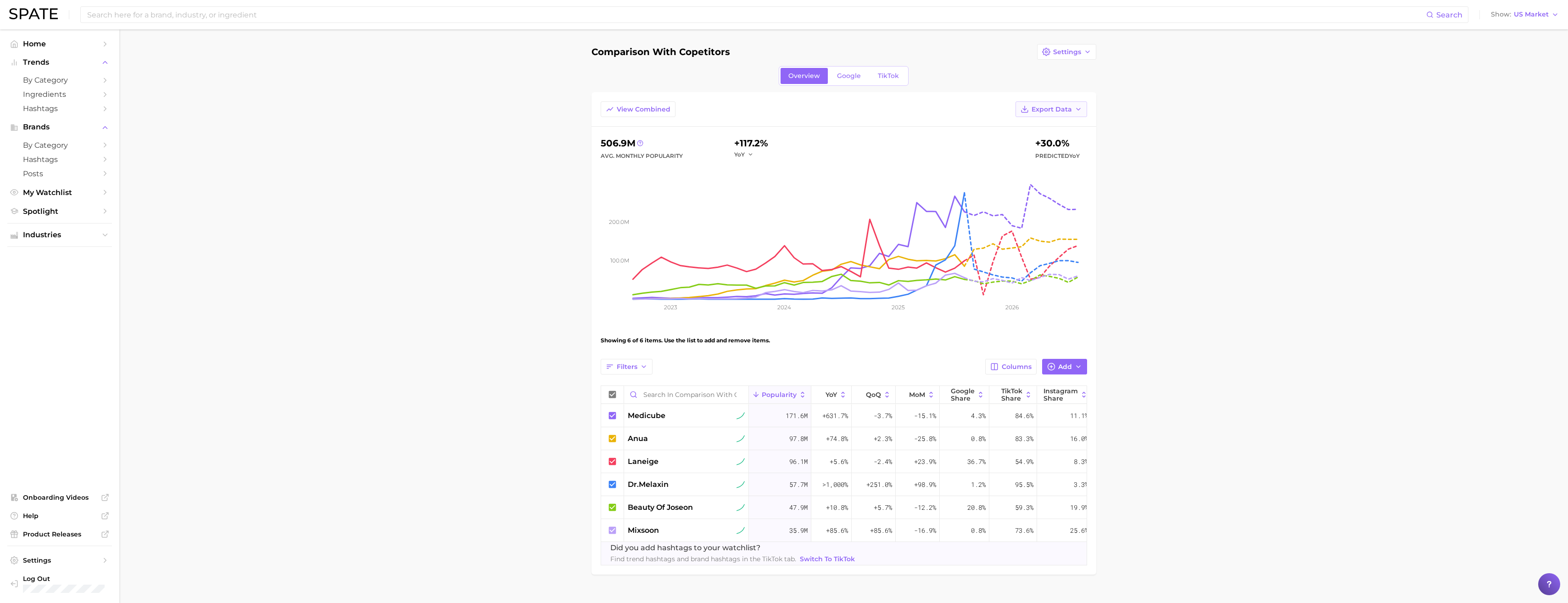
click at [1070, 113] on span "Export Data" at bounding box center [1051, 109] width 40 height 8
click at [798, 146] on div "+117.2% YoY +30.0% Predicted YoY" at bounding box center [907, 149] width 359 height 26
click at [849, 87] on div "comparison with copetitors Settings Overview Google TikTok View Combined Export…" at bounding box center [844, 309] width 505 height 531
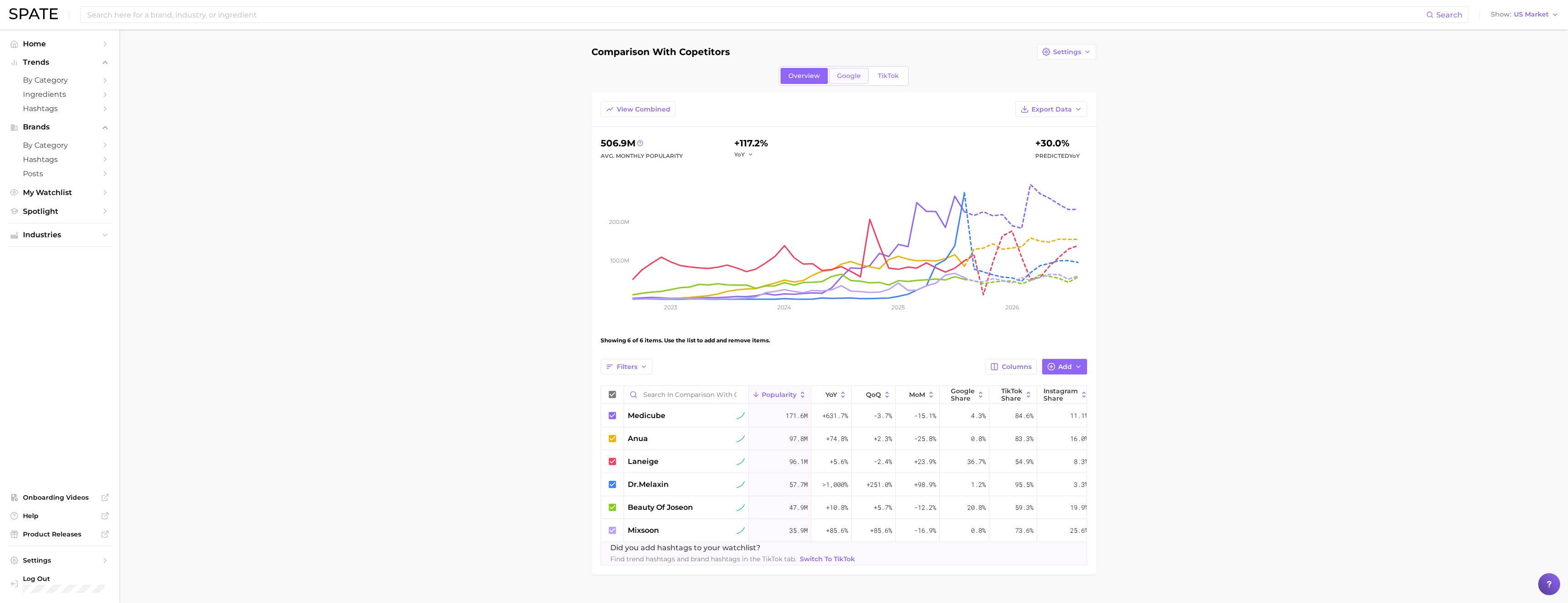
click at [848, 82] on link "Google" at bounding box center [848, 76] width 40 height 16
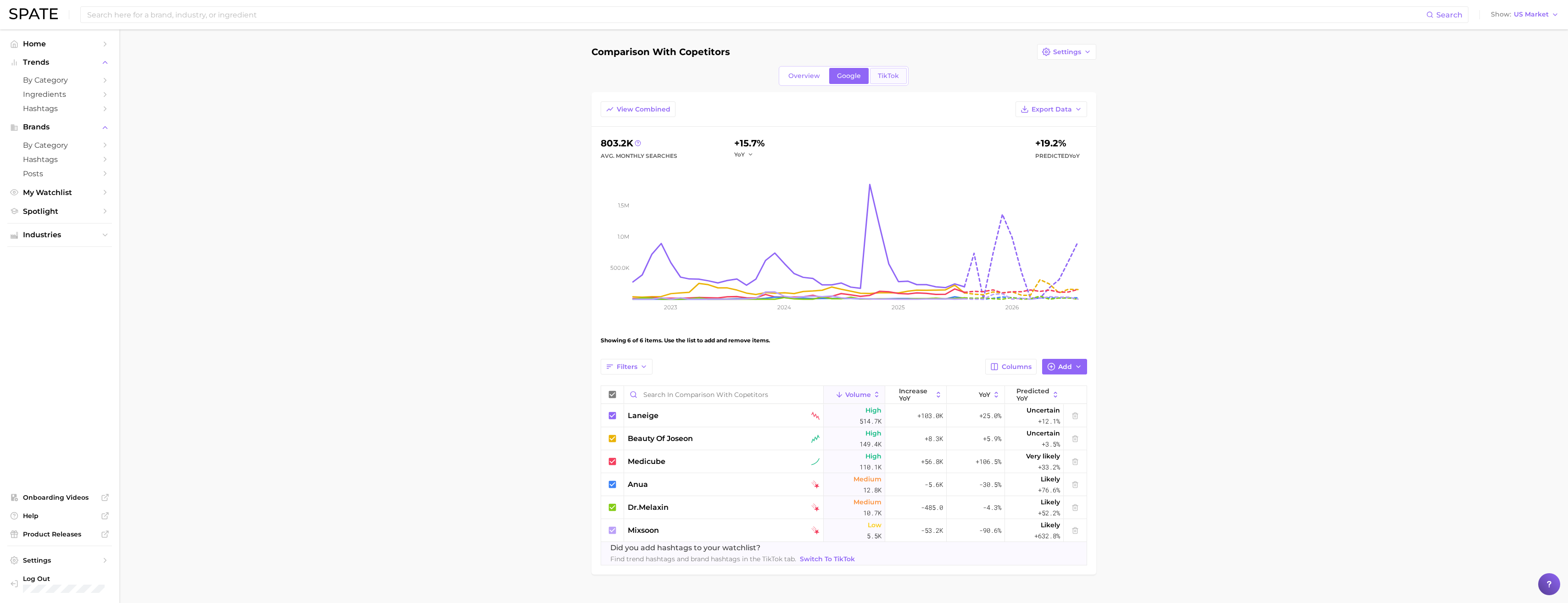
click at [881, 78] on span "TikTok" at bounding box center [888, 76] width 21 height 8
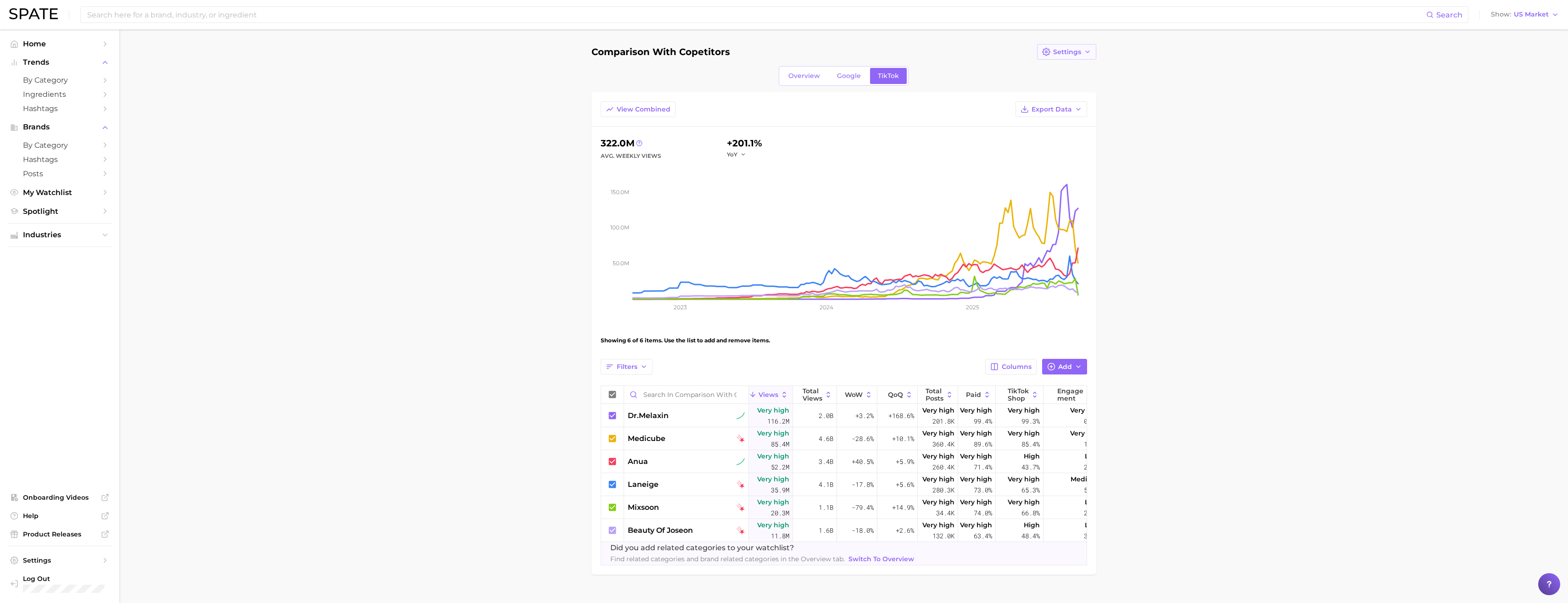
click at [1078, 57] on button "Settings" at bounding box center [1066, 52] width 59 height 16
click at [1079, 71] on span "Edit Details" at bounding box center [1072, 69] width 38 height 8
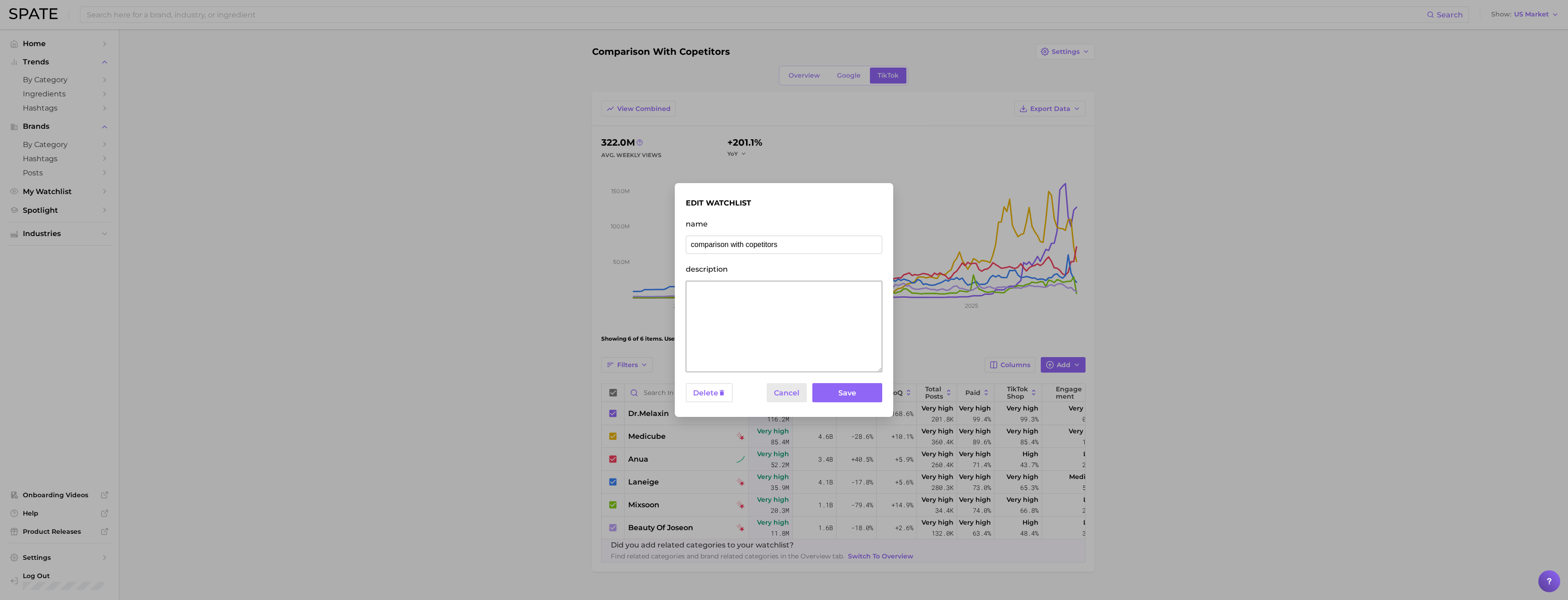
click at [787, 392] on button "Cancel" at bounding box center [786, 393] width 40 height 19
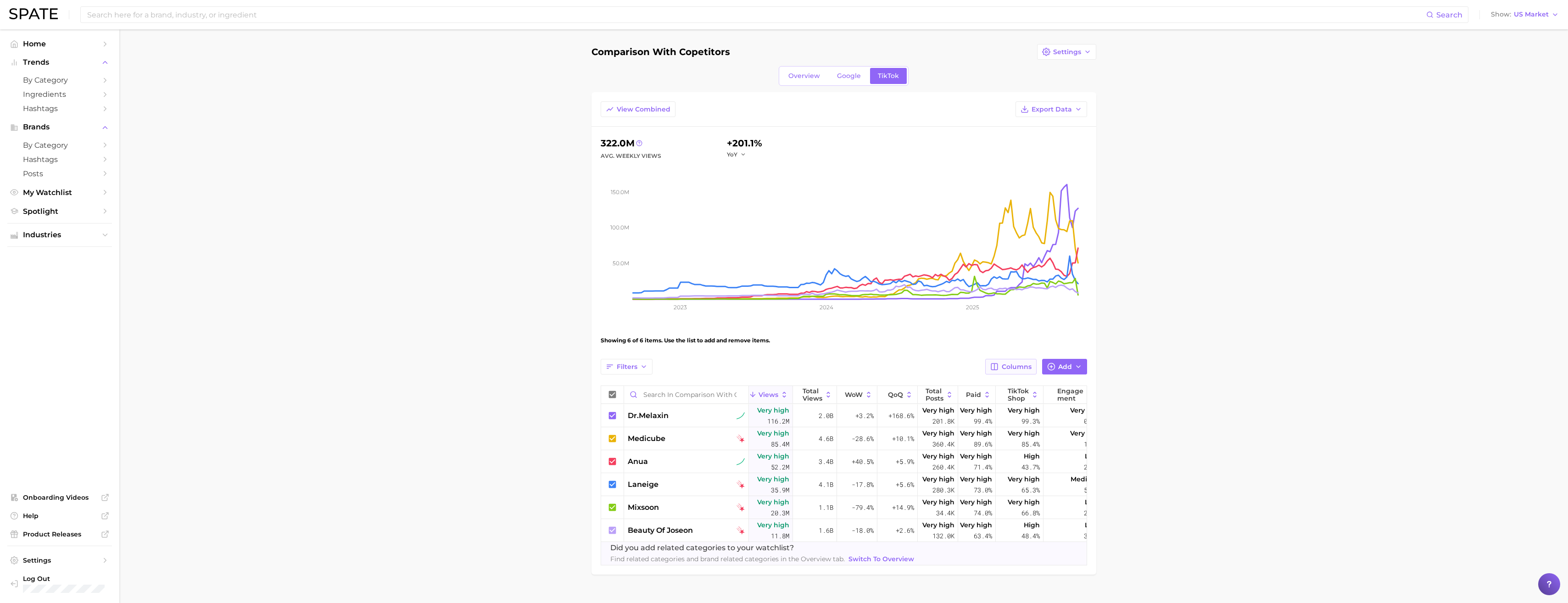
click at [1018, 370] on span "Columns" at bounding box center [1017, 367] width 30 height 8
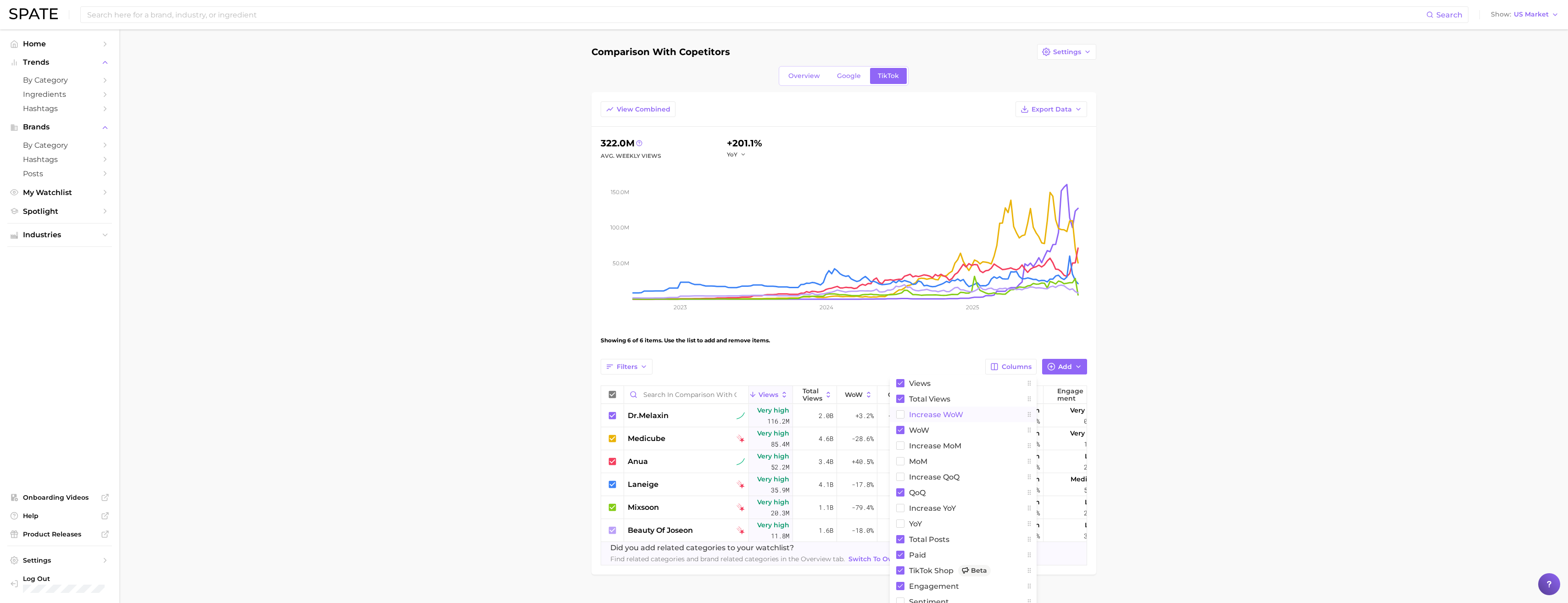
click at [980, 412] on button "Increase WoW" at bounding box center [963, 415] width 147 height 16
click at [951, 442] on span "increase MoM" at bounding box center [935, 446] width 53 height 8
click at [942, 478] on span "increase QoQ" at bounding box center [934, 477] width 51 height 8
click at [941, 507] on span "increase YoY" at bounding box center [932, 508] width 47 height 8
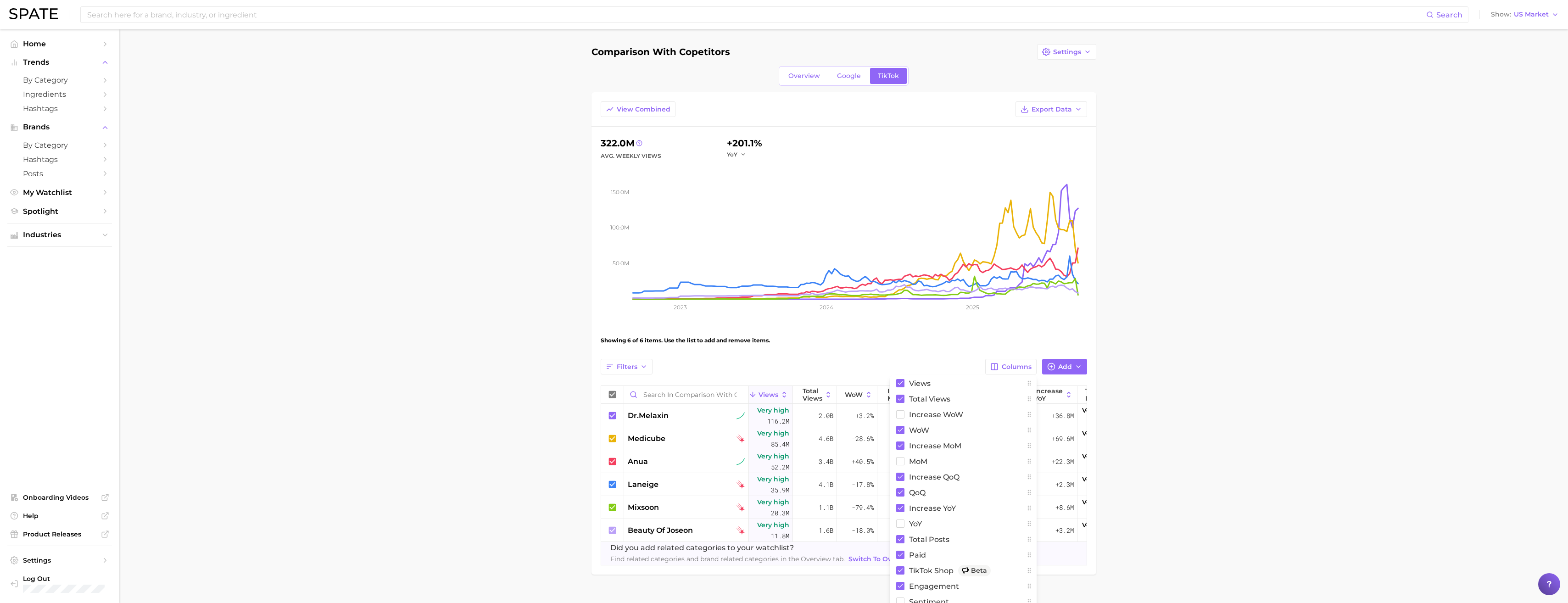
click at [1168, 503] on main "comparison with copetitors Settings Overview Google TikTok View Combined Export…" at bounding box center [844, 325] width 1449 height 591
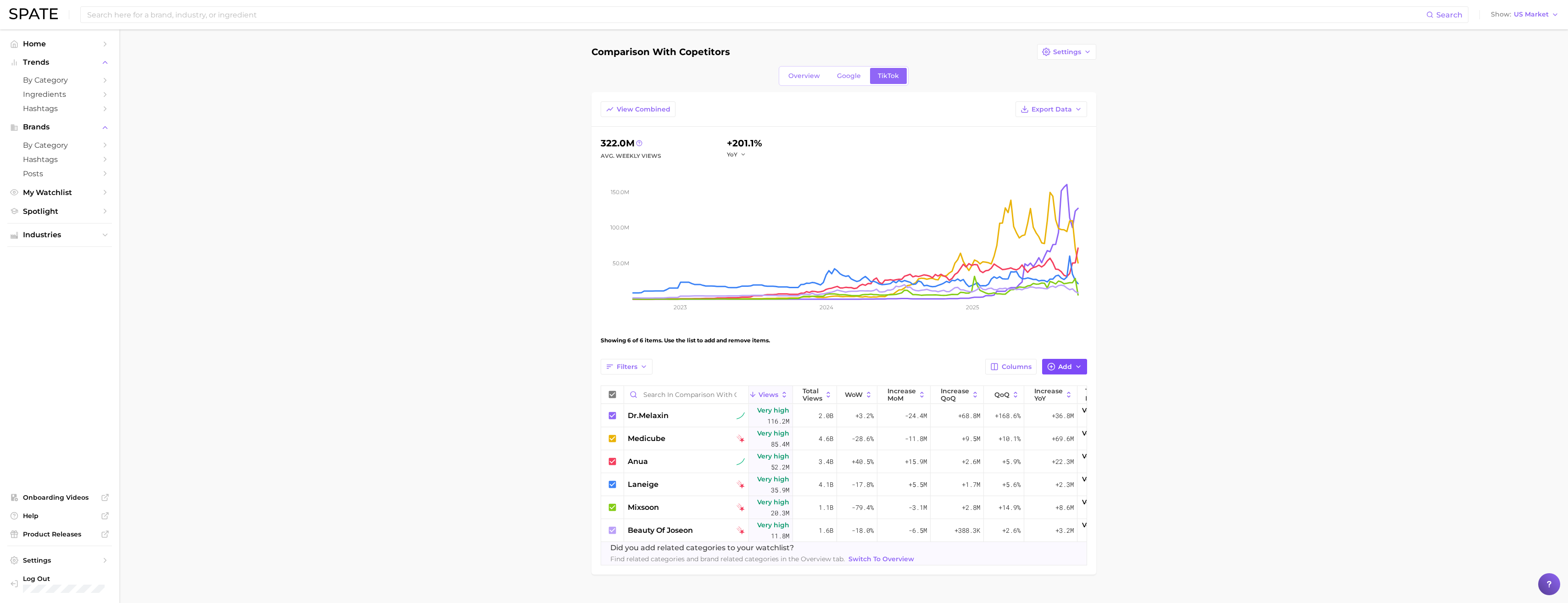
click at [1057, 369] on button "Add" at bounding box center [1065, 367] width 45 height 16
click at [1023, 371] on button "Columns" at bounding box center [1010, 367] width 51 height 16
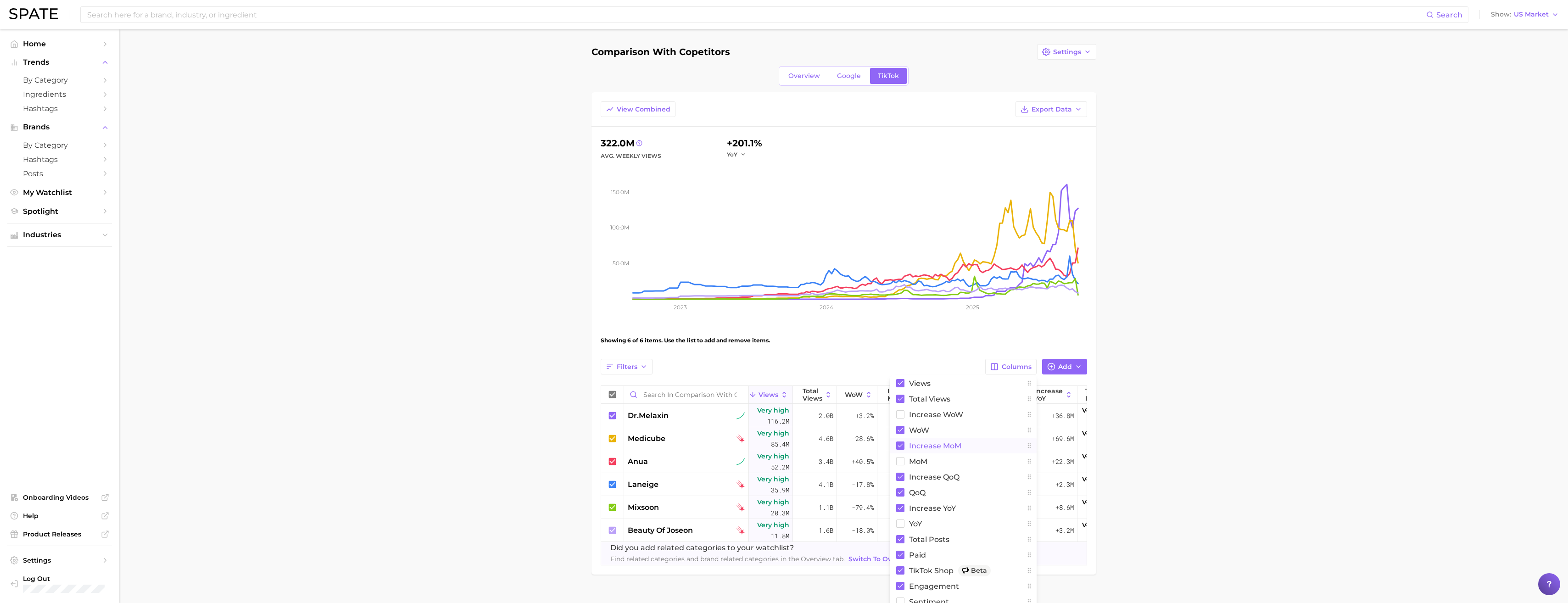
click at [950, 446] on span "increase MoM" at bounding box center [935, 446] width 53 height 8
click at [950, 479] on span "increase QoQ" at bounding box center [934, 477] width 51 height 8
click at [1210, 462] on main "comparison with copetitors Settings Overview Google TikTok View Combined Export…" at bounding box center [844, 325] width 1449 height 591
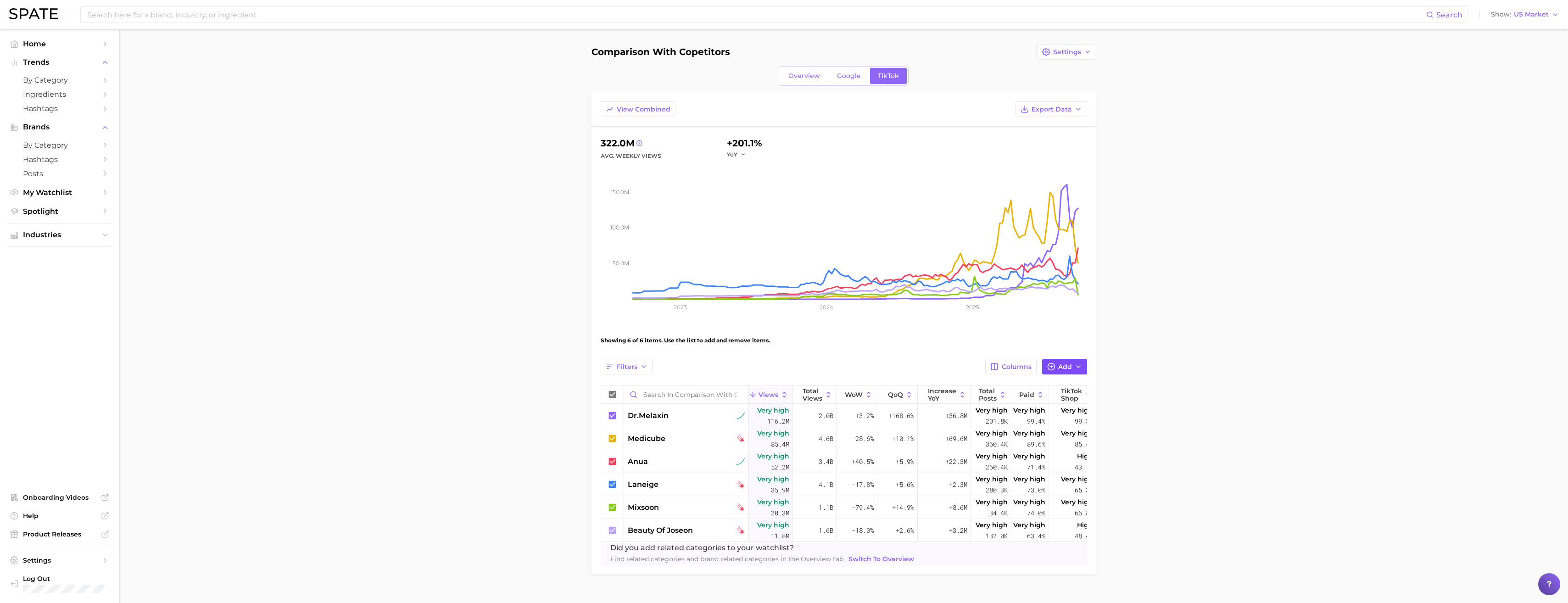
click at [1075, 368] on icon "button" at bounding box center [1078, 367] width 7 height 7
click at [1034, 368] on button "Columns" at bounding box center [1010, 367] width 51 height 16
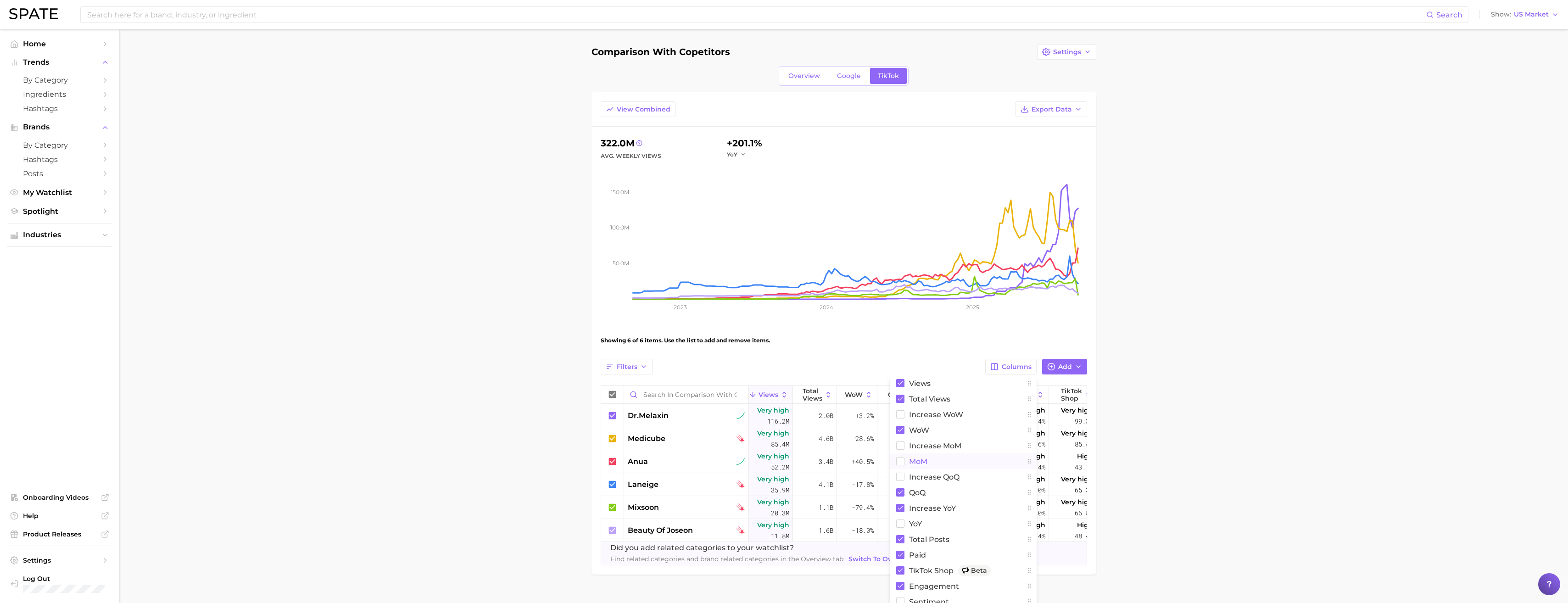
click at [930, 464] on button "MoM" at bounding box center [963, 462] width 147 height 16
click at [1168, 465] on main "comparison with copetitors Settings Overview Google TikTok View Combined Export…" at bounding box center [844, 325] width 1449 height 591
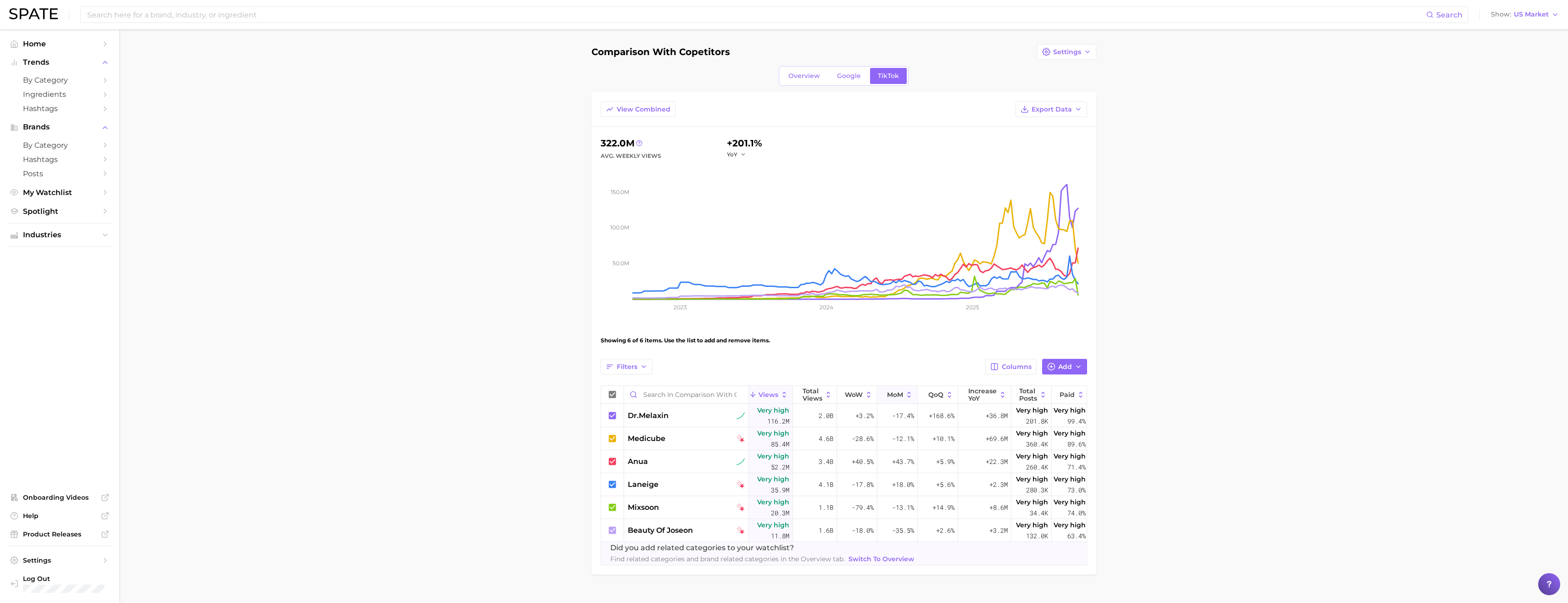
drag, startPoint x: 937, startPoint y: 395, endPoint x: 883, endPoint y: 397, distance: 54.0
click at [883, 397] on div "Views Total Views WoW MoM QoQ increase YoY Total Posts Paid TikTok Shop engagem…" at bounding box center [910, 395] width 617 height 18
drag, startPoint x: 934, startPoint y: 389, endPoint x: 875, endPoint y: 392, distance: 59.1
click at [875, 392] on div "Views Total Views WoW MoM QoQ increase YoY Total Posts Paid TikTok Shop engagem…" at bounding box center [910, 395] width 617 height 18
click at [657, 417] on span "dr.melaxin" at bounding box center [648, 416] width 41 height 11
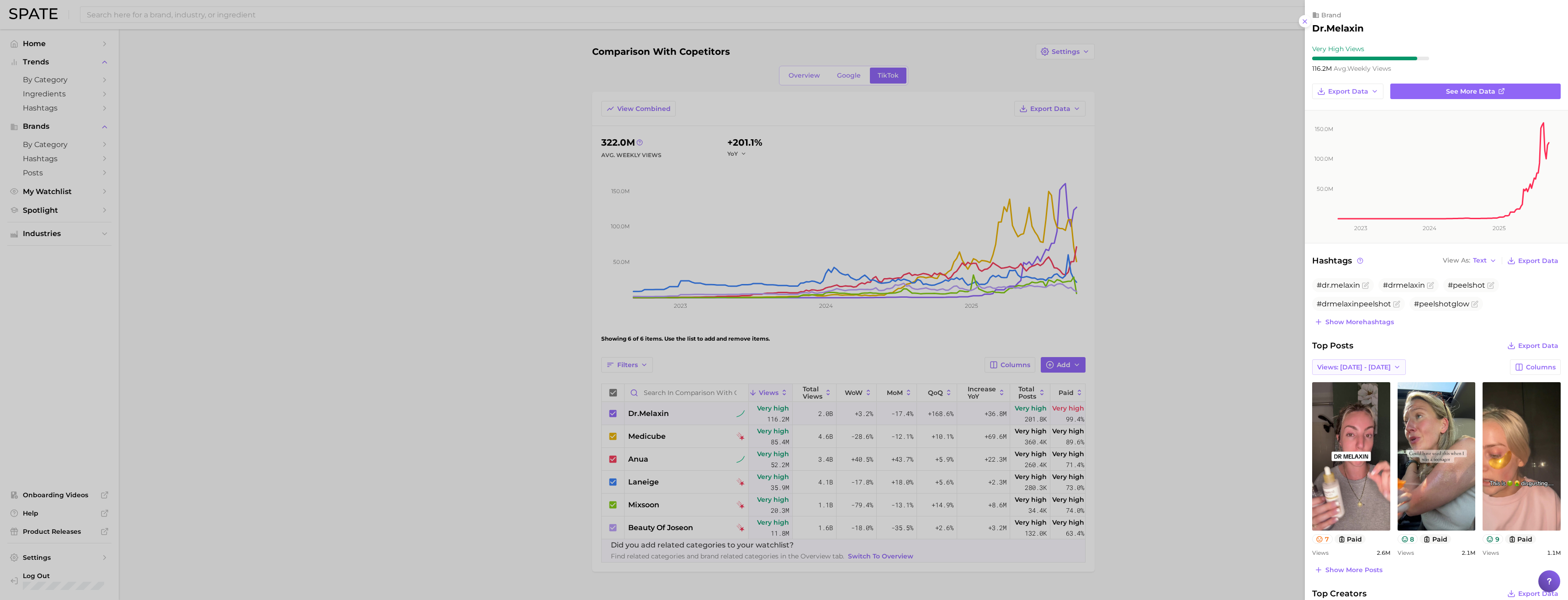
click at [1363, 369] on span "Views: [DATE] - [DATE]" at bounding box center [1354, 367] width 74 height 8
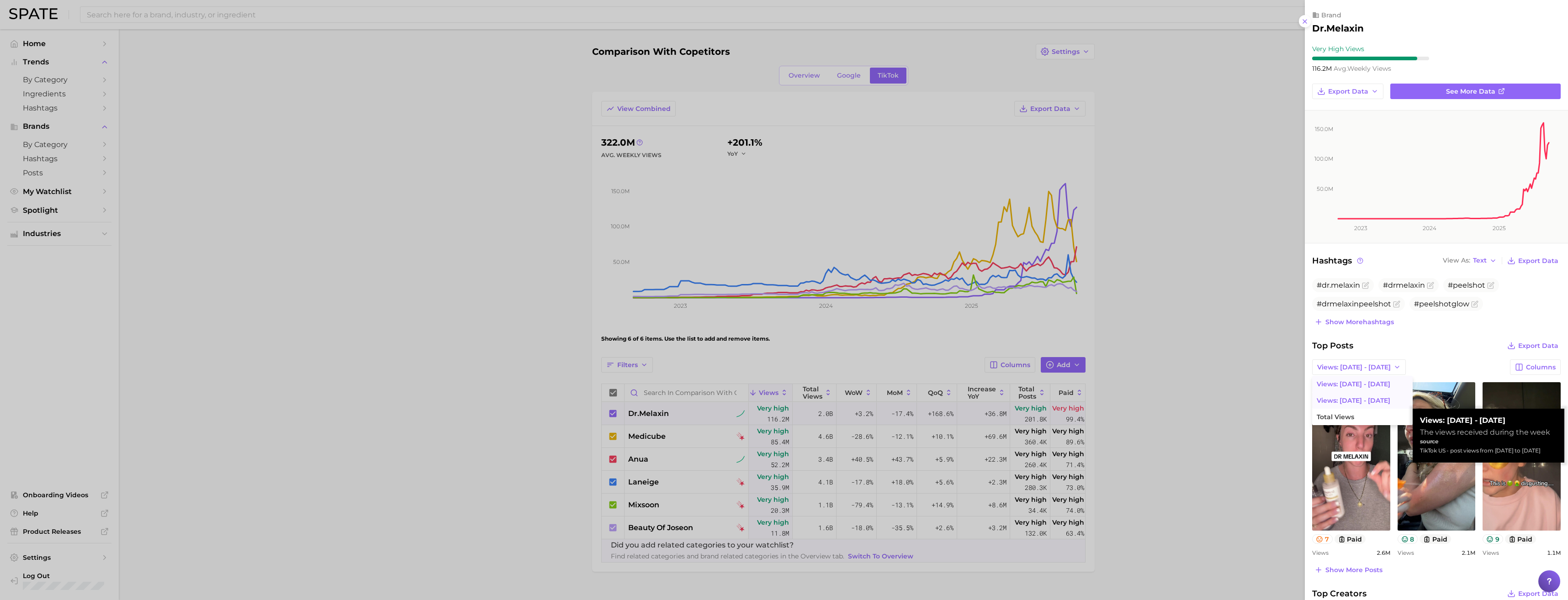
click at [1377, 403] on button "Views: [DATE] - [DATE]" at bounding box center [1362, 400] width 100 height 16
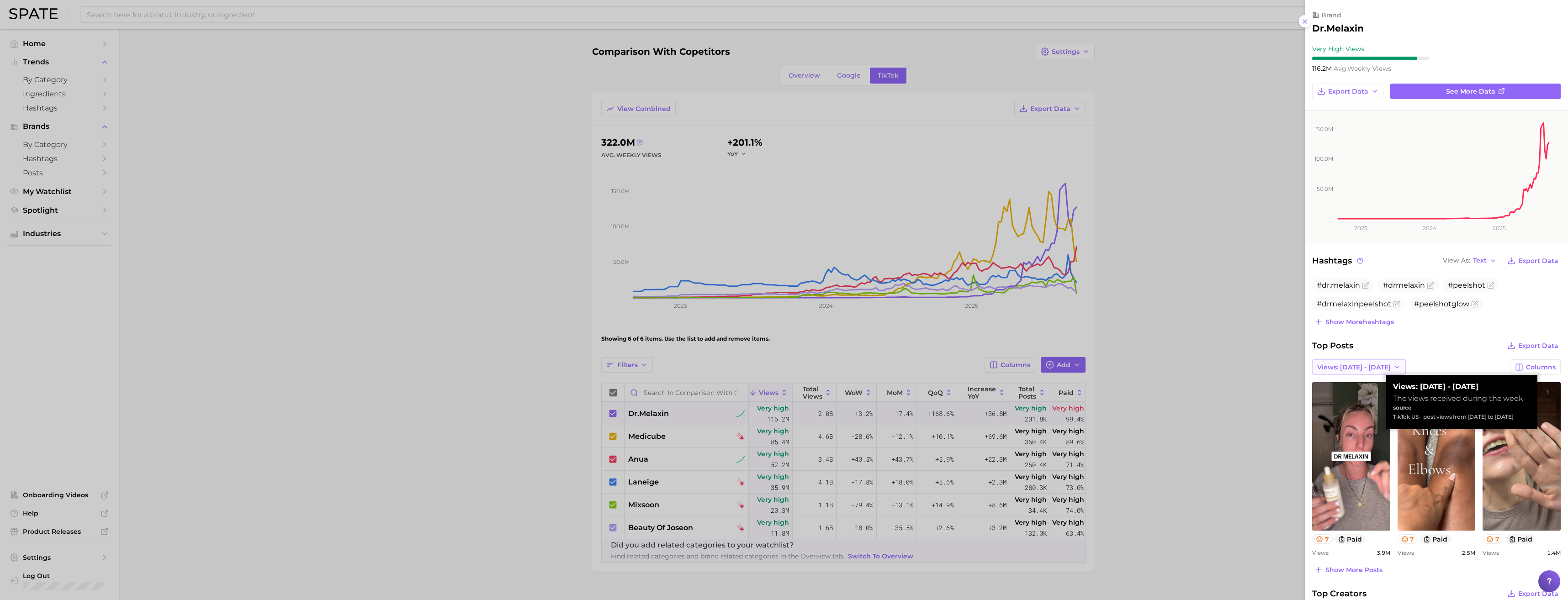
click at [1370, 365] on span "Views: [DATE] - [DATE]" at bounding box center [1354, 367] width 74 height 8
click at [1358, 415] on button "Total Views" at bounding box center [1362, 417] width 100 height 16
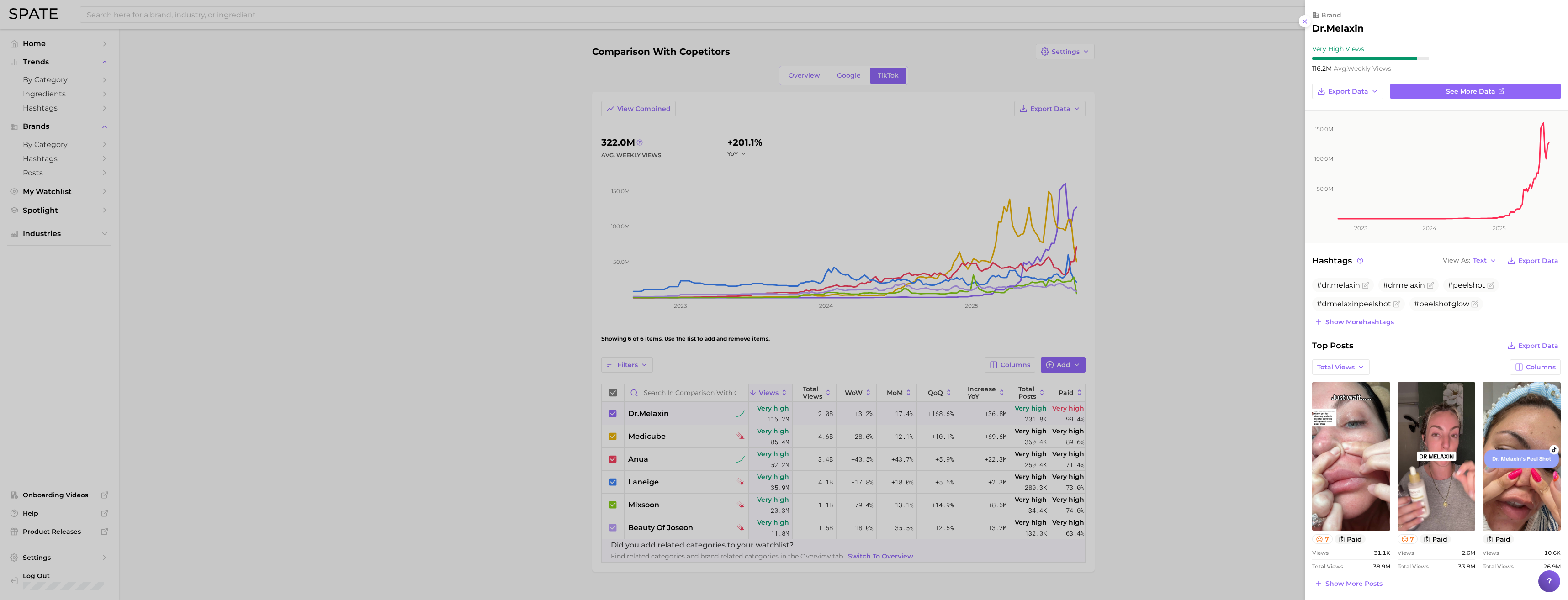
click at [1196, 370] on div at bounding box center [784, 300] width 1568 height 600
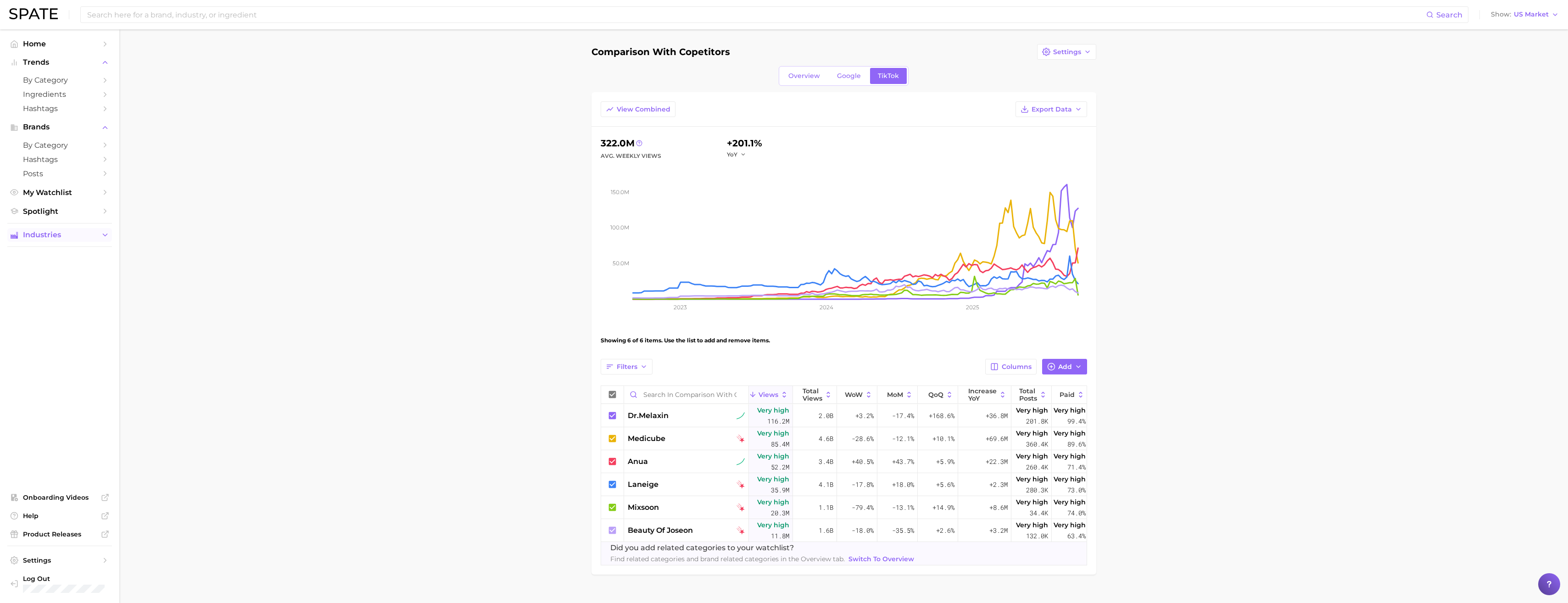
click at [71, 235] on span "Industries" at bounding box center [60, 235] width 73 height 9
click at [77, 258] on link "beauty" at bounding box center [59, 253] width 105 height 14
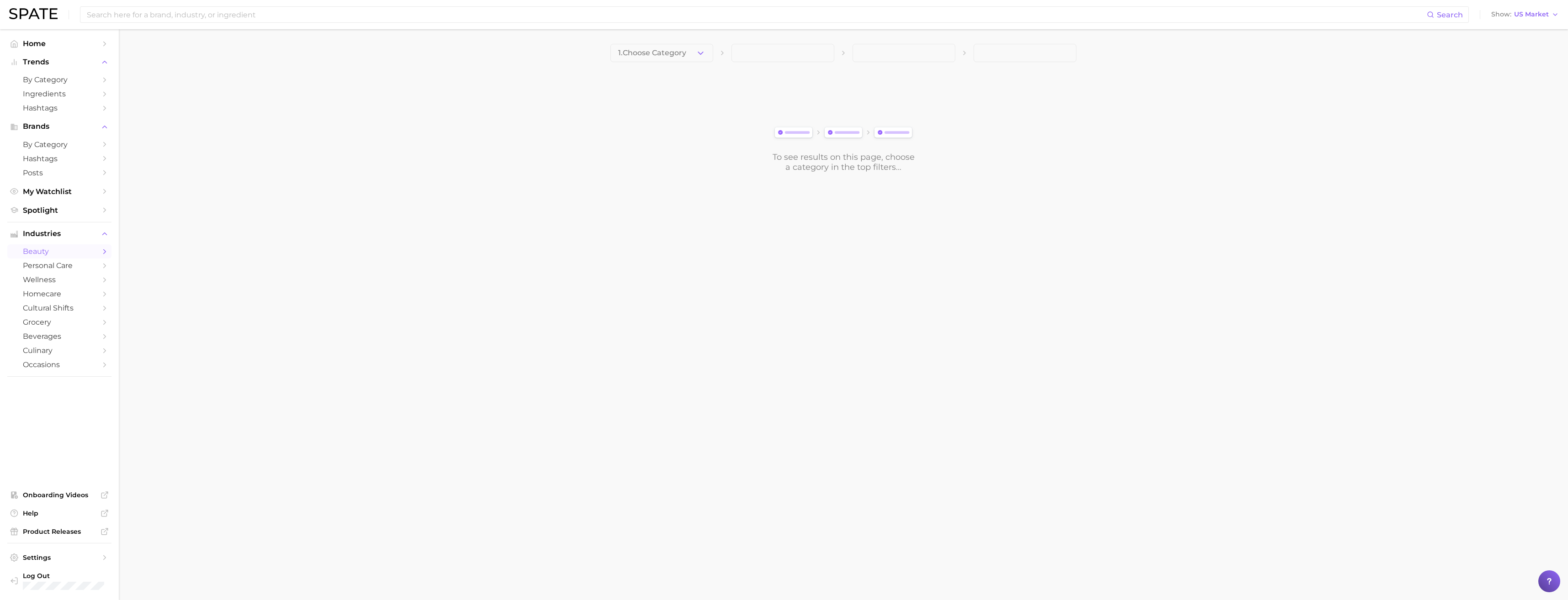
click at [639, 63] on div "1. Choose Category To see results on this page, choose a category in the top fi…" at bounding box center [844, 108] width 466 height 128
click at [642, 58] on button "1. Choose Category" at bounding box center [662, 53] width 103 height 18
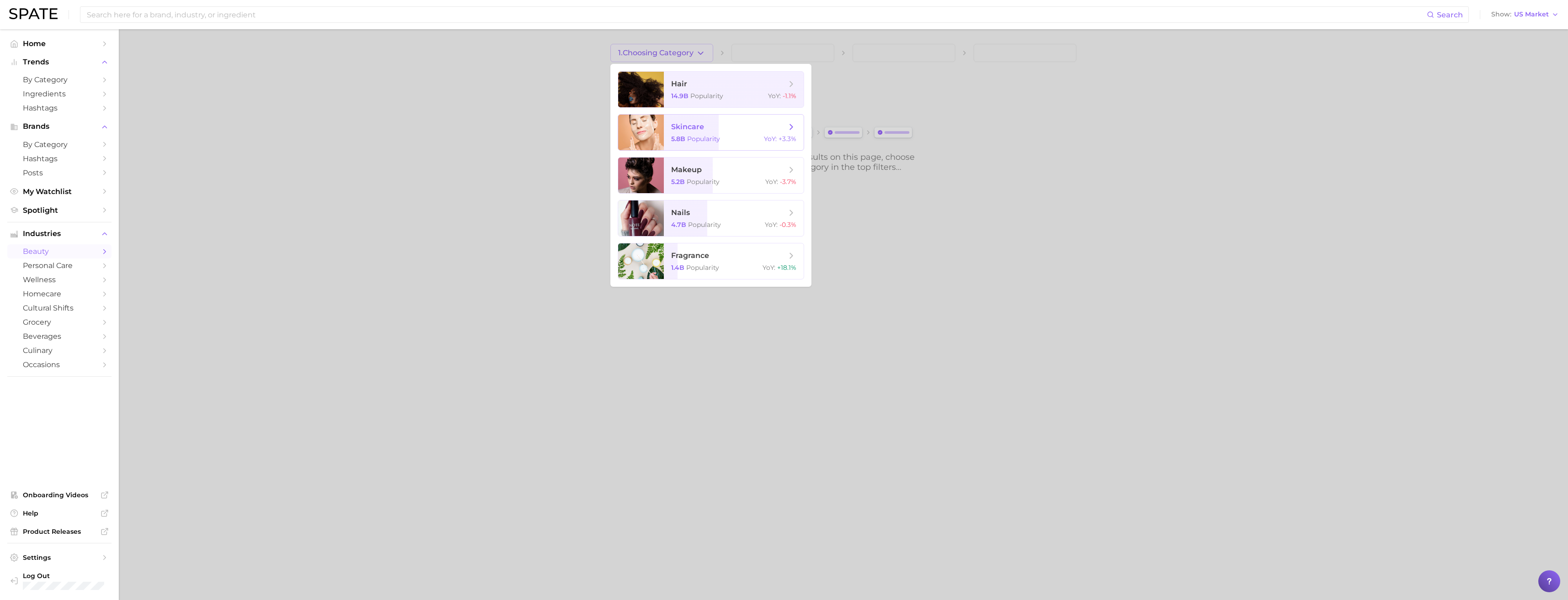
click at [678, 149] on span "skincare 5.8b Popularity YoY : +3.3%" at bounding box center [734, 132] width 140 height 36
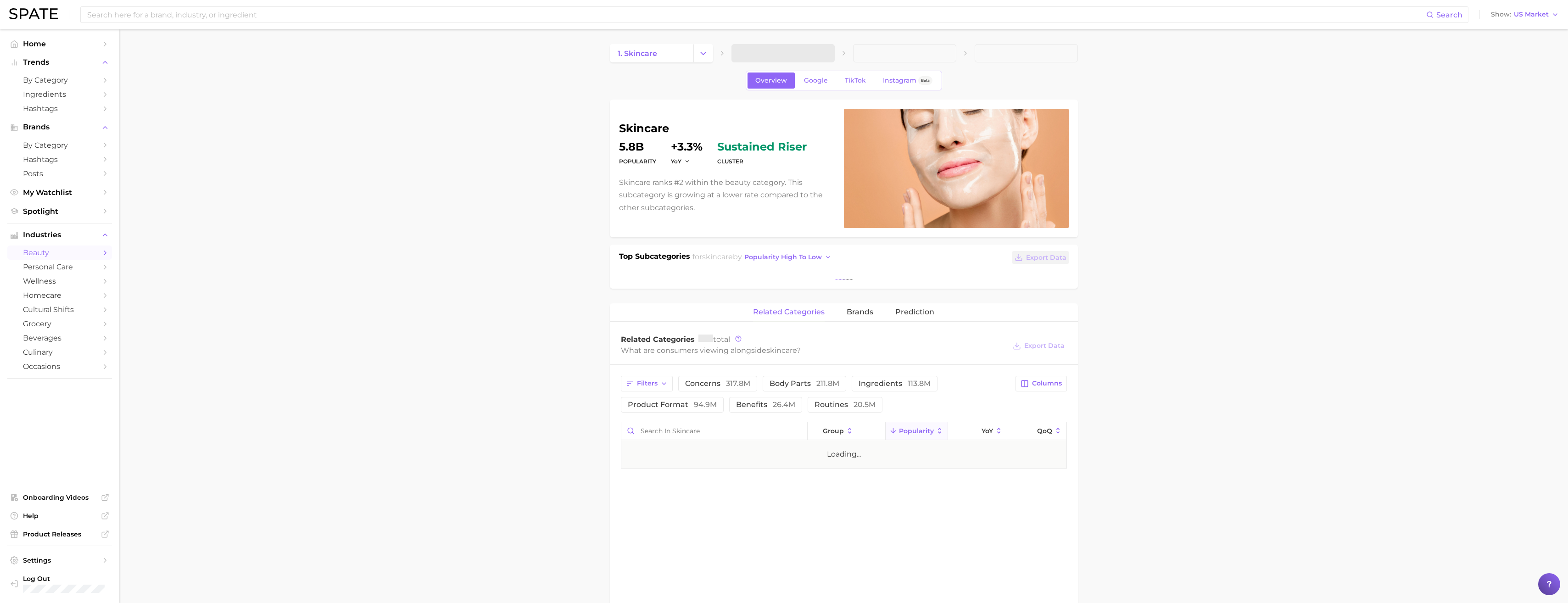
click at [766, 54] on span at bounding box center [782, 53] width 103 height 18
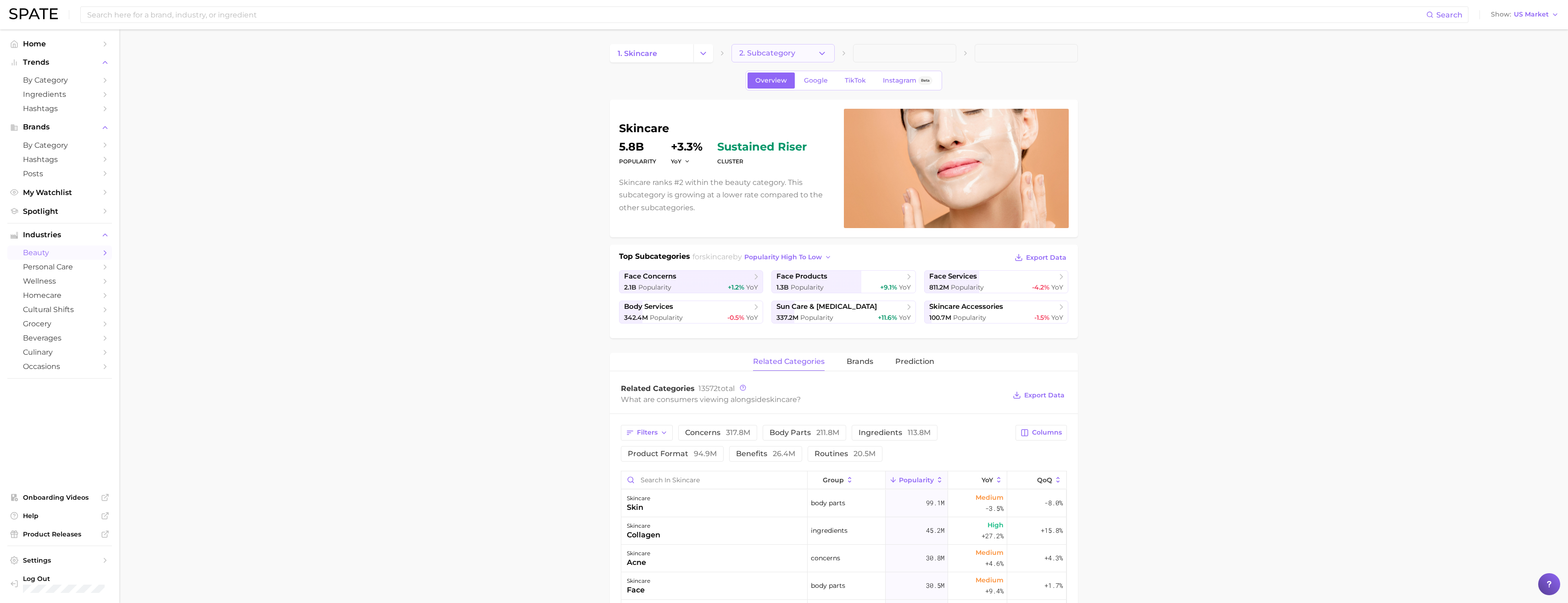
click at [826, 57] on icon "button" at bounding box center [822, 54] width 10 height 10
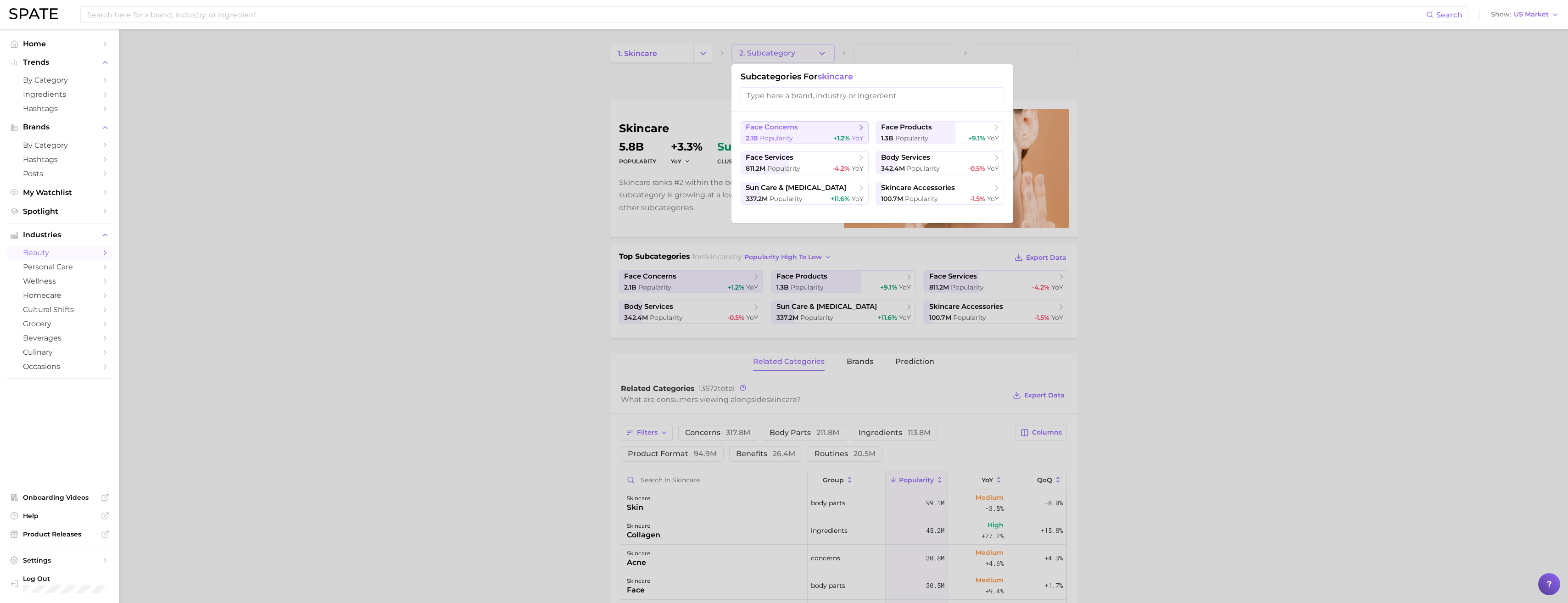
click at [824, 135] on div "2.1b Popularity +1.2% YoY" at bounding box center [804, 138] width 118 height 9
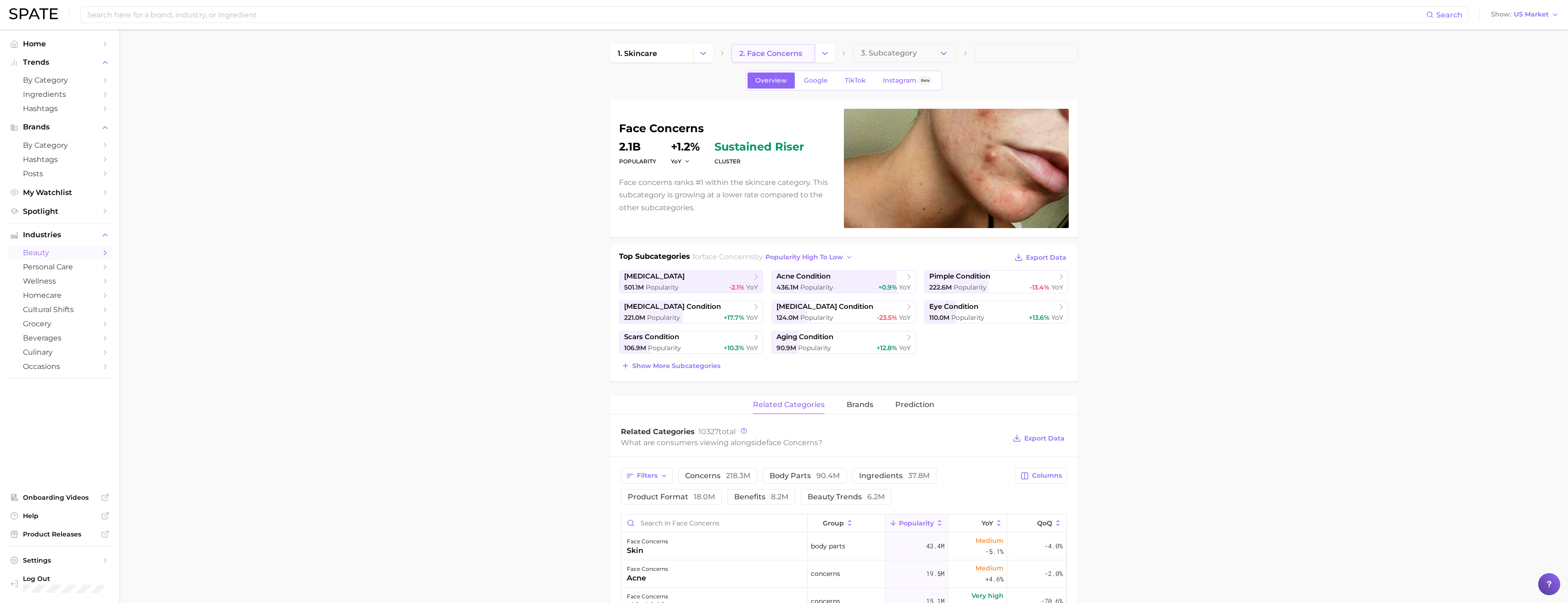
click at [811, 60] on link "2. face concerns" at bounding box center [773, 53] width 84 height 18
click at [827, 53] on icon "Change Category" at bounding box center [825, 54] width 10 height 10
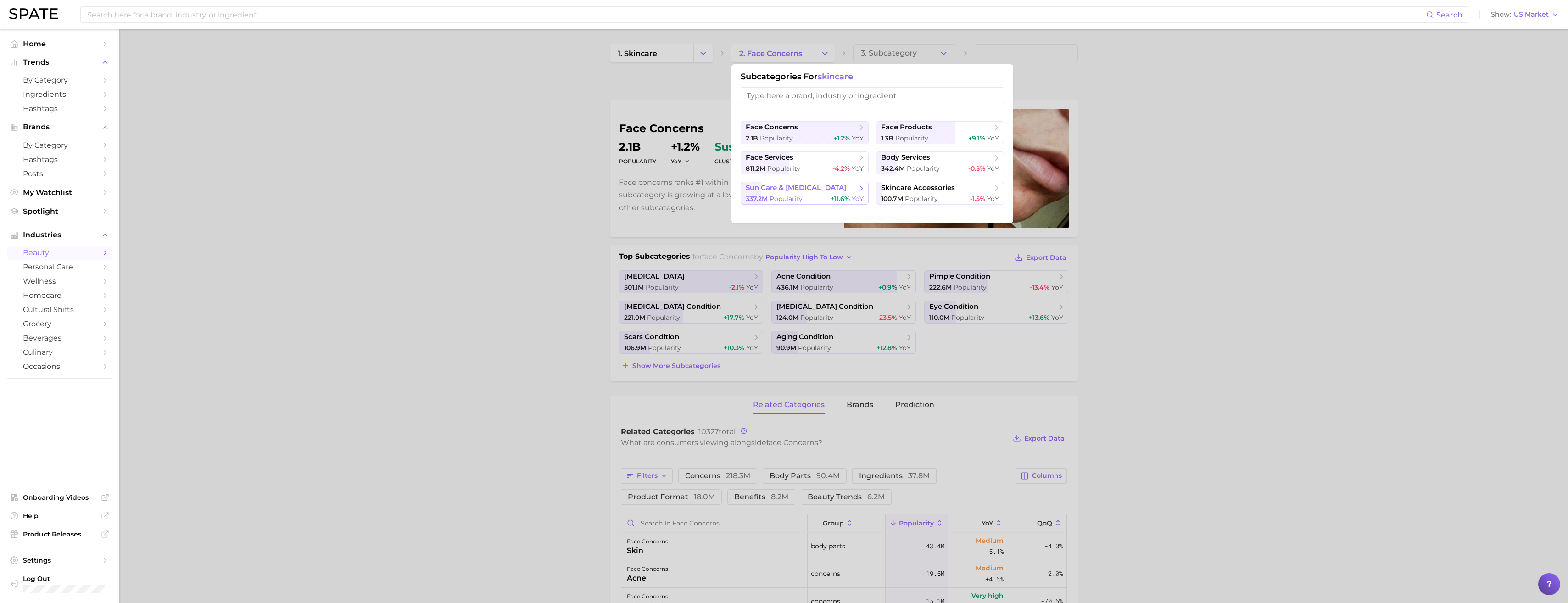
click at [820, 202] on div "337.2m Popularity +11.6% YoY" at bounding box center [804, 199] width 118 height 9
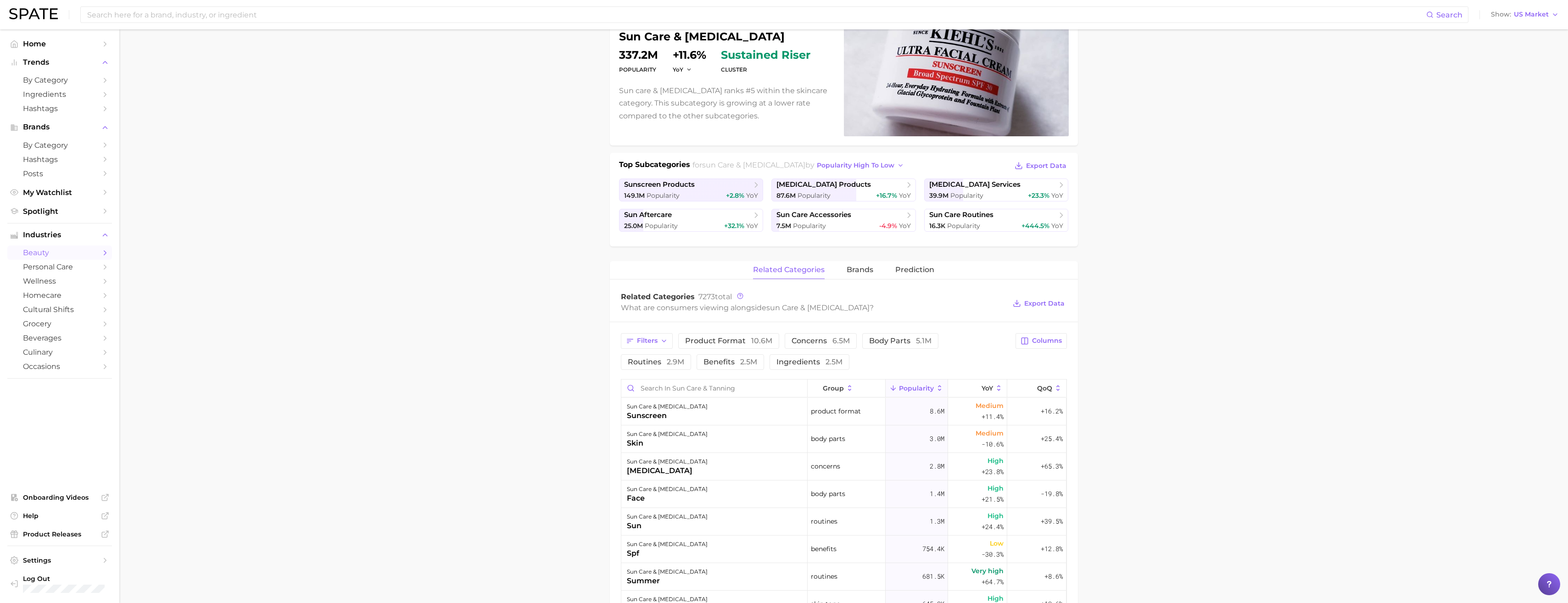
scroll to position [138, 0]
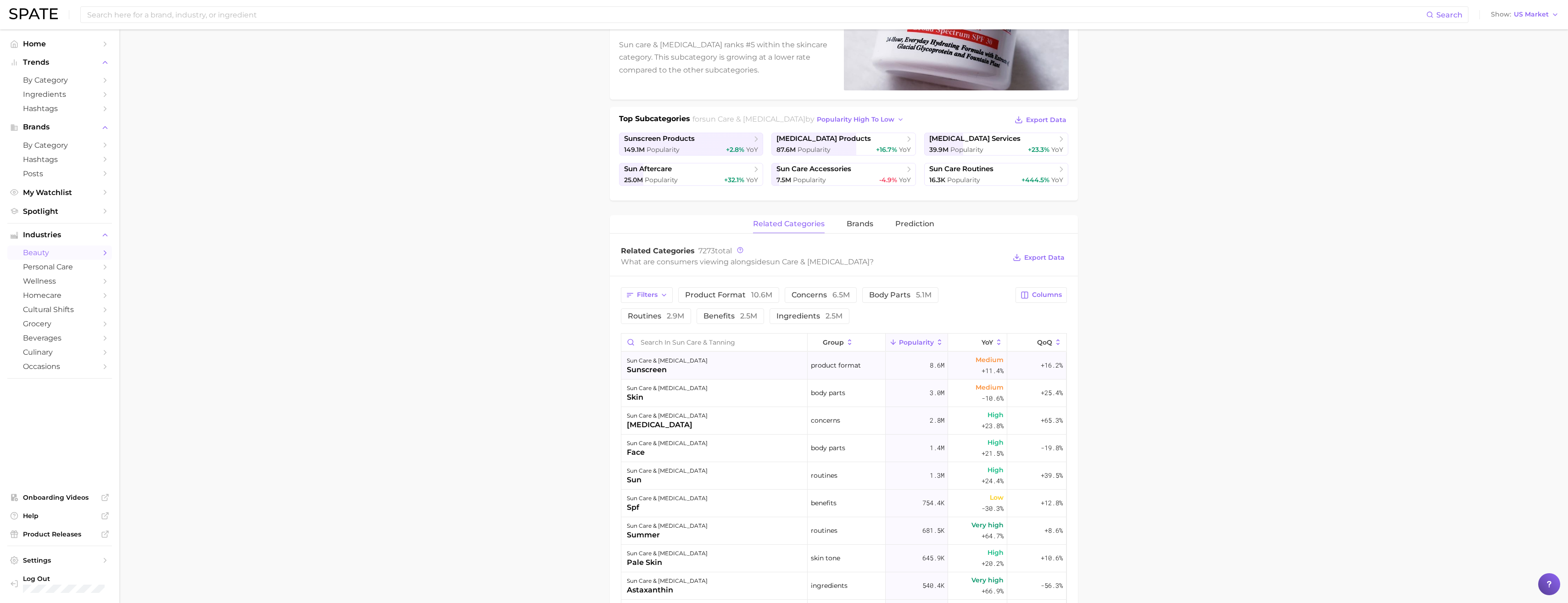
click at [838, 369] on span "product format" at bounding box center [836, 365] width 50 height 11
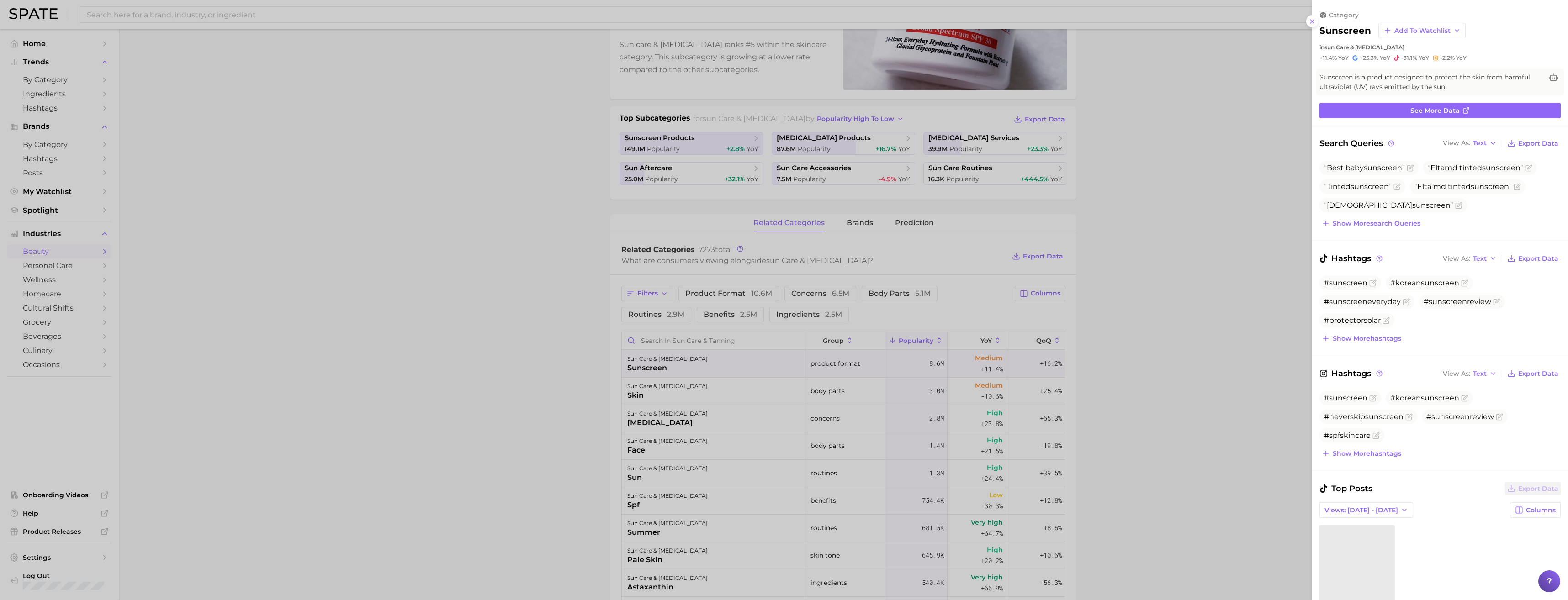
click at [1136, 312] on div at bounding box center [784, 300] width 1568 height 600
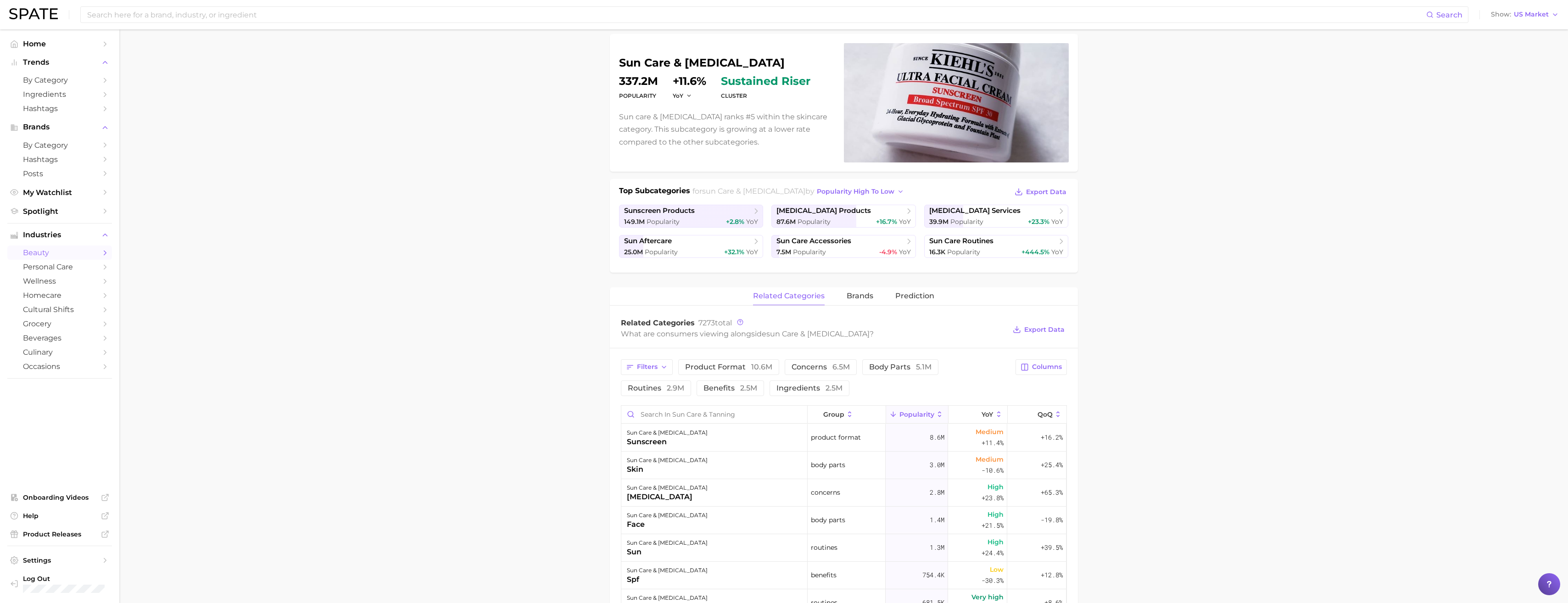
scroll to position [0, 0]
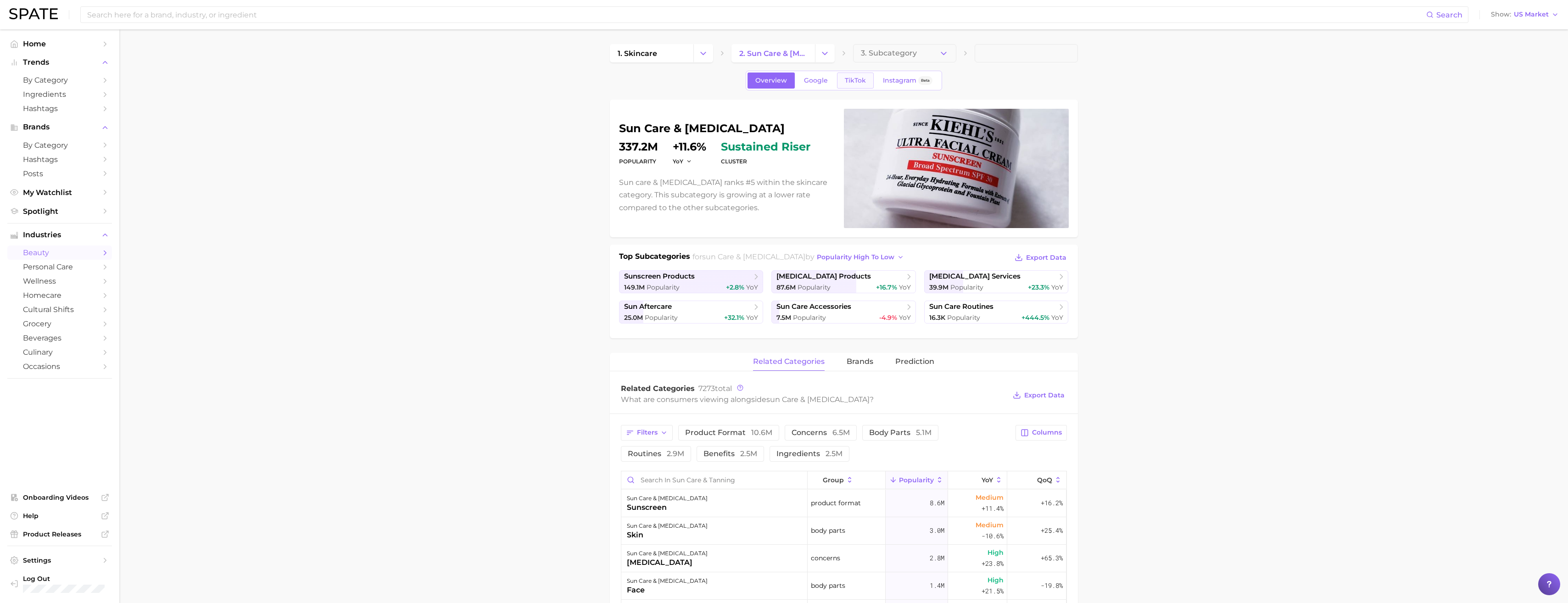
click at [845, 79] on span "TikTok" at bounding box center [855, 80] width 21 height 8
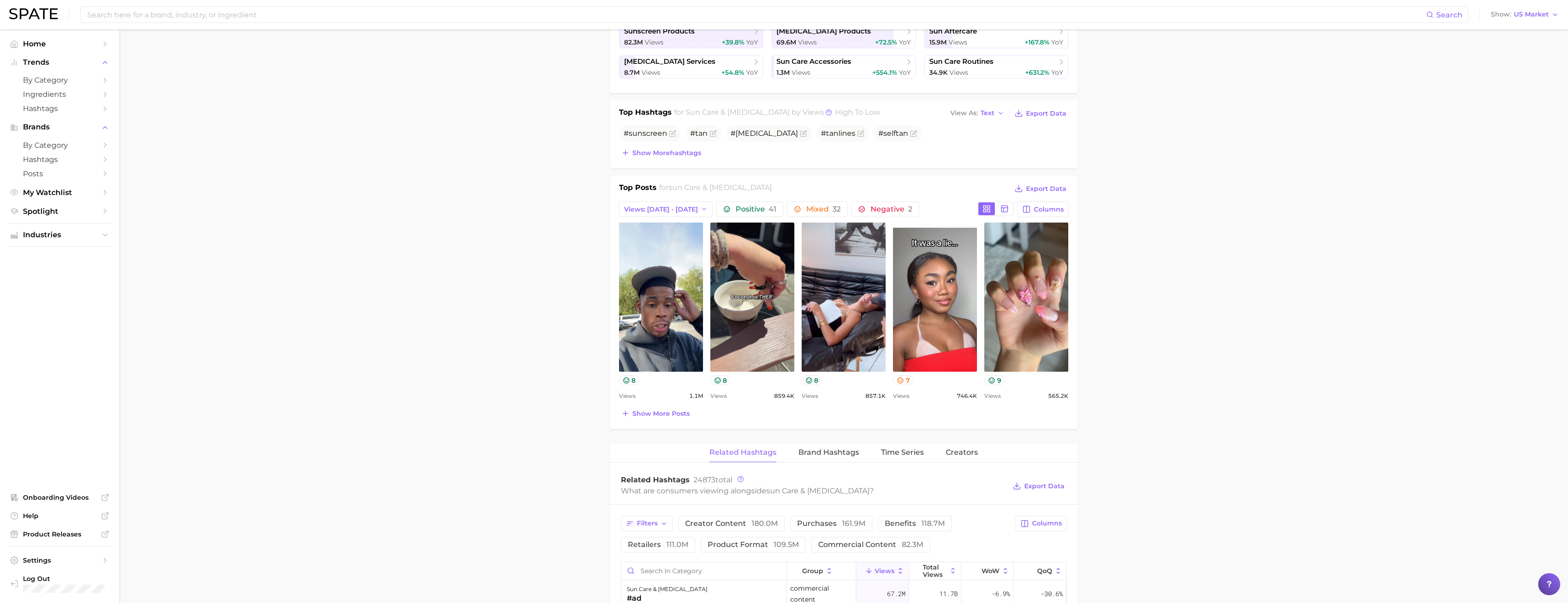
scroll to position [275, 0]
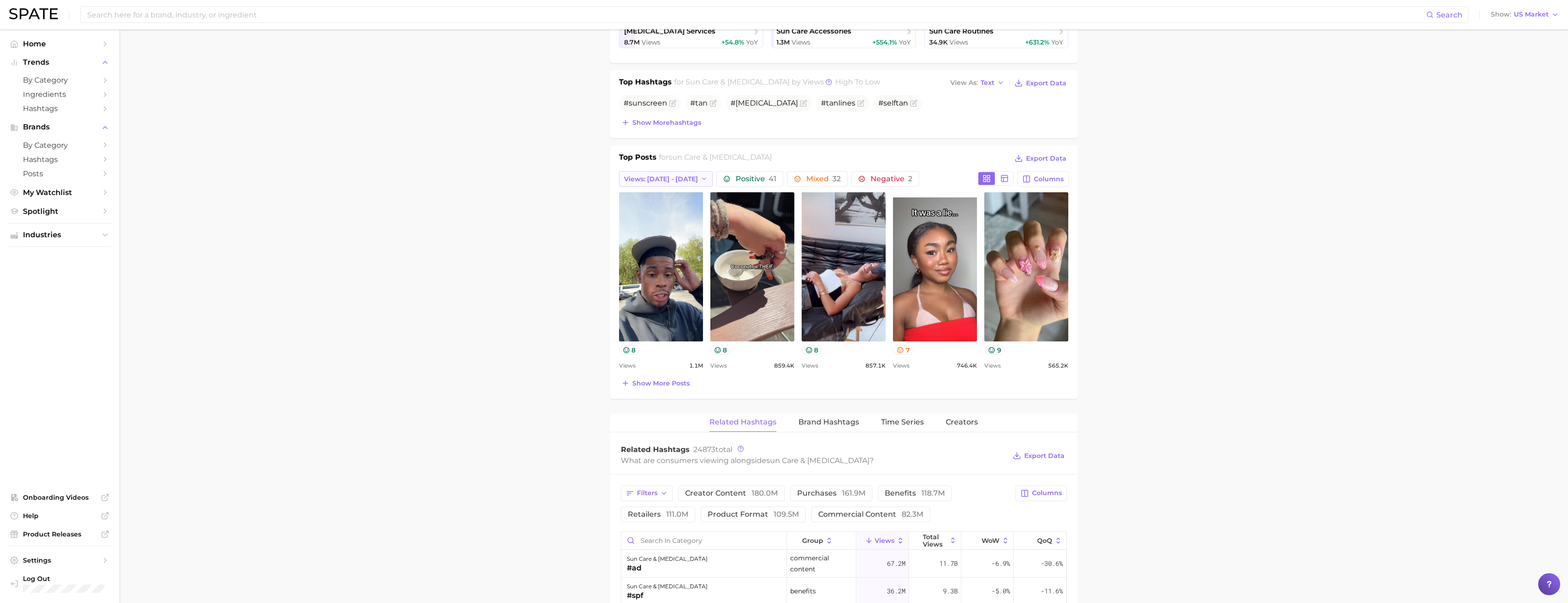
click at [681, 181] on button "Views: [DATE] - [DATE]" at bounding box center [666, 179] width 94 height 16
click at [680, 216] on button "Views: [DATE] - [DATE]" at bounding box center [669, 212] width 101 height 17
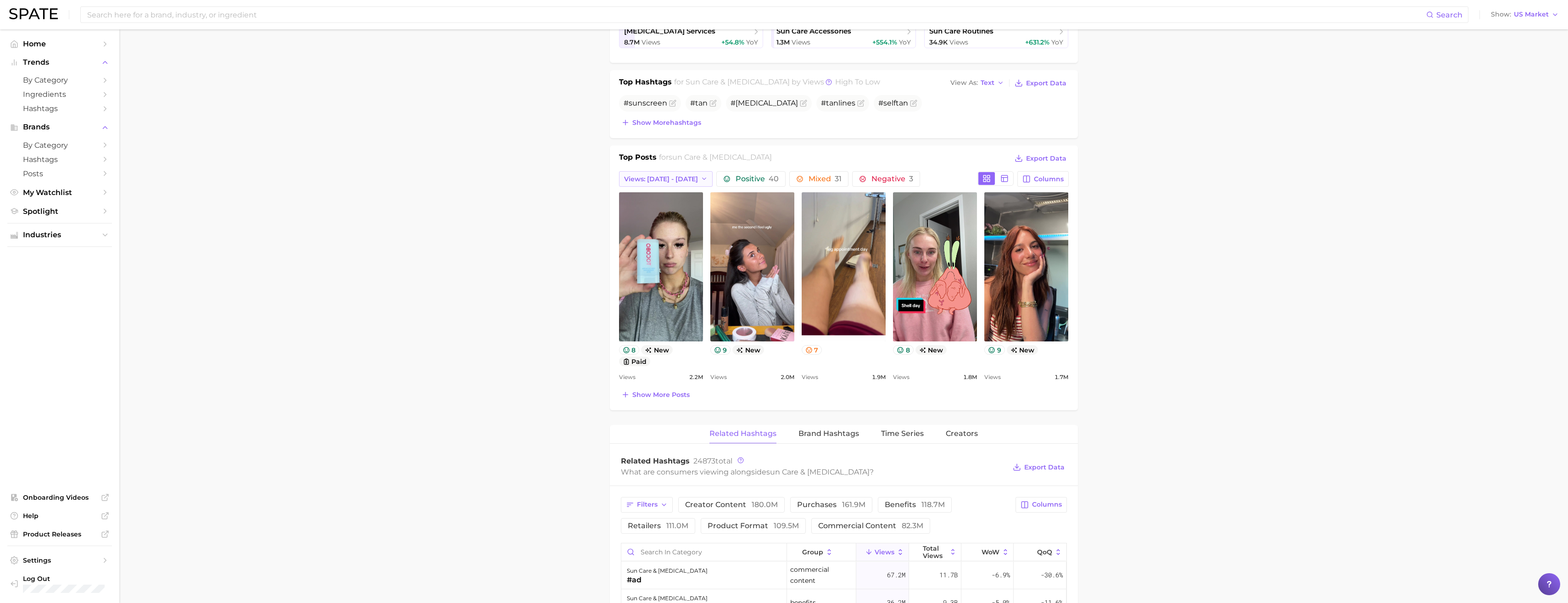
scroll to position [0, 0]
click at [674, 178] on span "Views: [DATE] - [DATE]" at bounding box center [661, 179] width 74 height 8
click at [649, 231] on span "Total Views" at bounding box center [642, 229] width 38 height 8
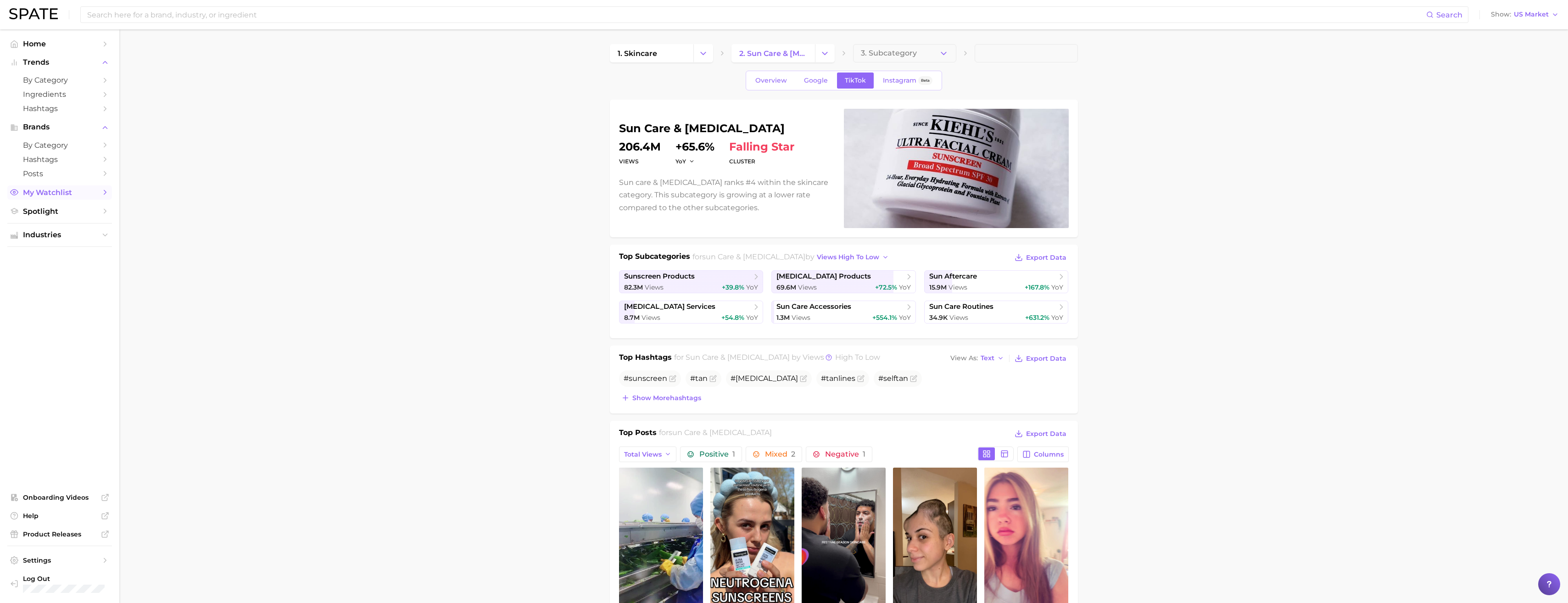
click at [39, 188] on span "My Watchlist" at bounding box center [60, 193] width 73 height 9
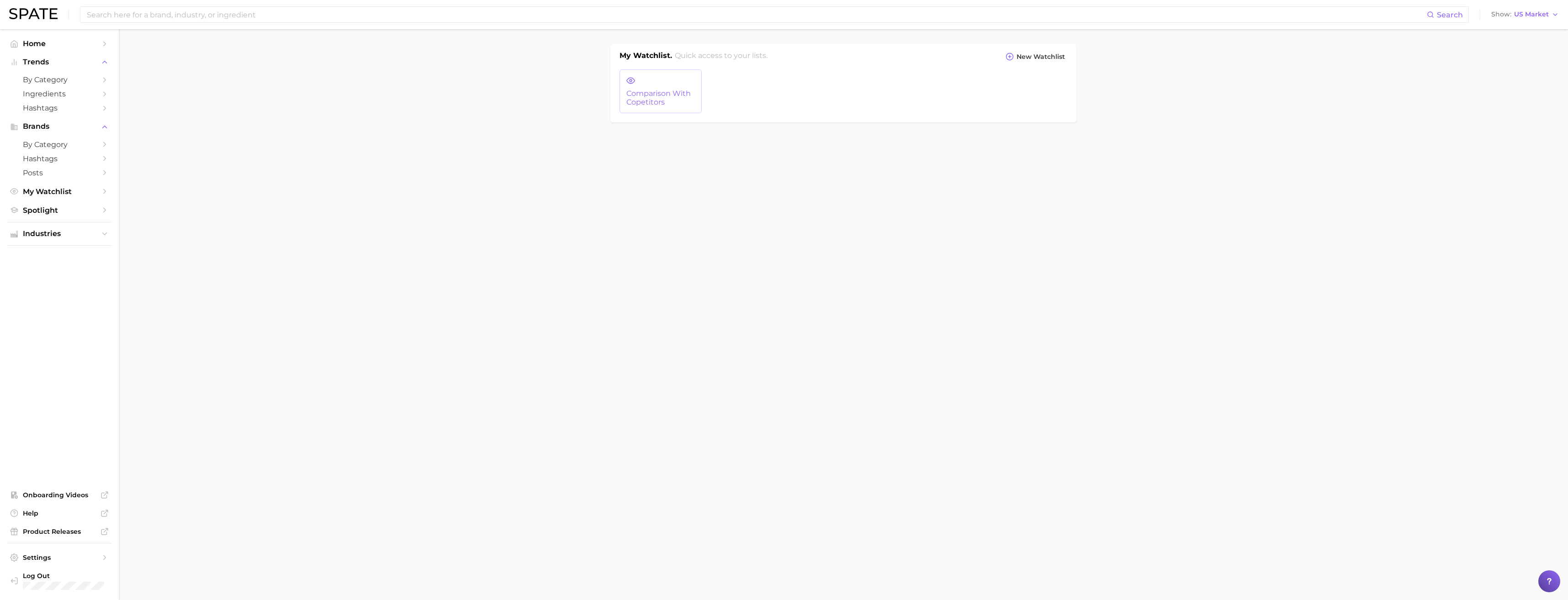
click at [657, 90] on span "comparison with copetitors" at bounding box center [660, 98] width 69 height 17
